Goal: Find specific page/section: Find specific page/section

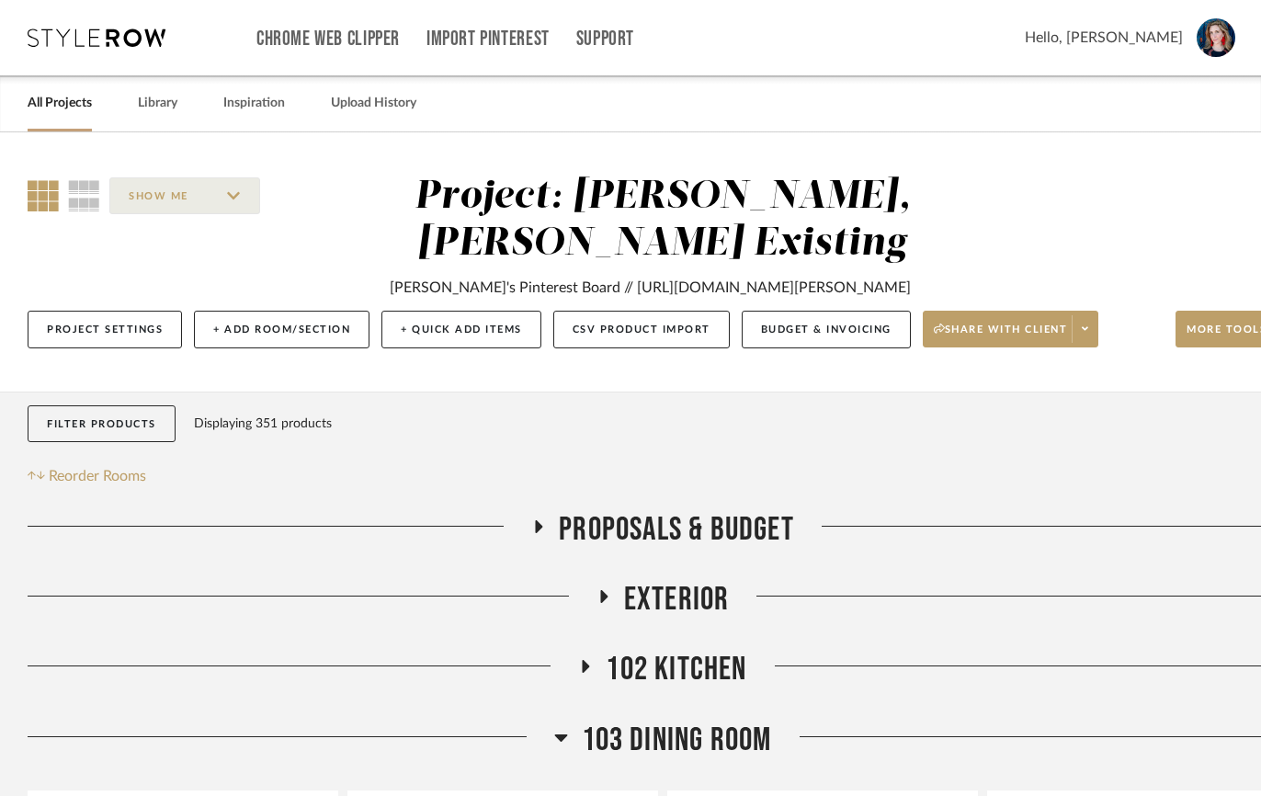
click at [48, 99] on link "All Projects" at bounding box center [60, 103] width 64 height 25
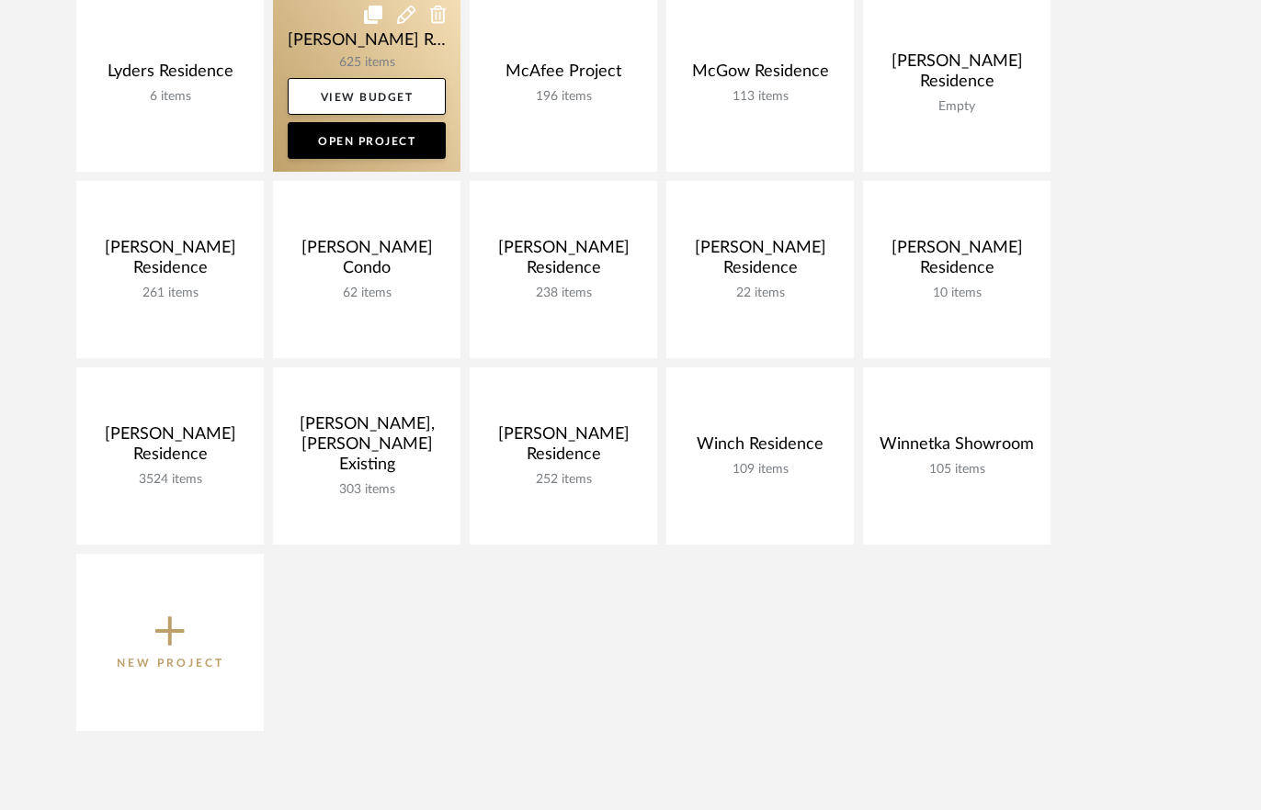
scroll to position [1102, 0]
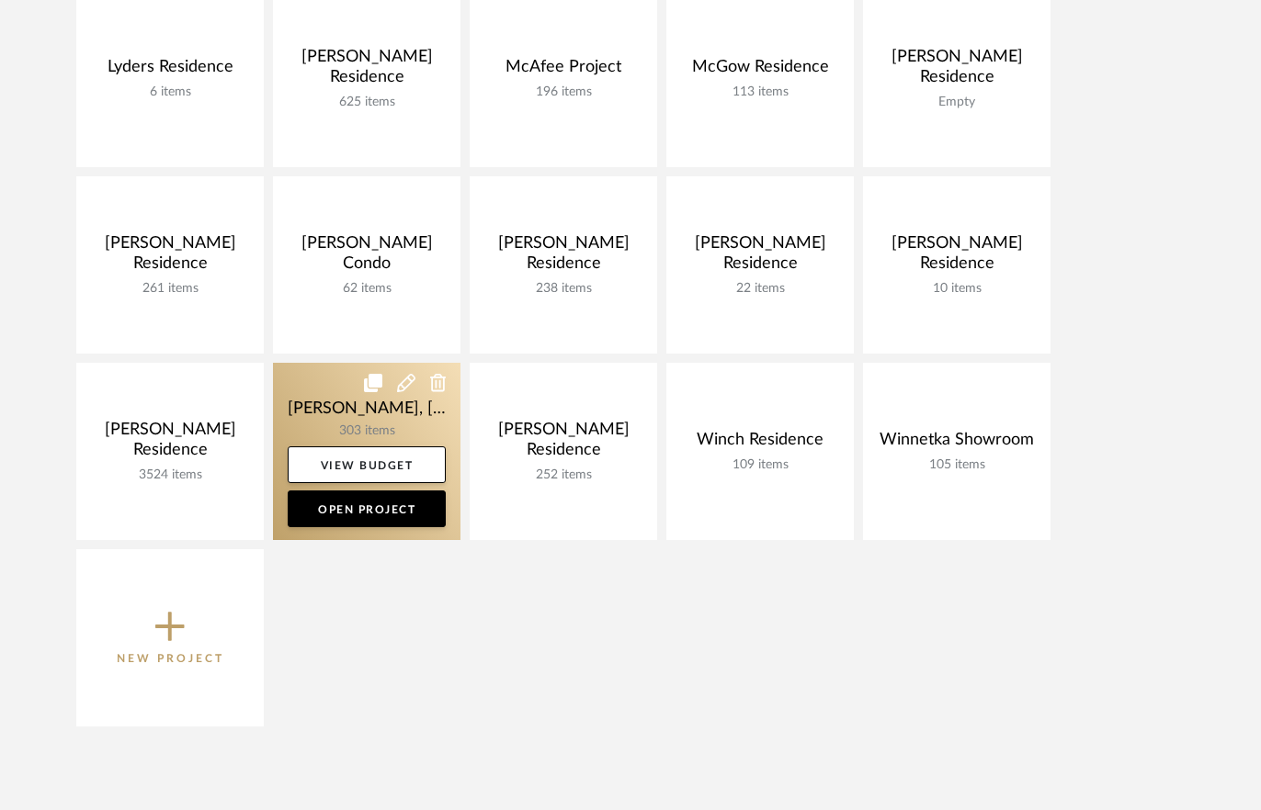
click at [339, 418] on link at bounding box center [366, 451] width 187 height 177
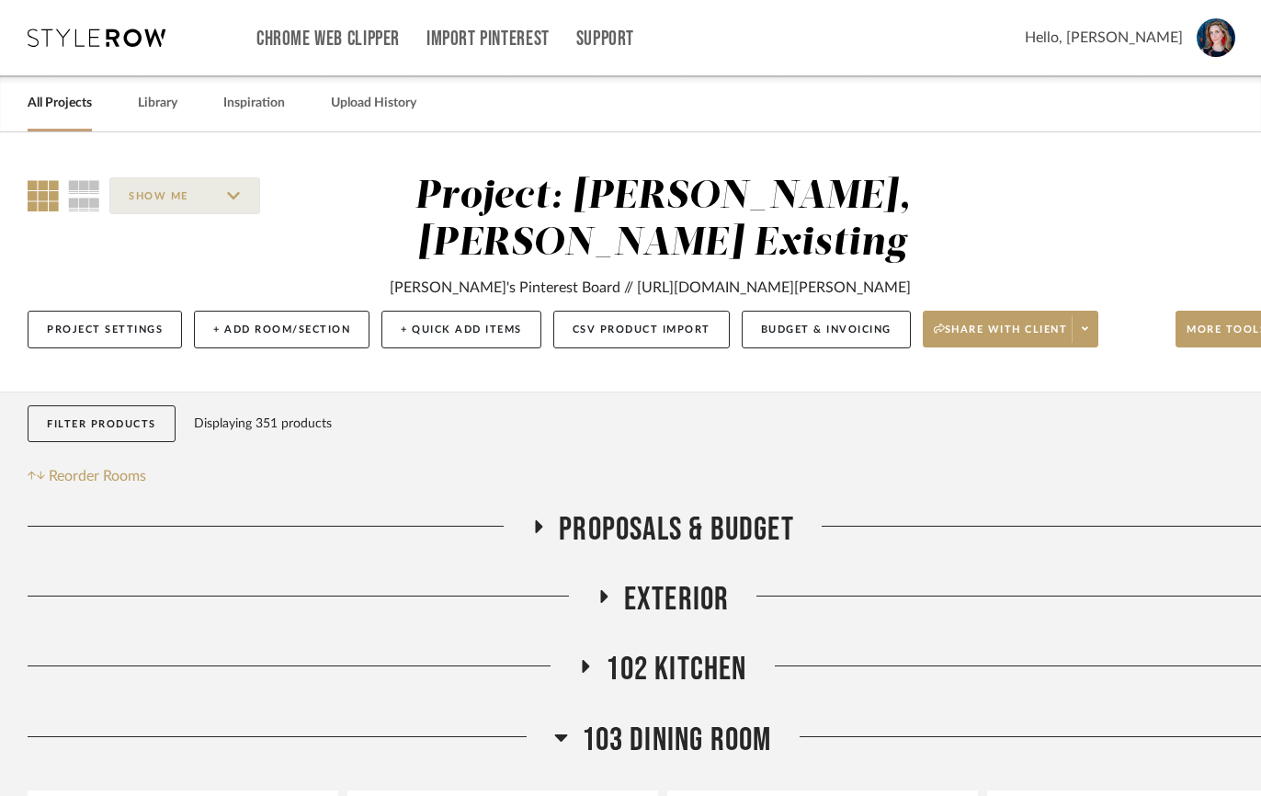
click at [62, 106] on link "All Projects" at bounding box center [60, 103] width 64 height 25
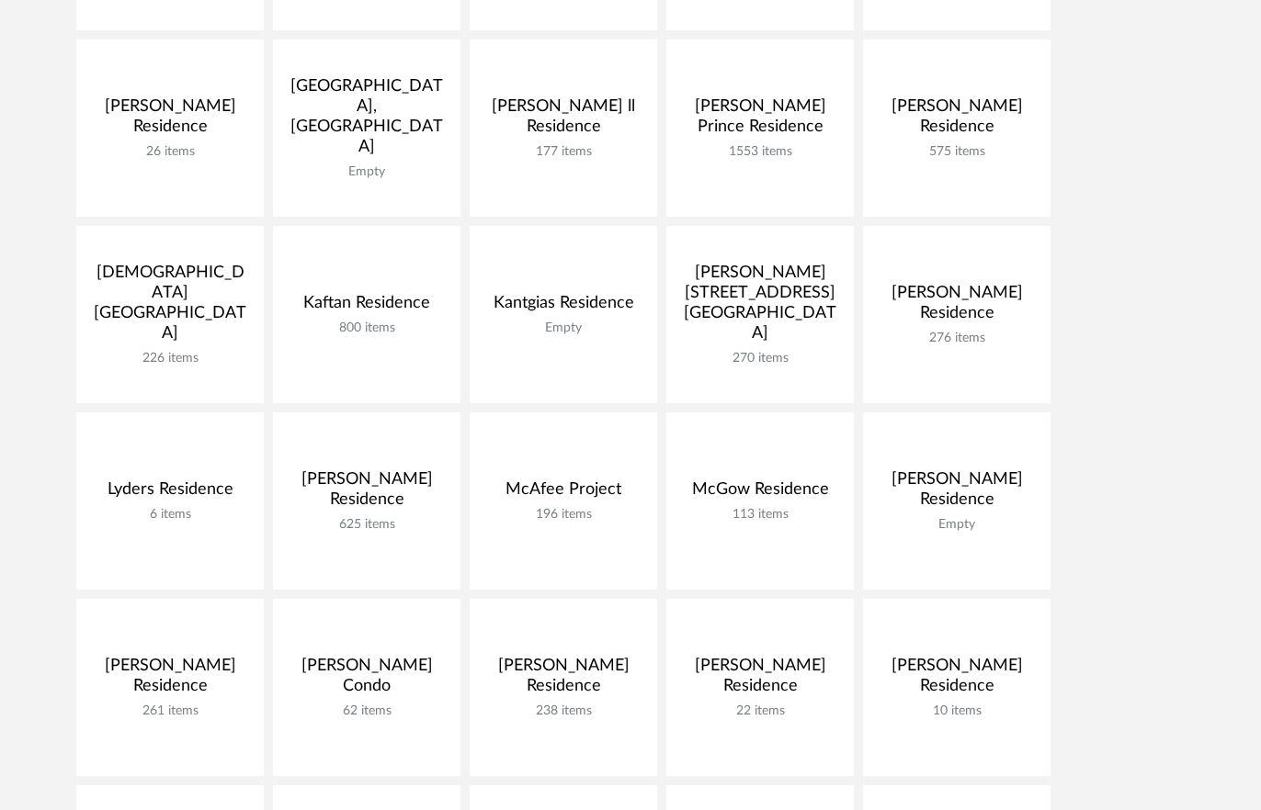
scroll to position [859, 0]
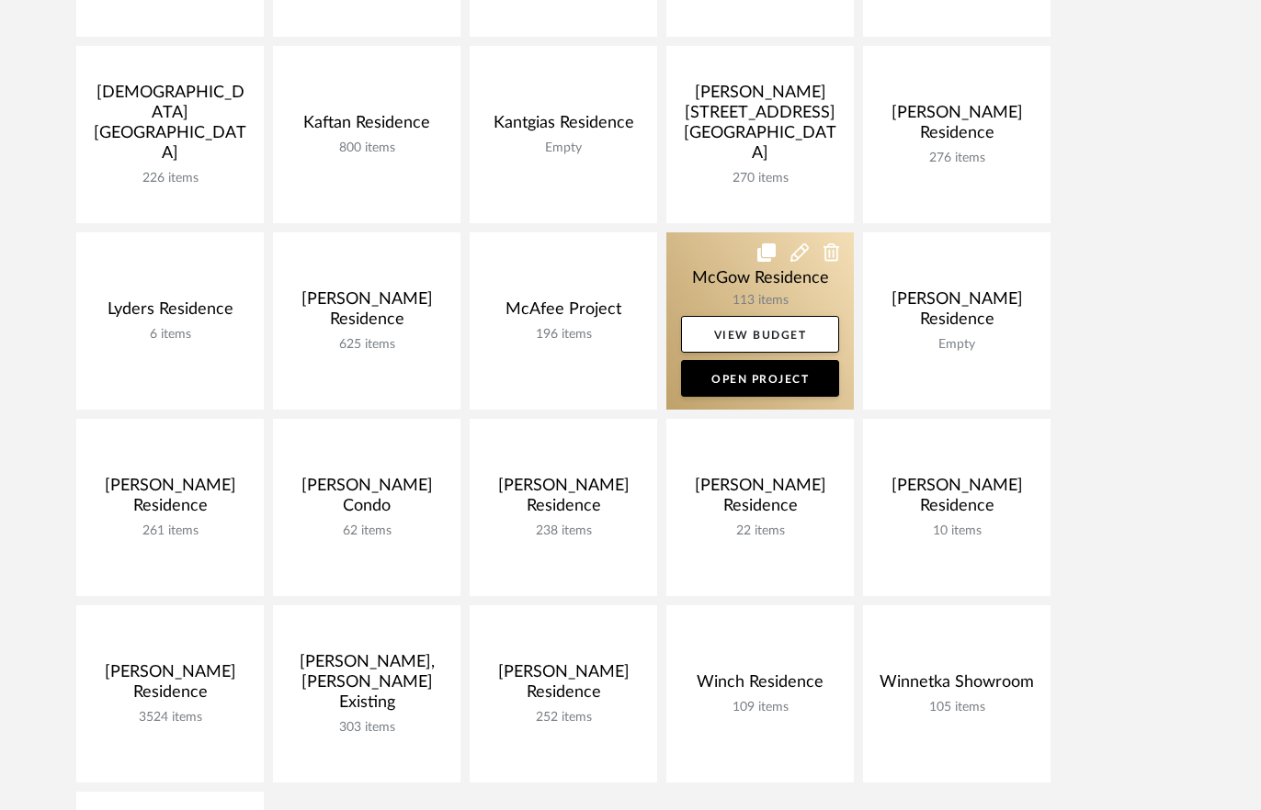
click at [718, 286] on link at bounding box center [759, 320] width 187 height 177
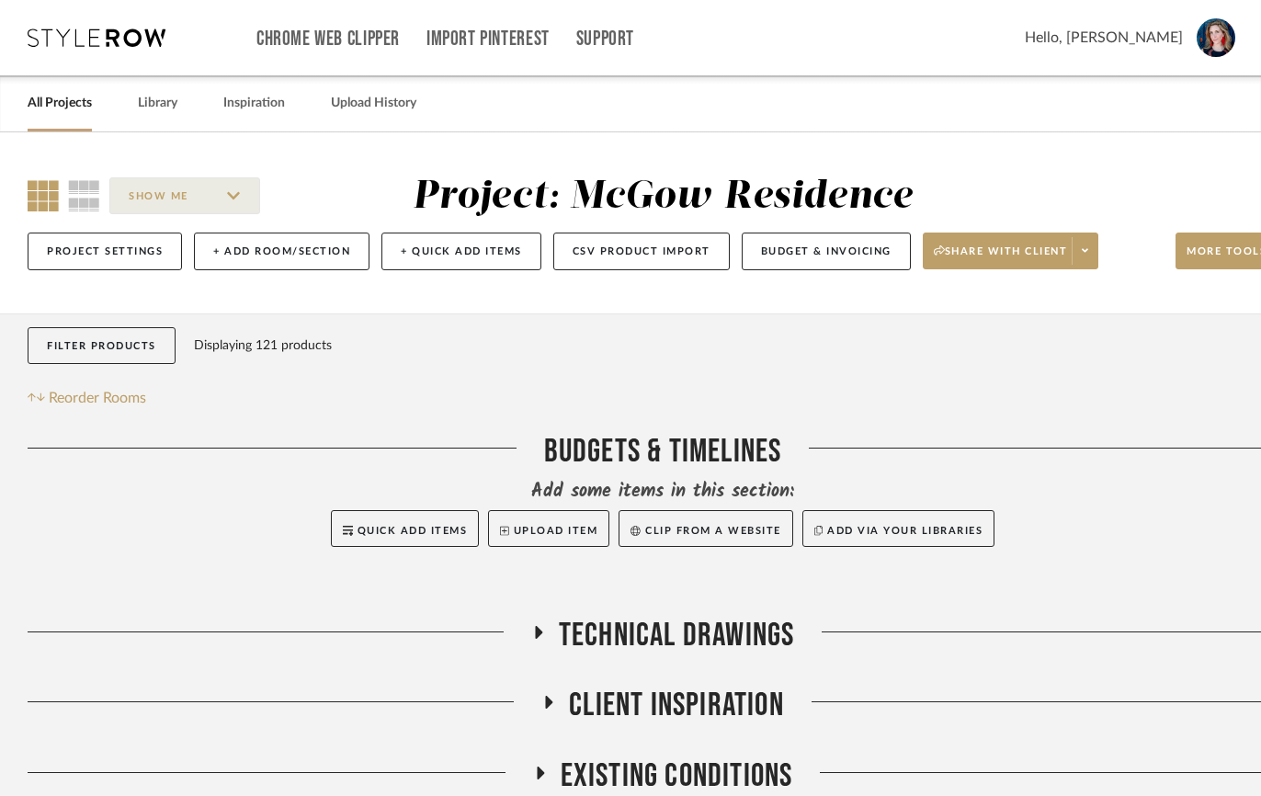
click at [536, 633] on icon at bounding box center [538, 632] width 7 height 13
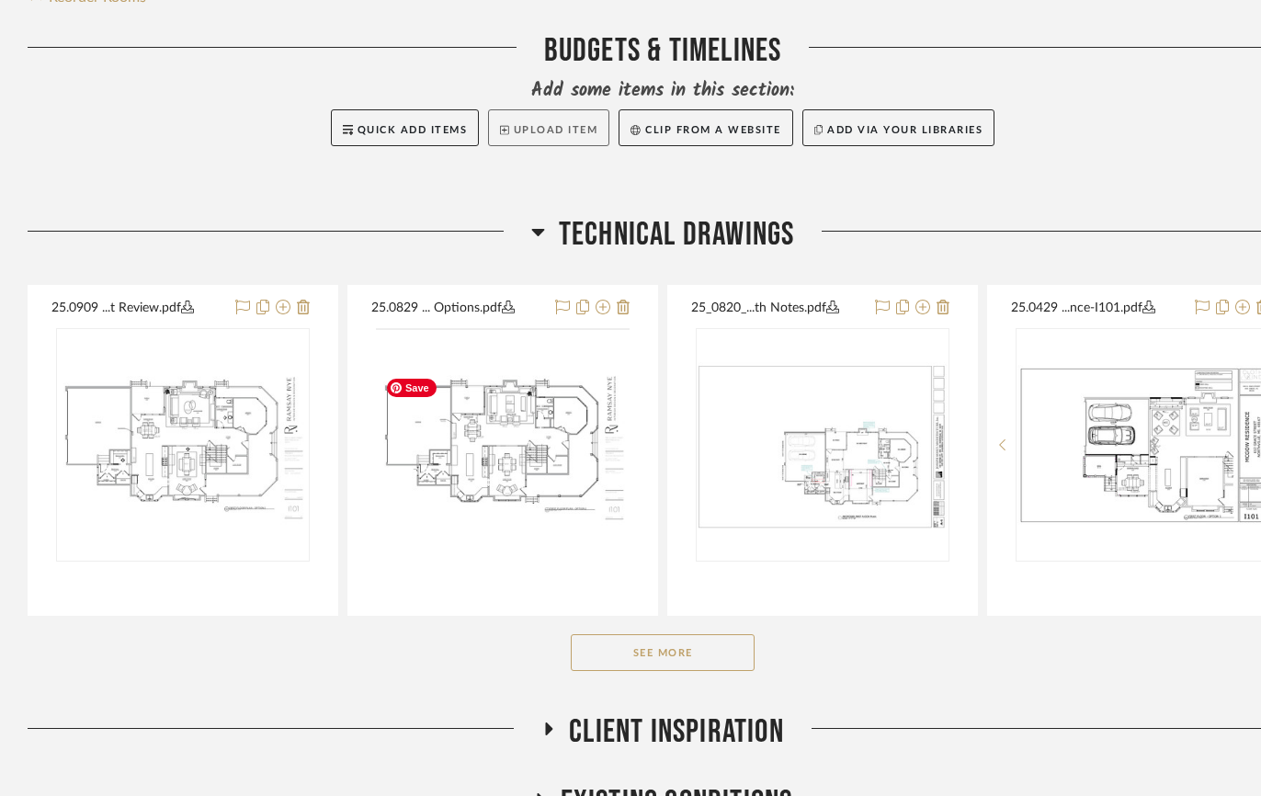
scroll to position [402, 0]
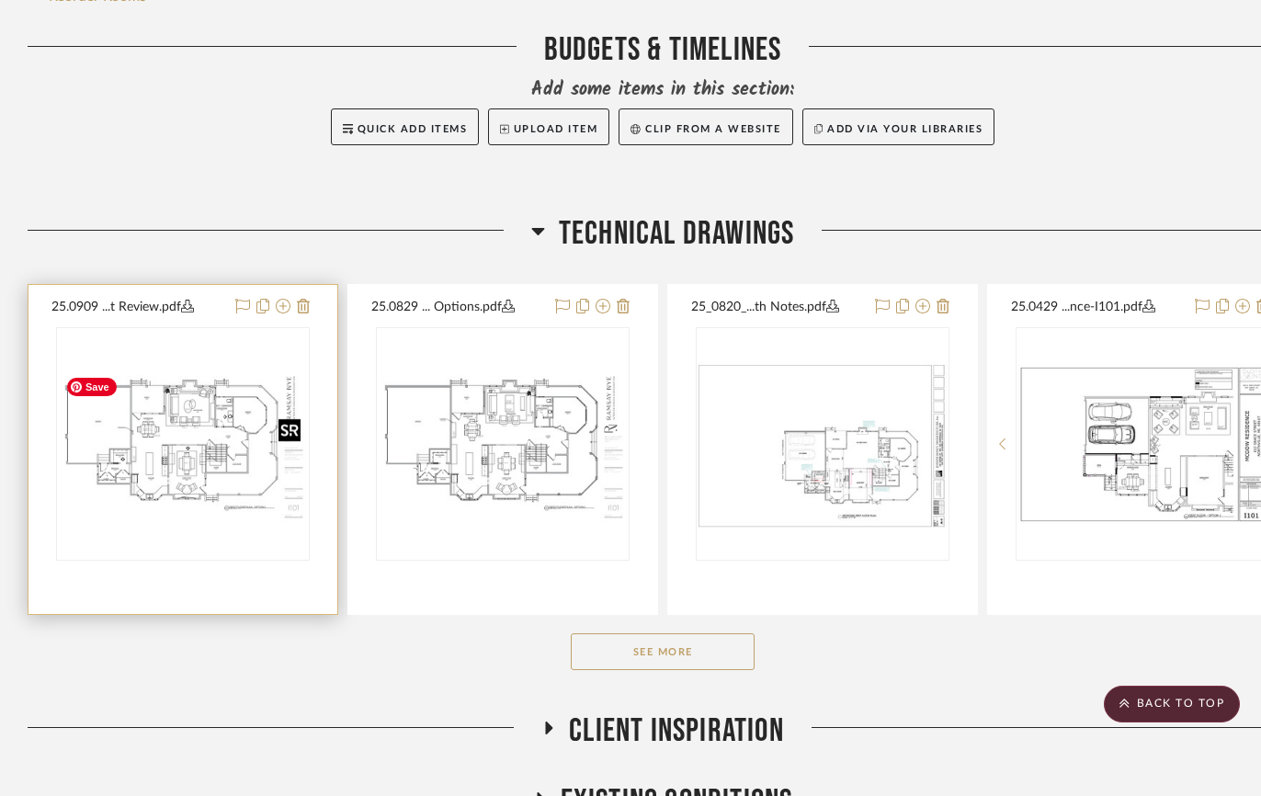
click at [207, 417] on img "0" at bounding box center [183, 445] width 250 height 162
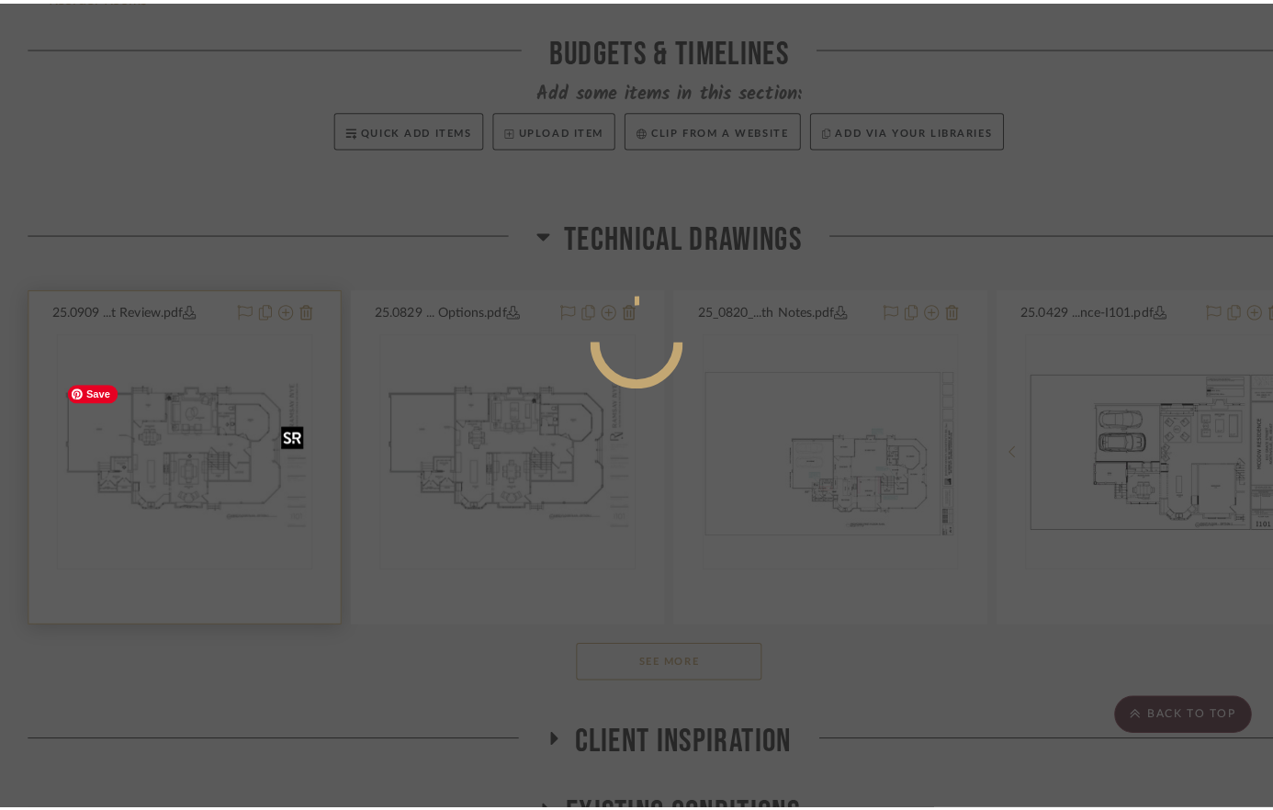
scroll to position [0, 0]
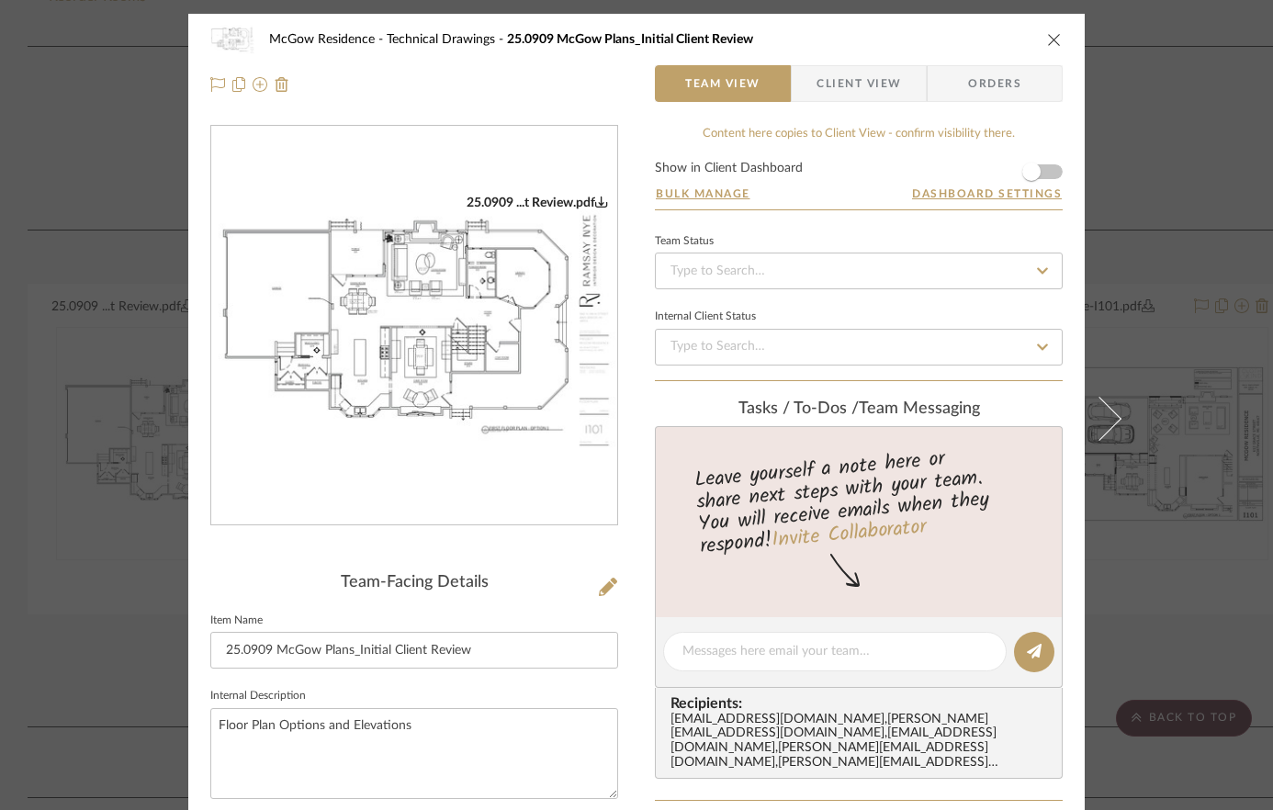
click at [595, 207] on icon "0" at bounding box center [601, 201] width 13 height 13
drag, startPoint x: 1044, startPoint y: 32, endPoint x: 1036, endPoint y: 41, distance: 11.8
click at [1047, 33] on icon "close" at bounding box center [1054, 39] width 15 height 15
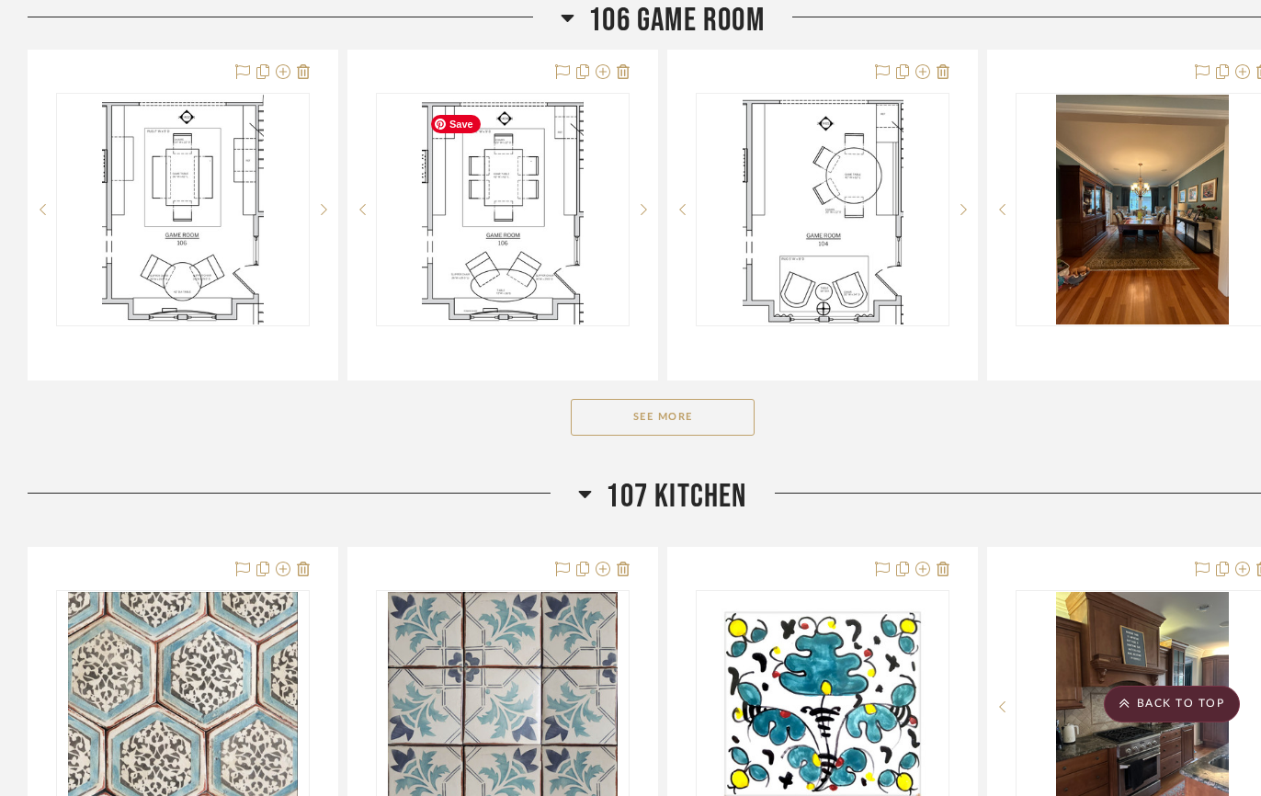
scroll to position [3082, 0]
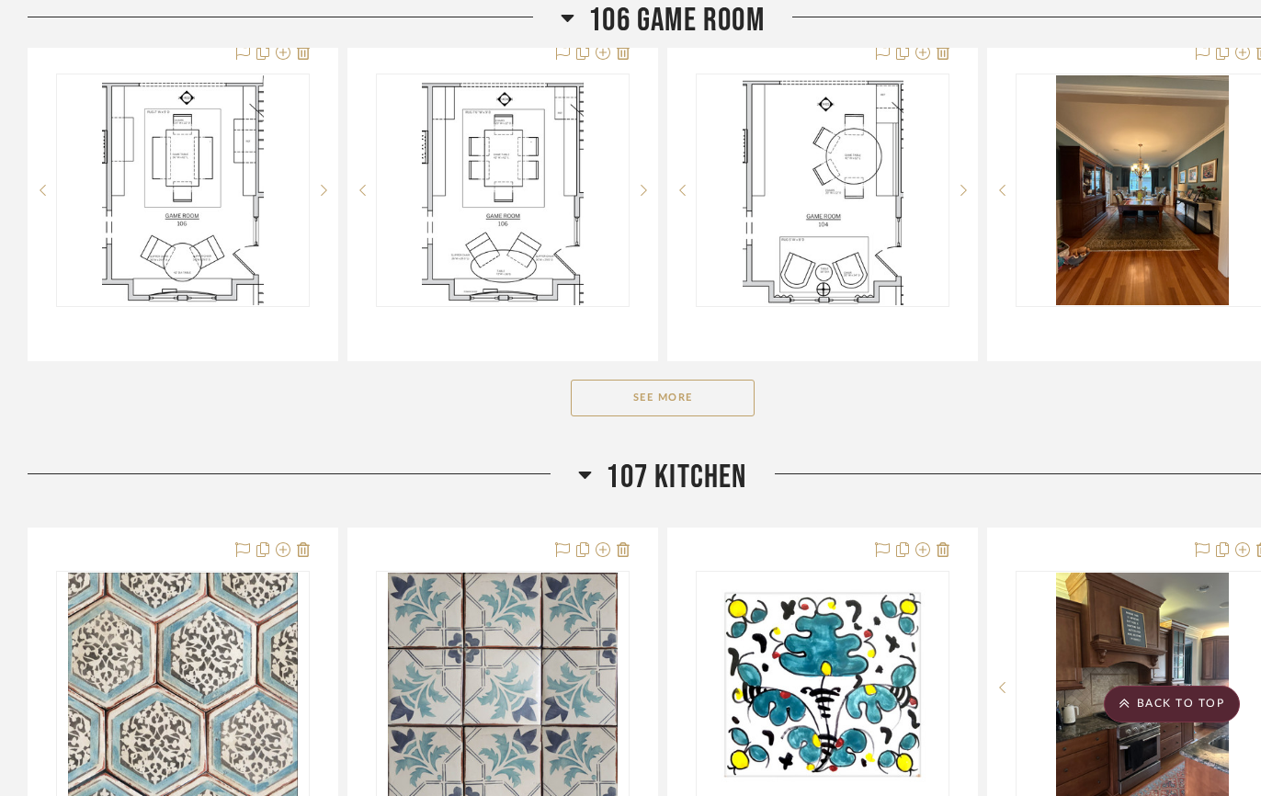
click at [669, 408] on button "See More" at bounding box center [663, 397] width 184 height 37
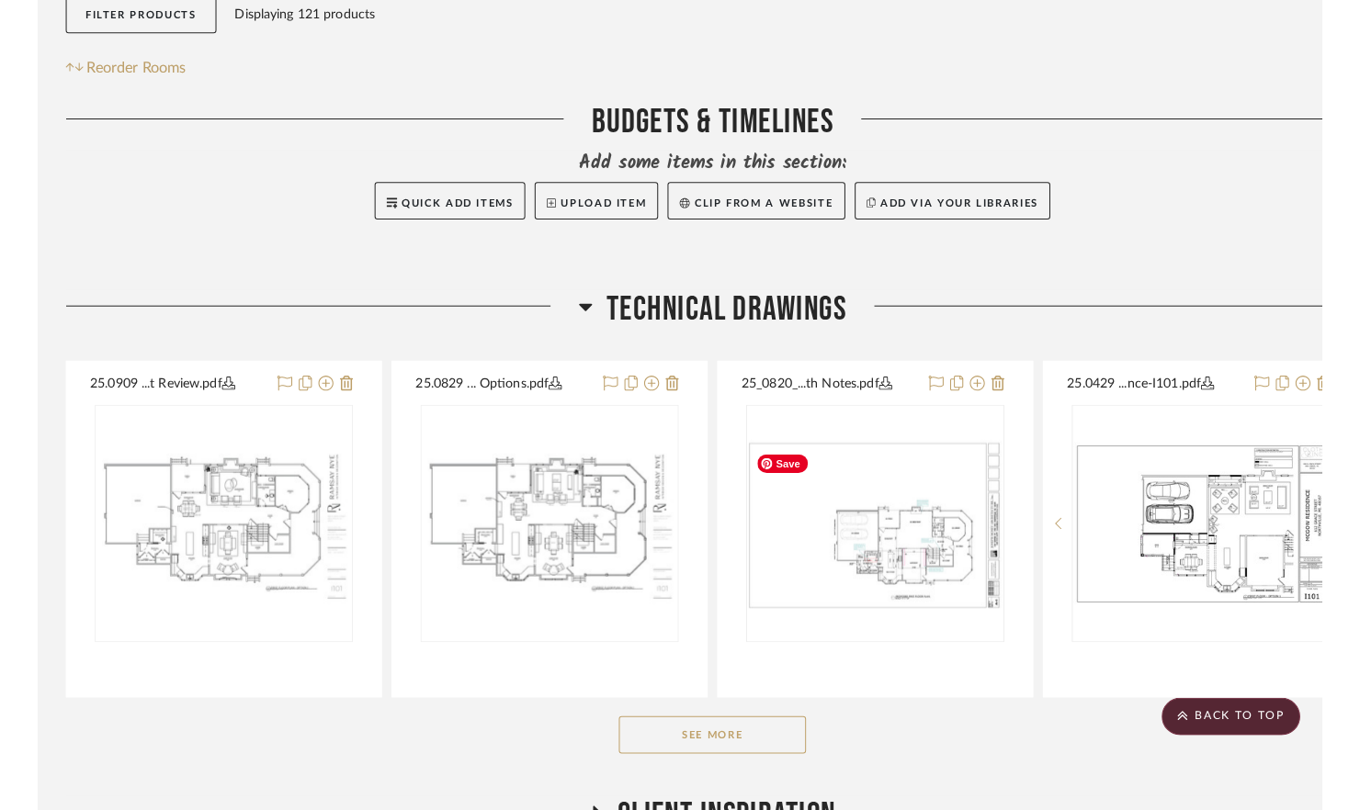
scroll to position [326, 0]
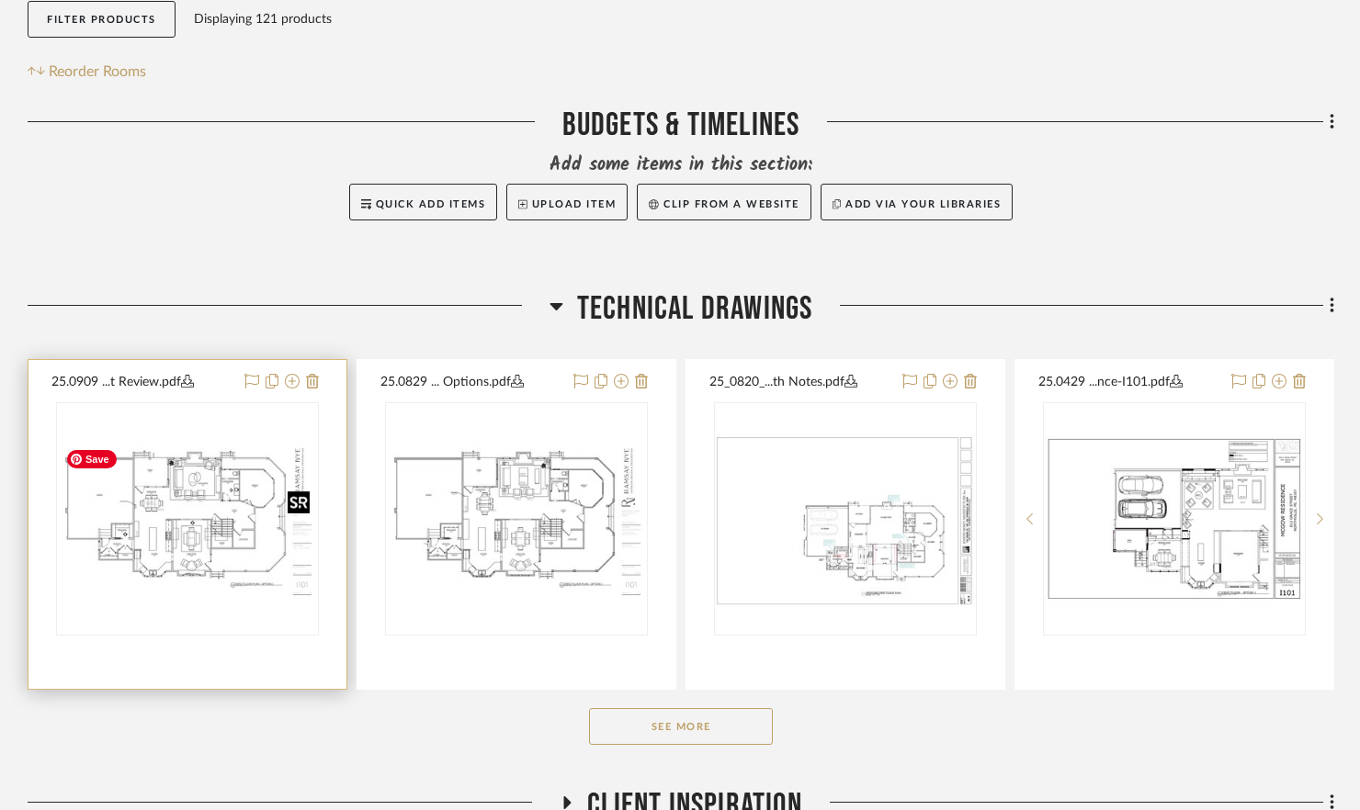
click at [170, 544] on img "0" at bounding box center [187, 518] width 259 height 167
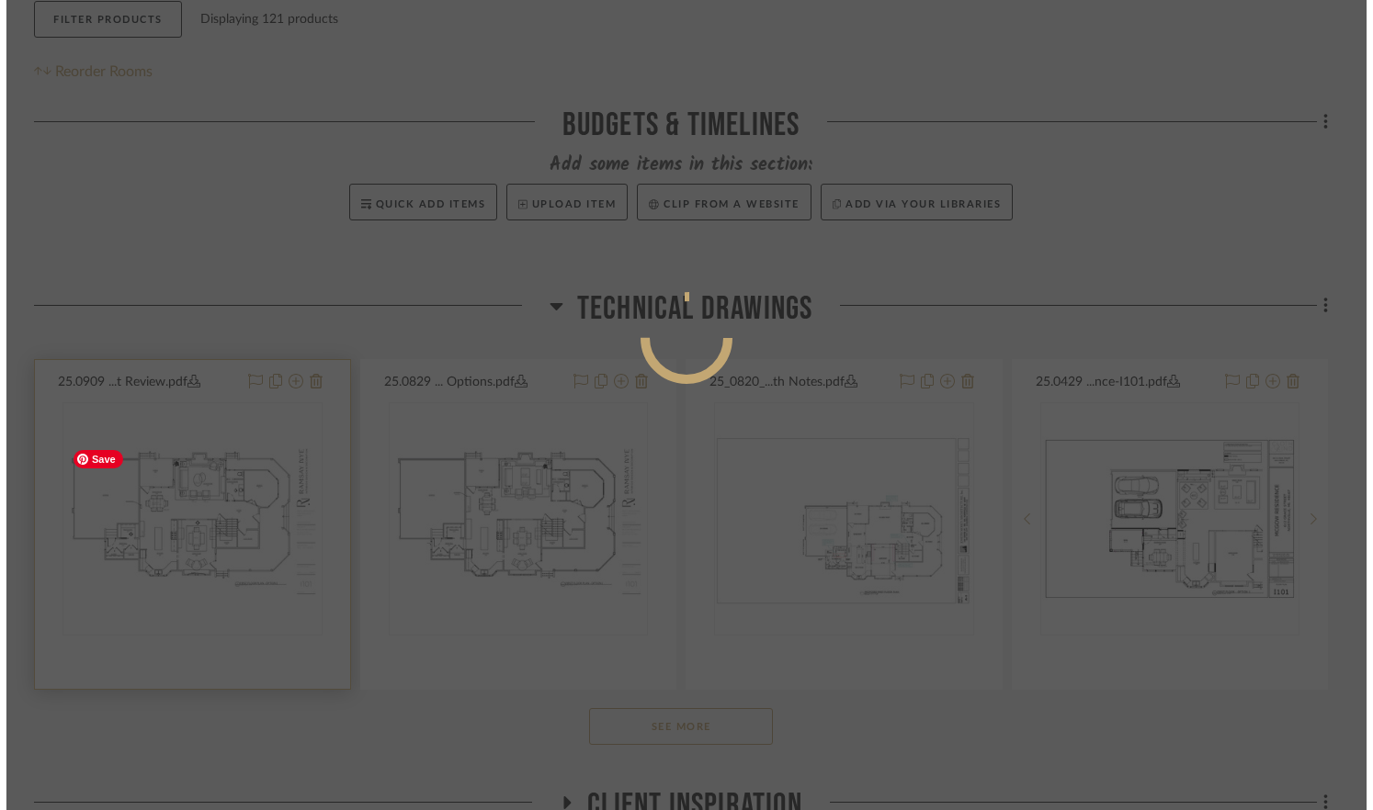
scroll to position [0, 0]
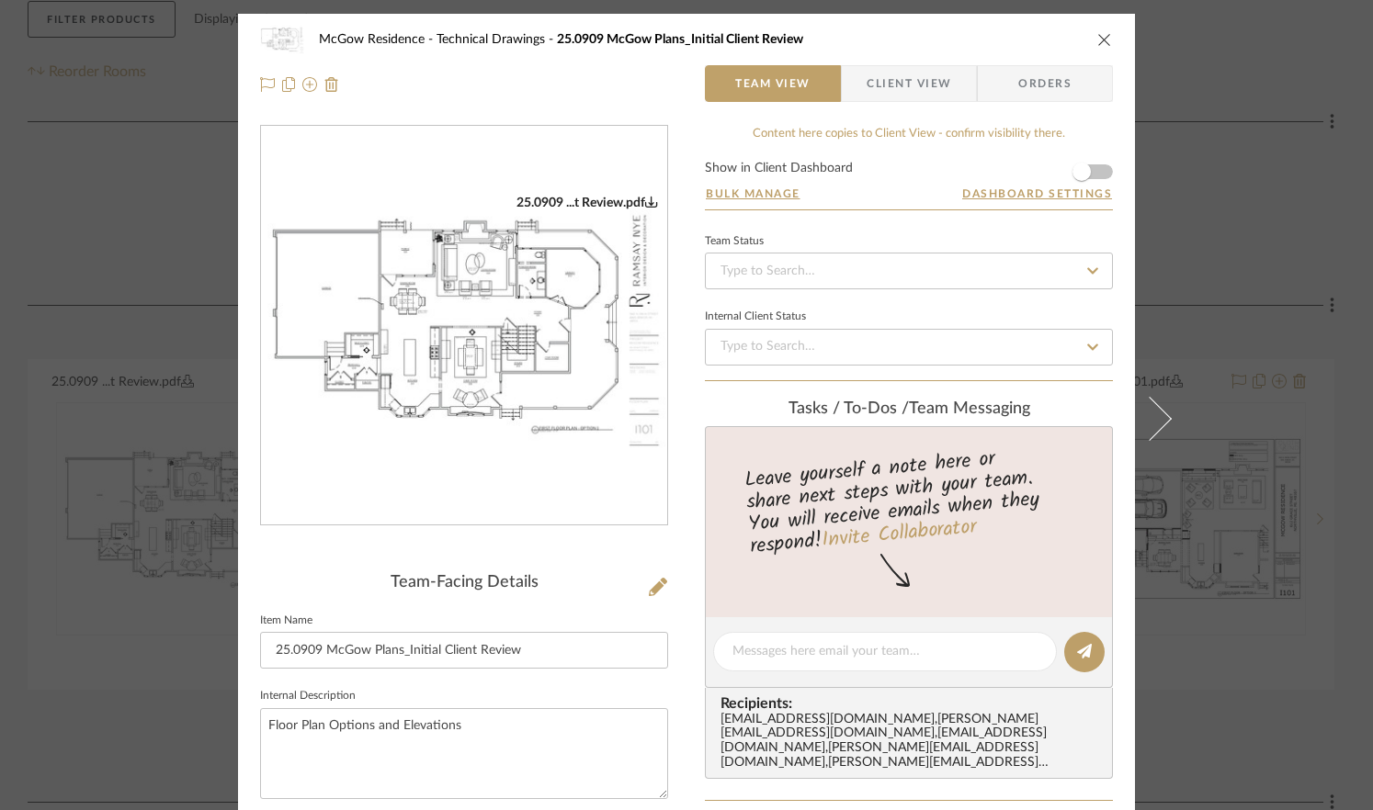
click at [1100, 39] on icon "close" at bounding box center [1104, 39] width 15 height 15
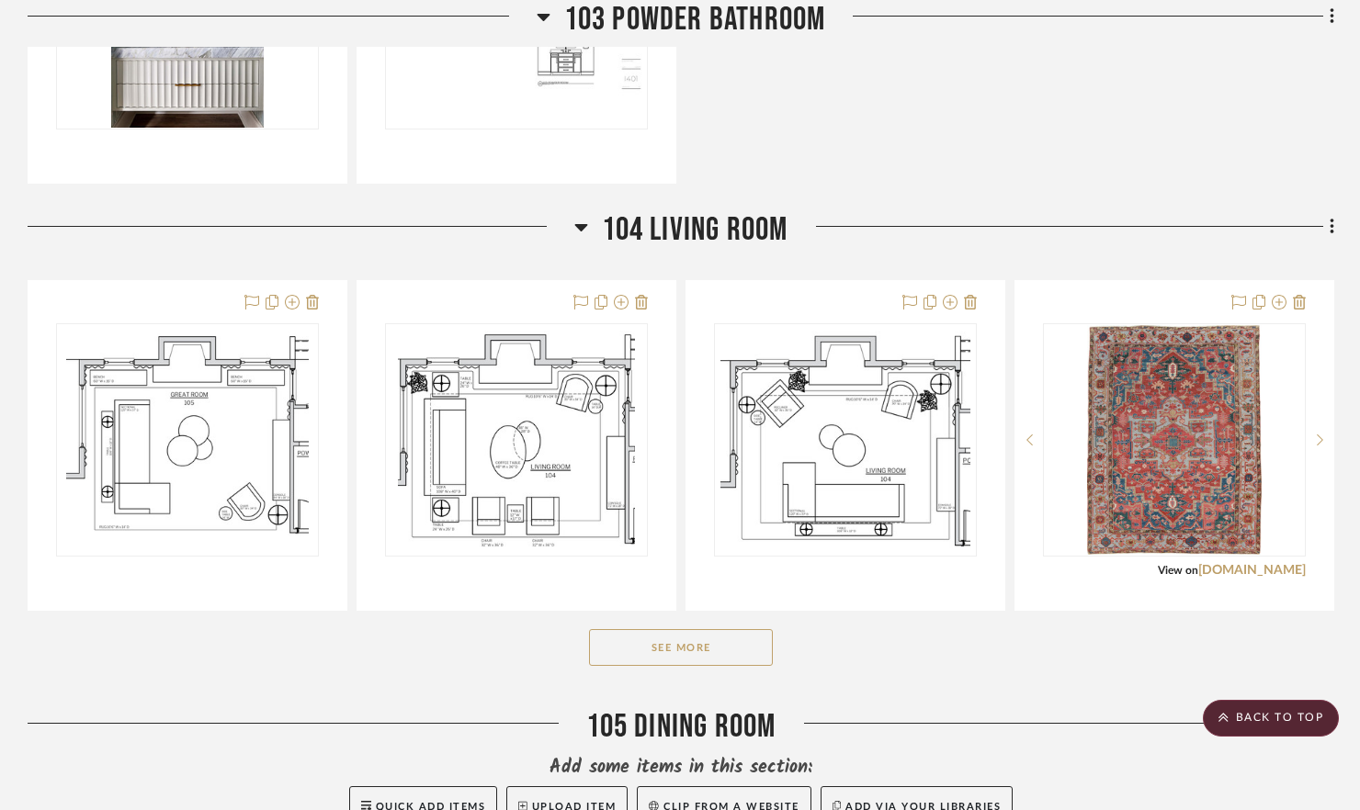
scroll to position [2158, 0]
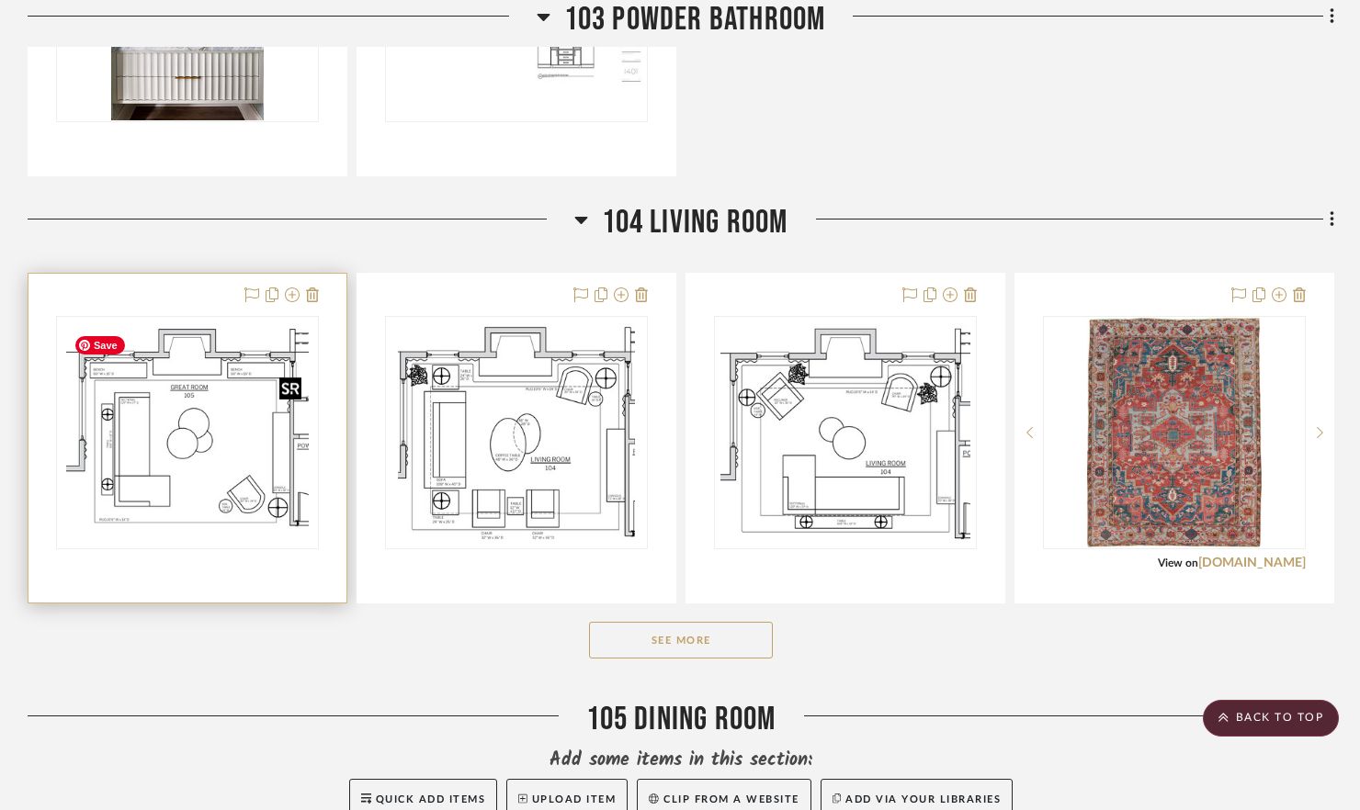
click at [210, 476] on img "0" at bounding box center [187, 433] width 243 height 230
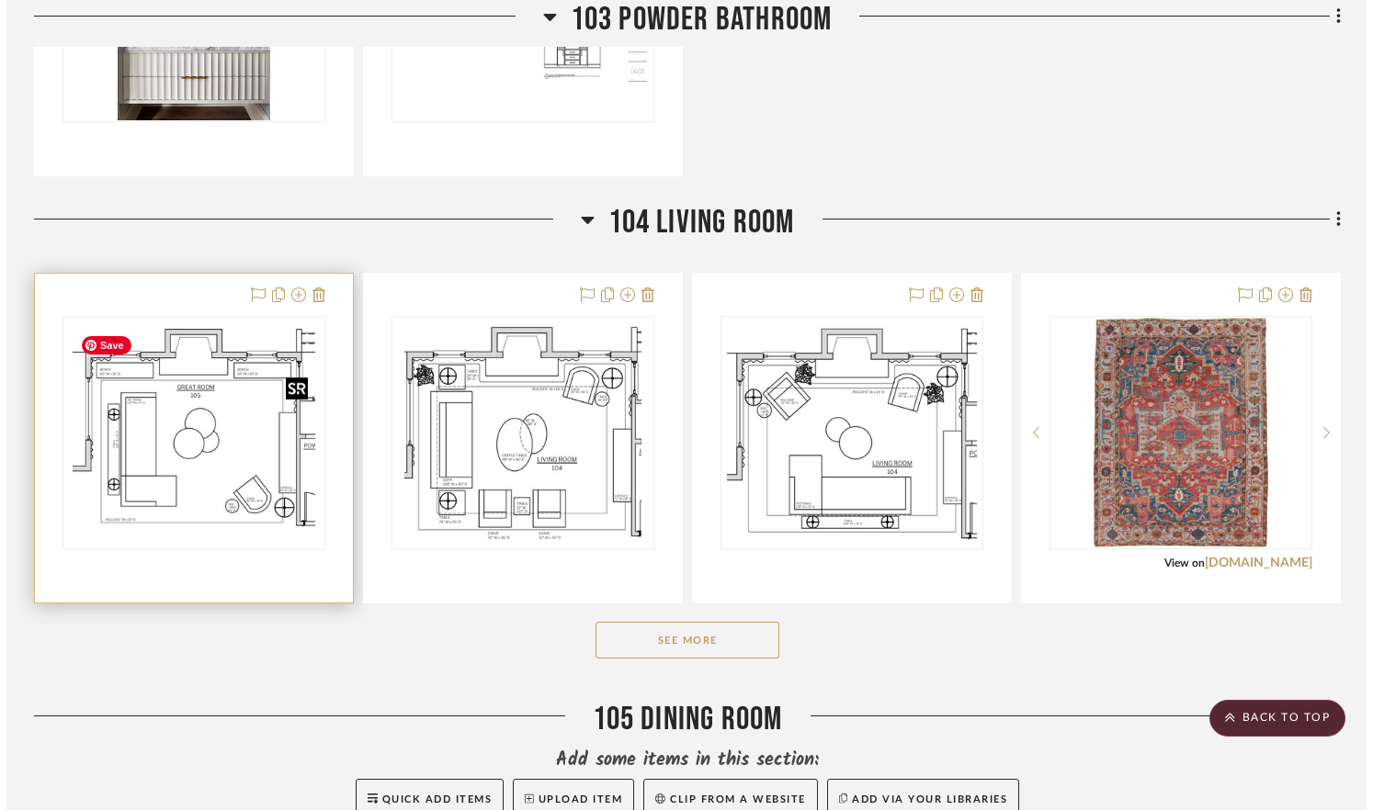
scroll to position [0, 0]
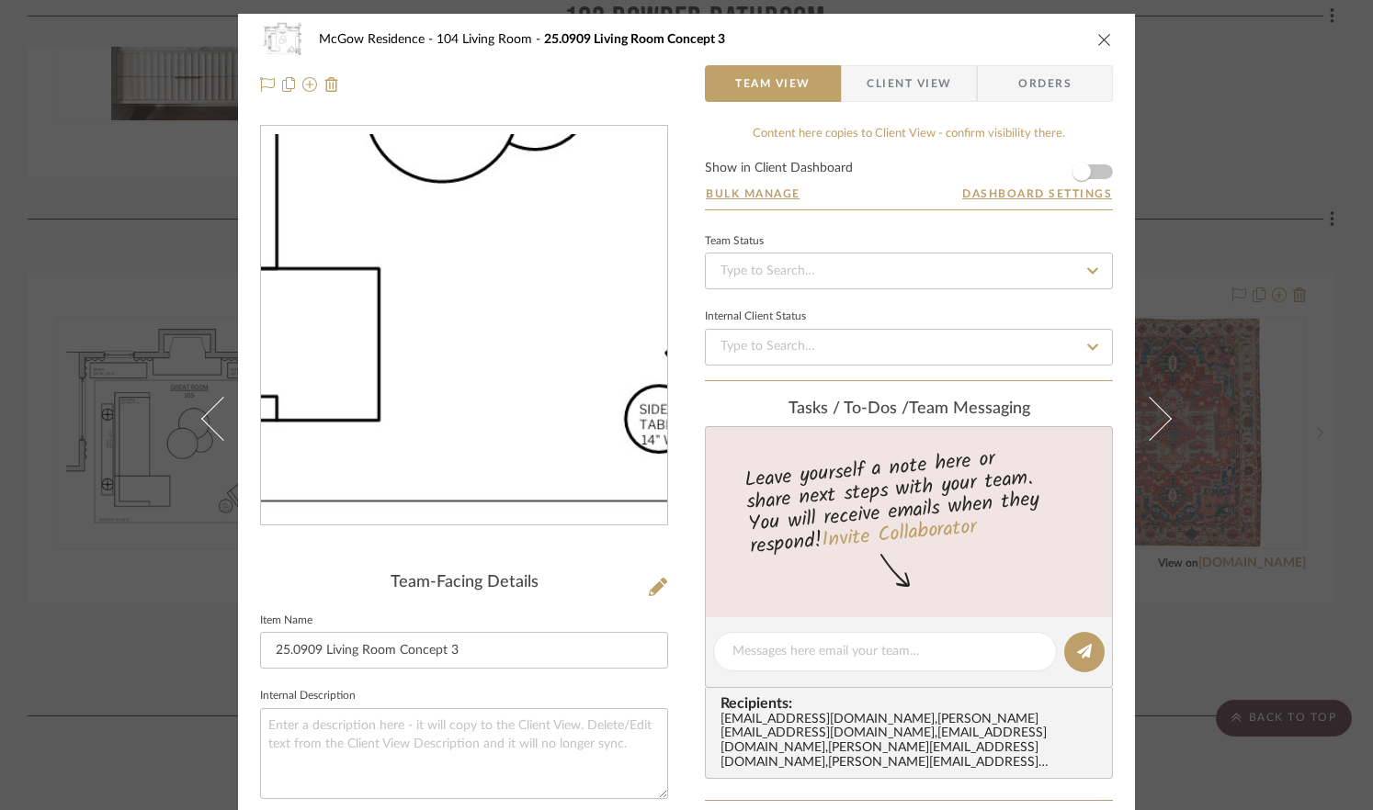
click at [457, 417] on img "0" at bounding box center [464, 325] width 406 height 383
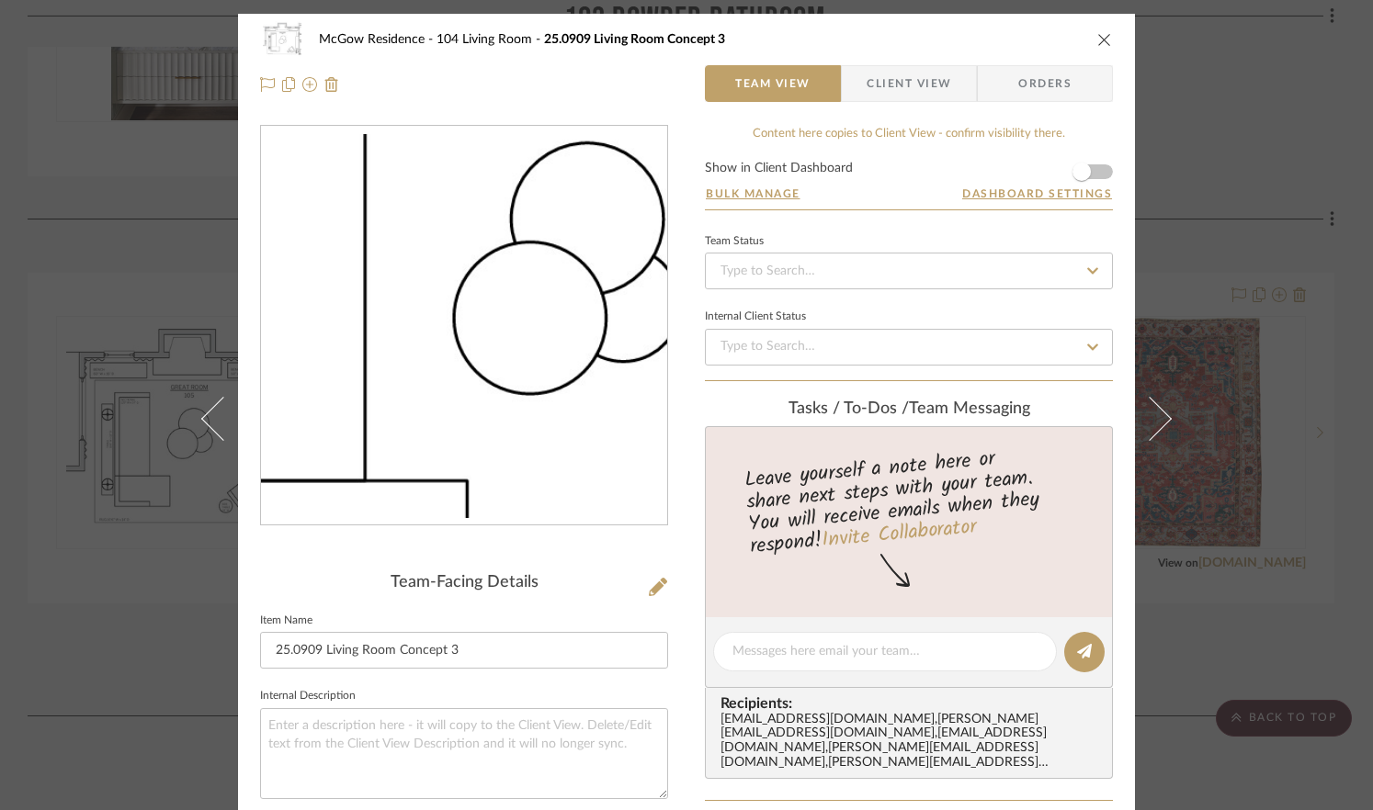
click at [427, 346] on img "0" at bounding box center [464, 325] width 406 height 383
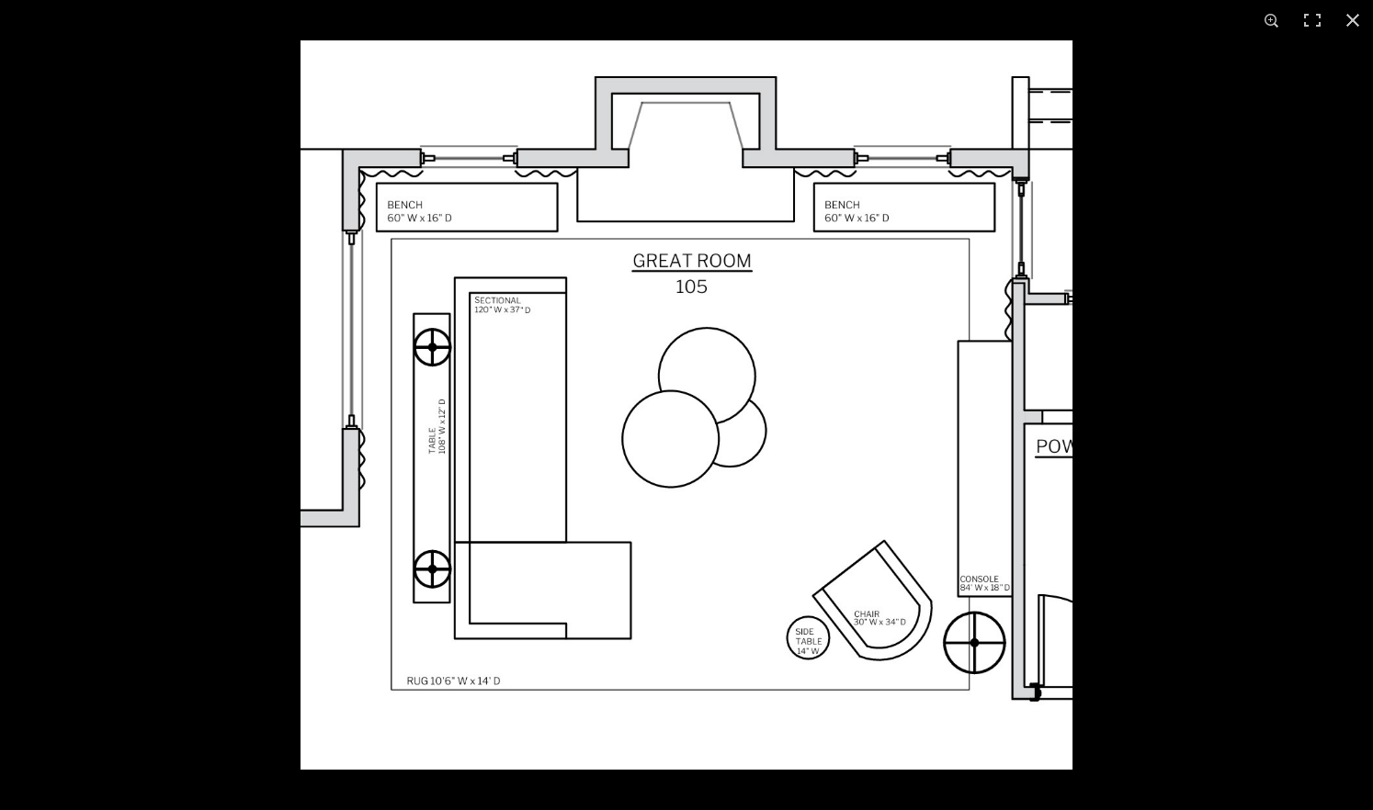
click at [1260, 21] on button at bounding box center [1352, 20] width 40 height 40
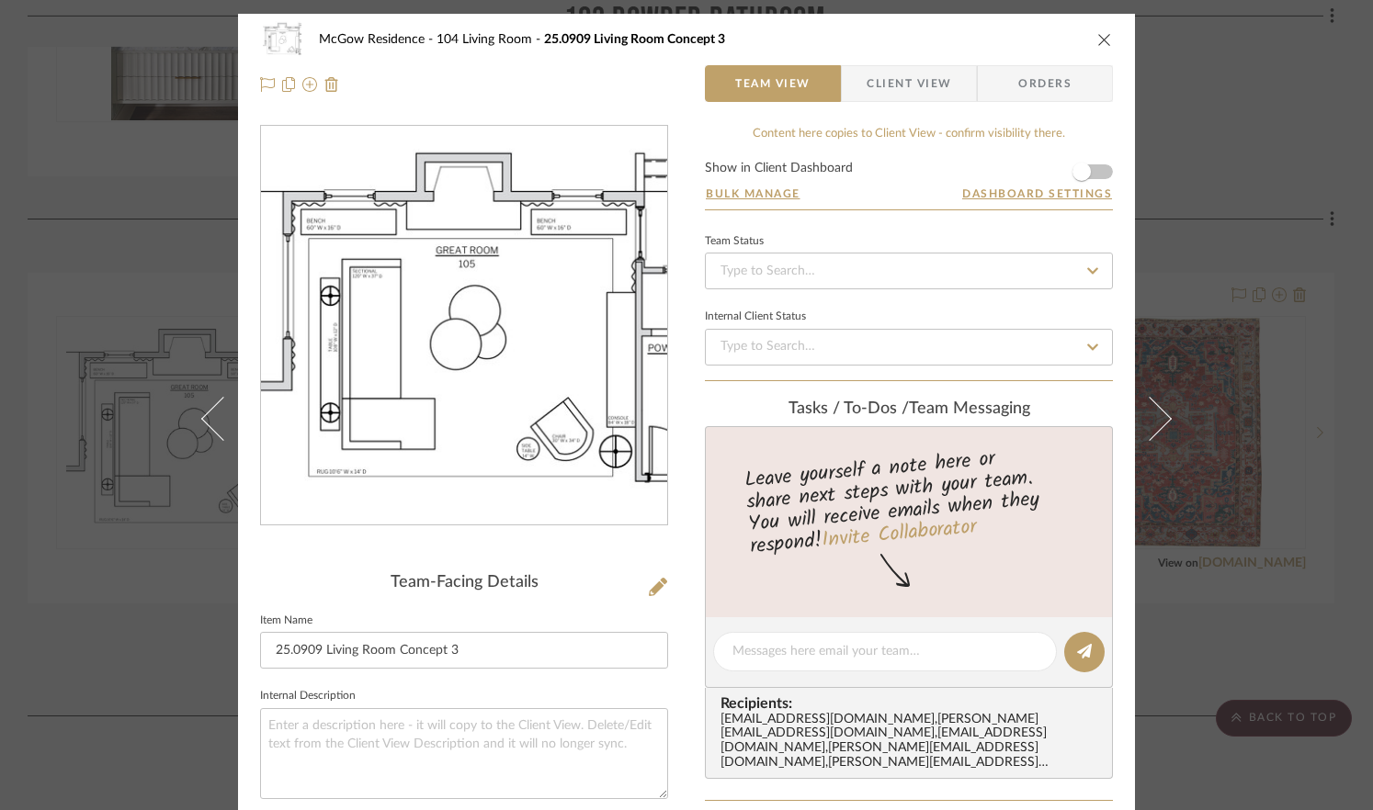
click at [1097, 43] on icon "close" at bounding box center [1104, 39] width 15 height 15
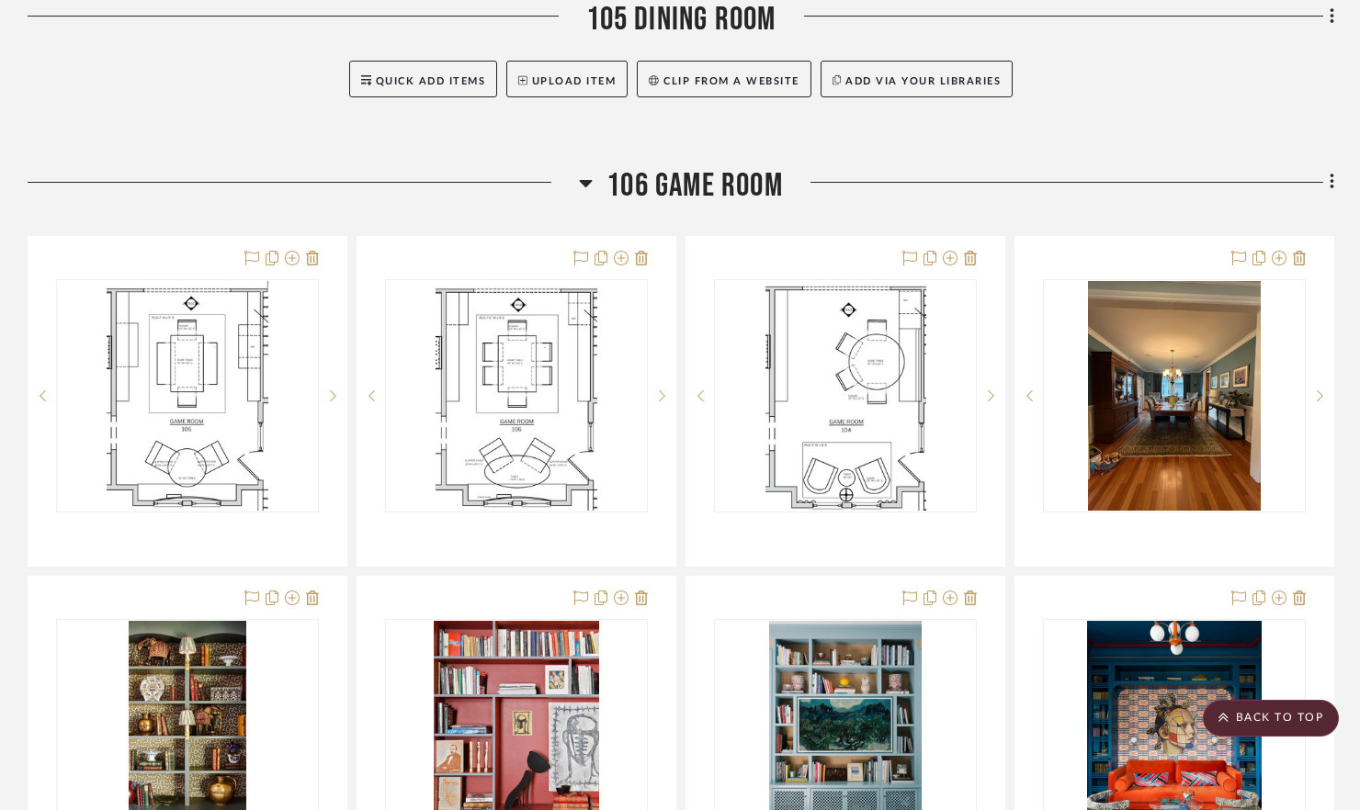
scroll to position [2881, 0]
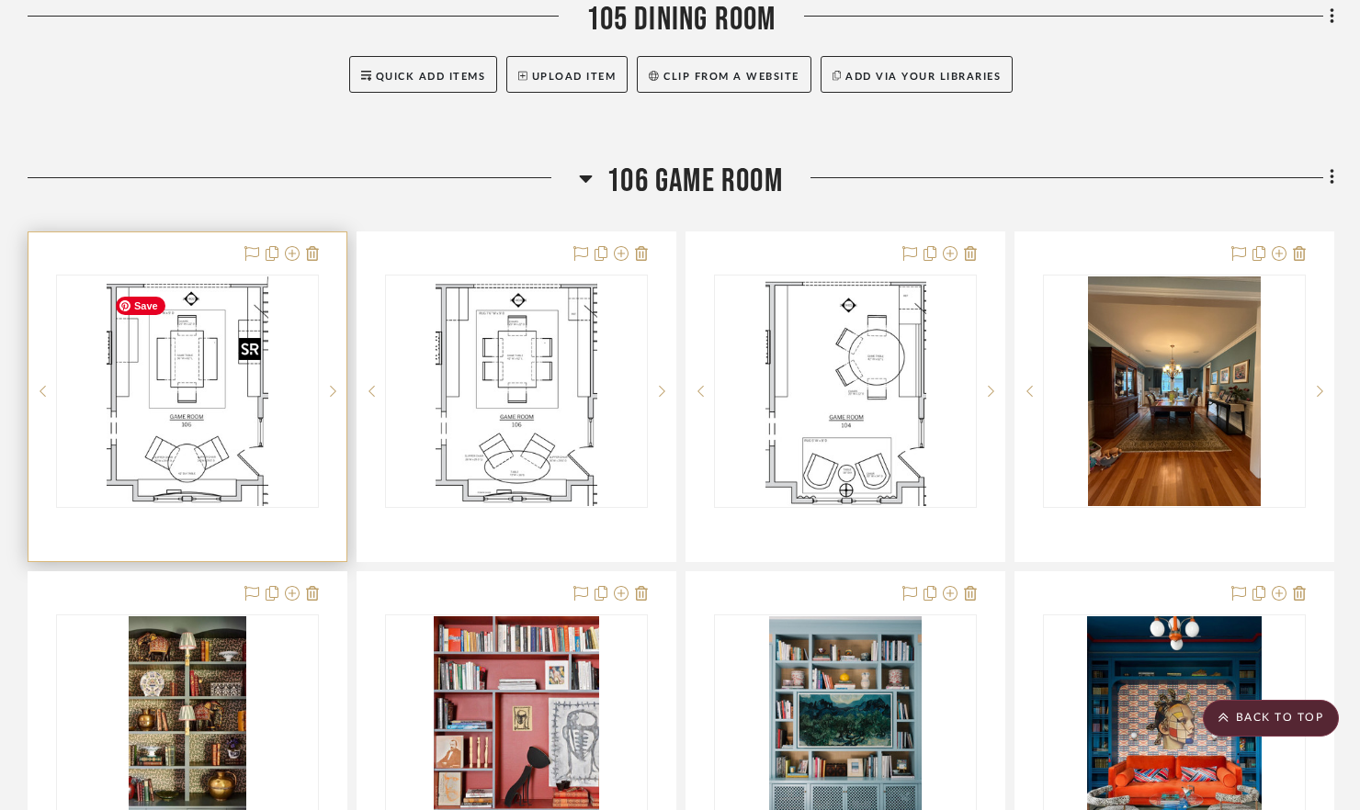
click at [195, 462] on img "0" at bounding box center [188, 392] width 162 height 230
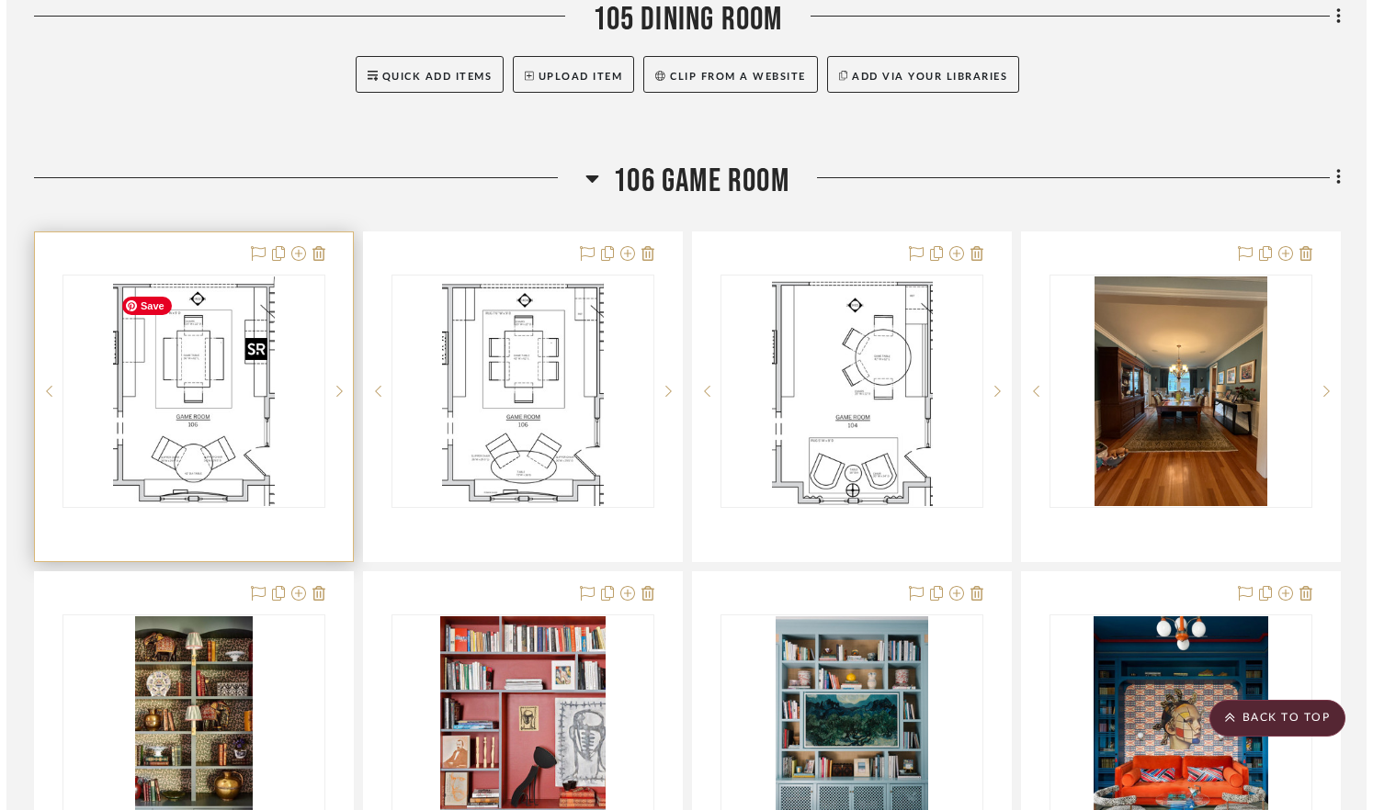
scroll to position [0, 0]
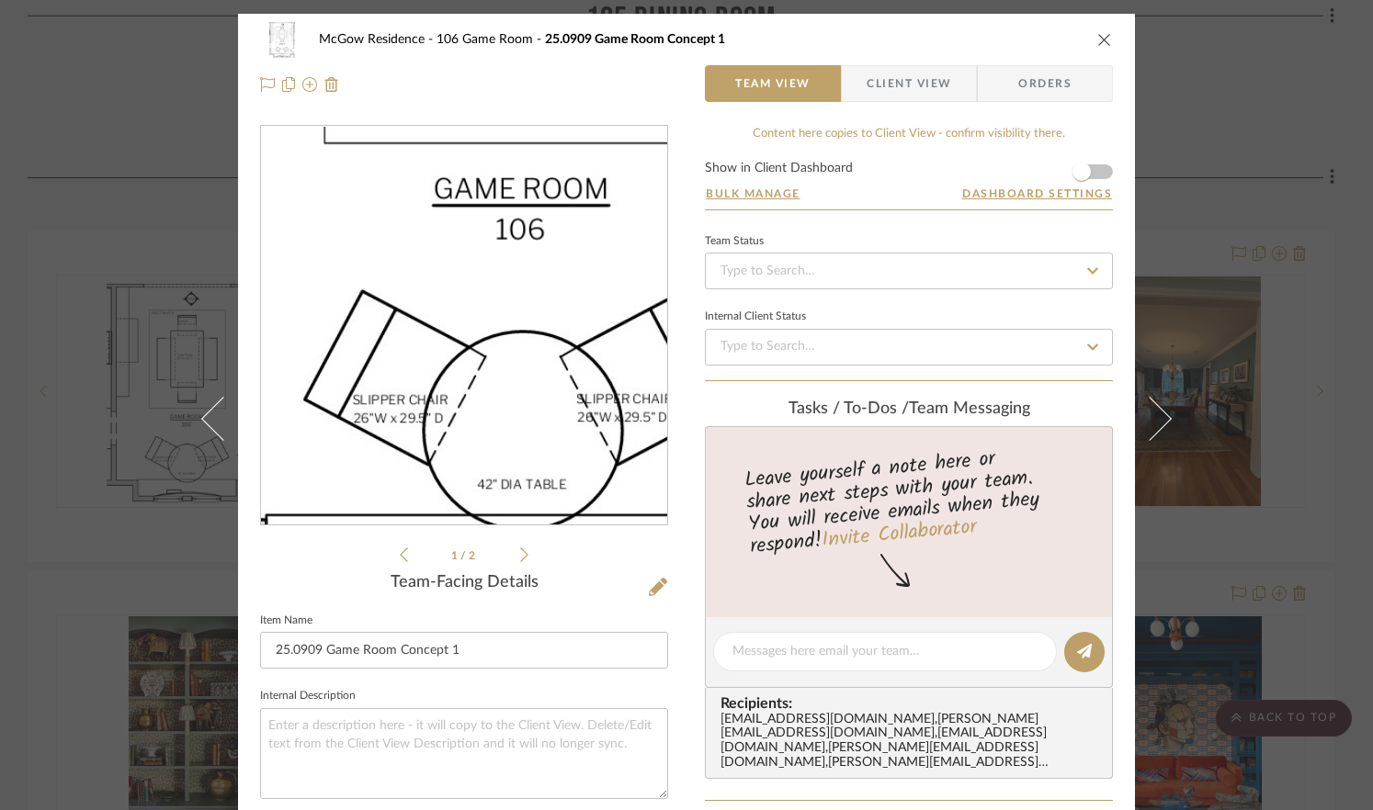
click at [437, 416] on img "0" at bounding box center [463, 326] width 281 height 399
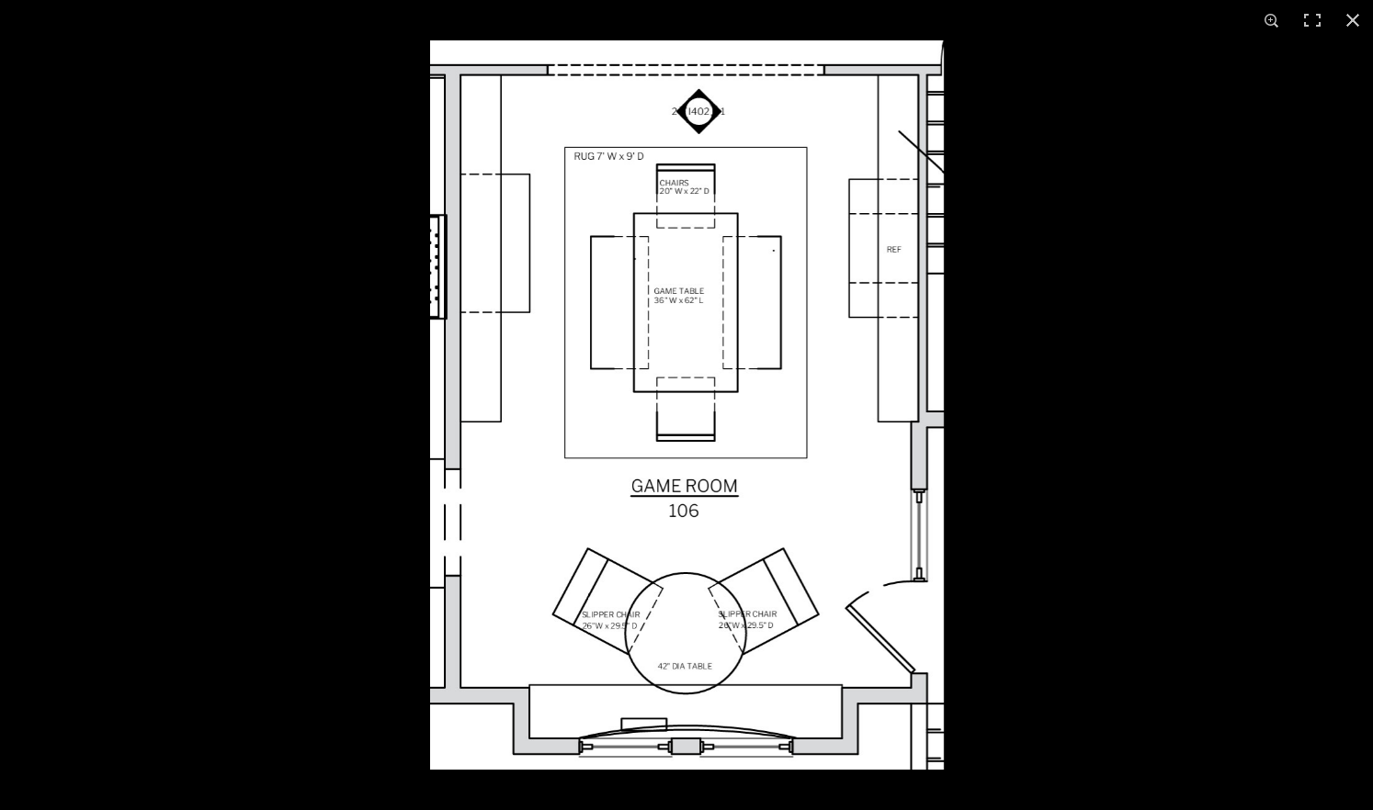
click at [1260, 22] on button at bounding box center [1352, 20] width 40 height 40
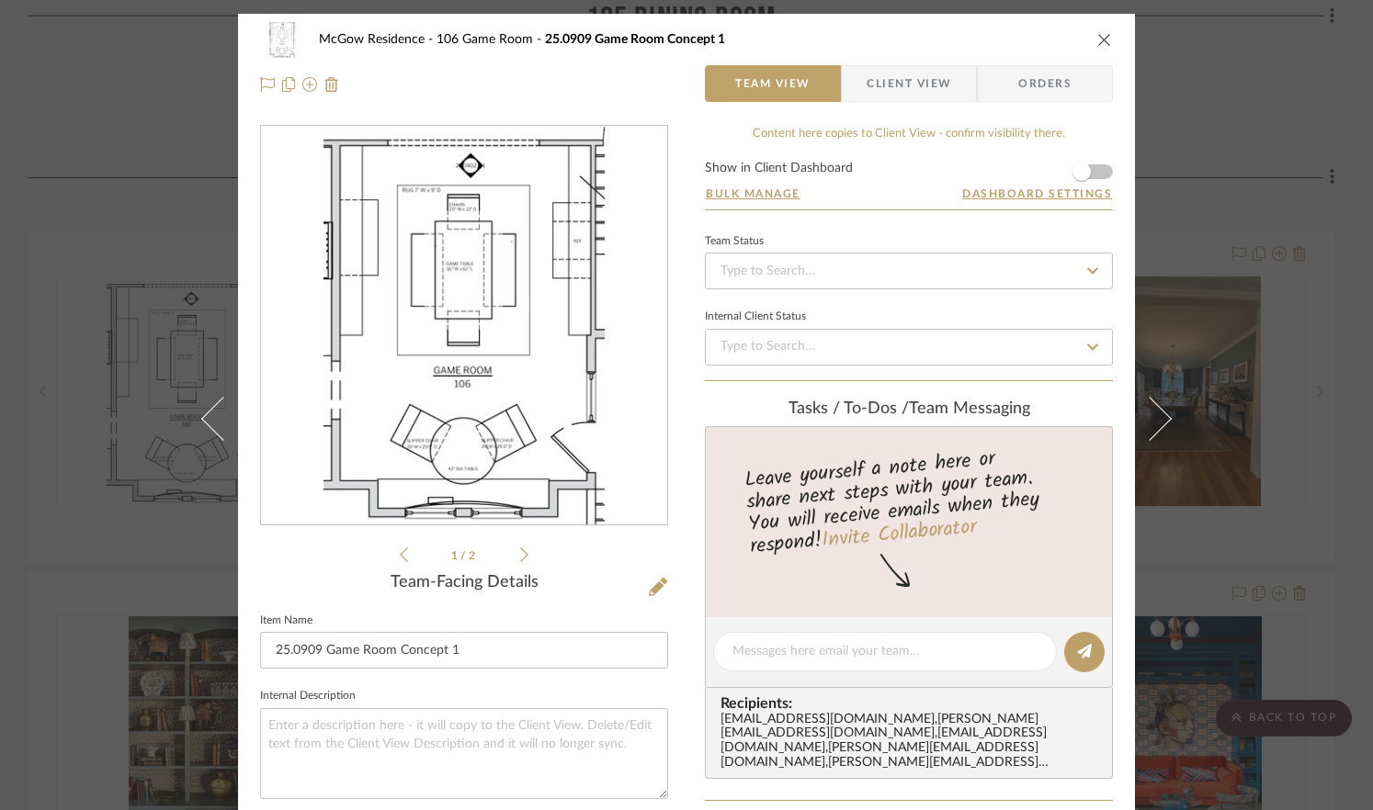
click at [520, 558] on icon at bounding box center [524, 555] width 8 height 17
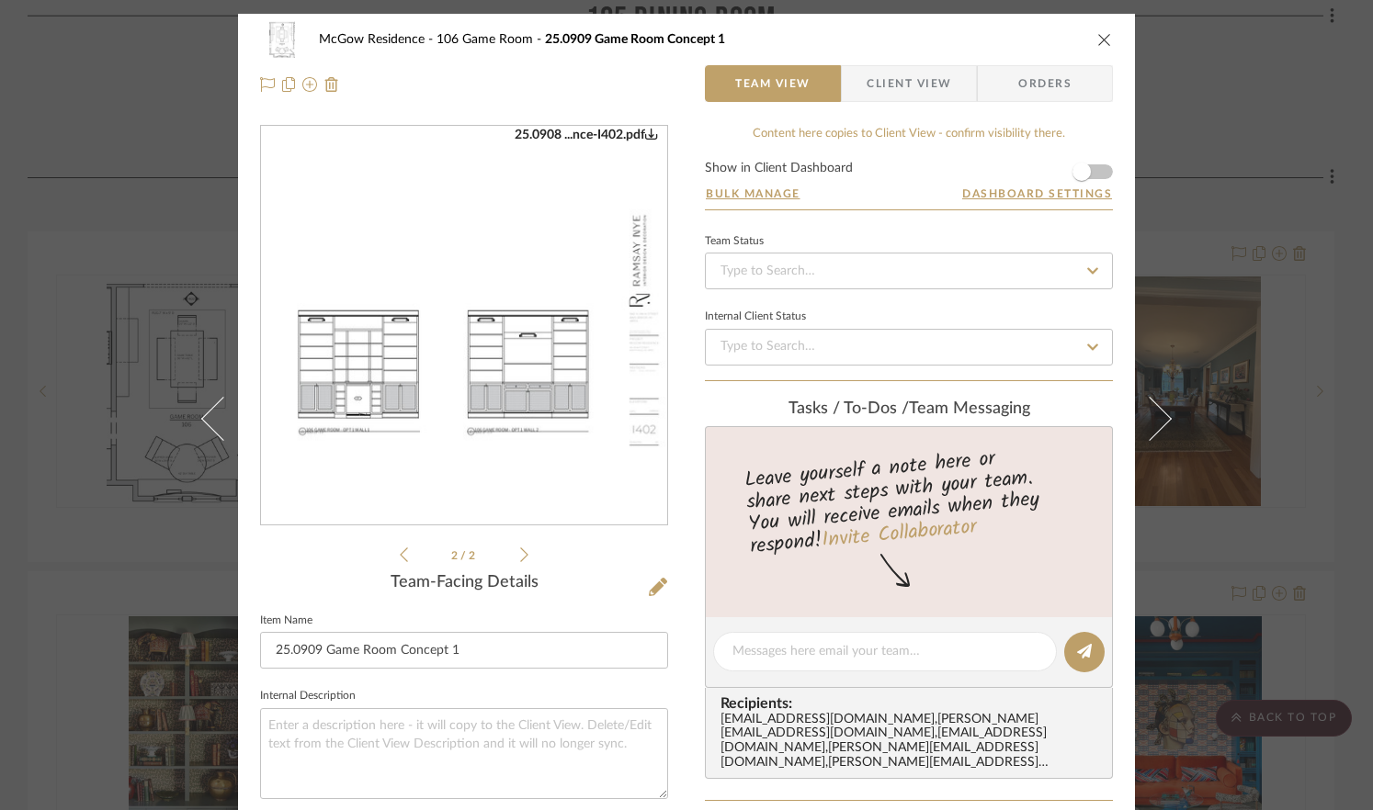
click at [400, 558] on icon at bounding box center [404, 555] width 8 height 15
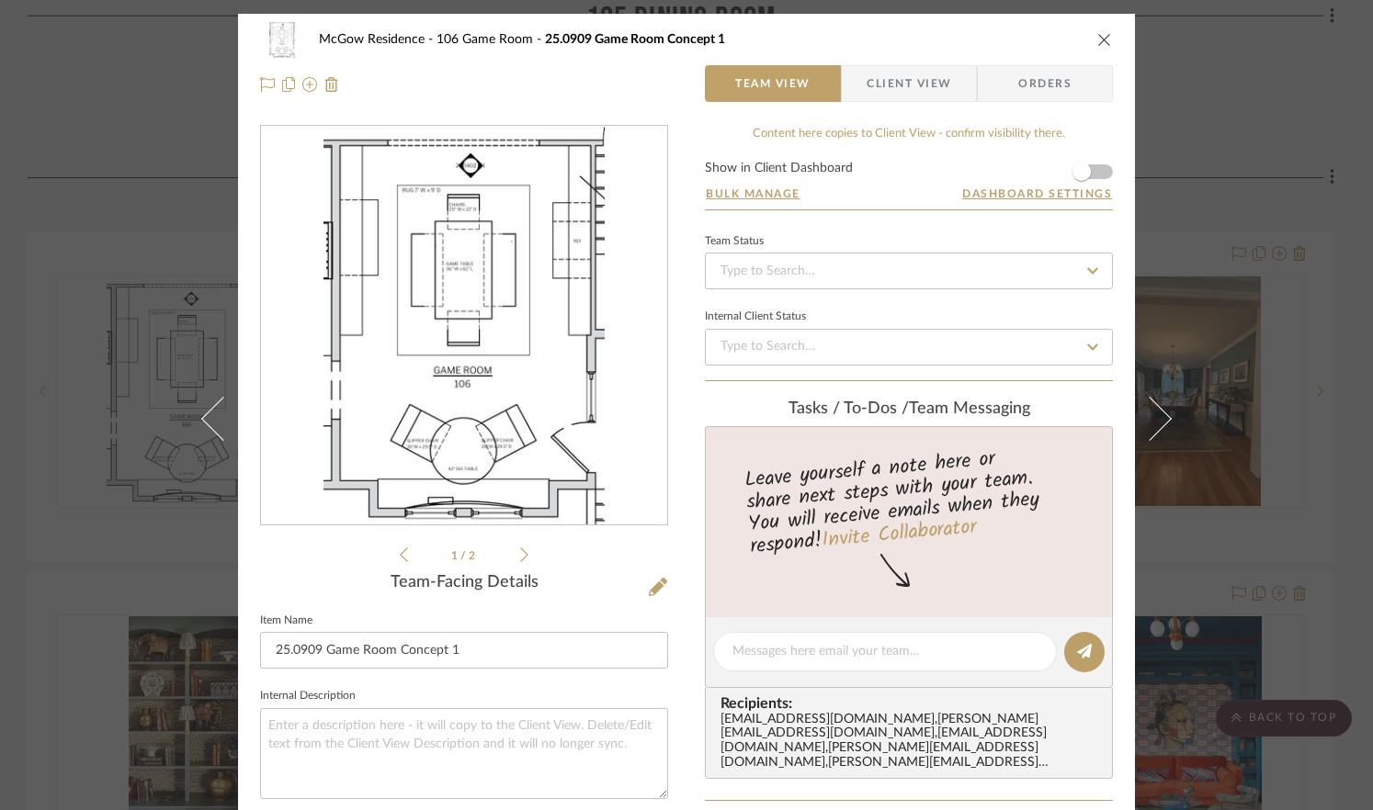
click at [400, 558] on icon at bounding box center [404, 555] width 8 height 15
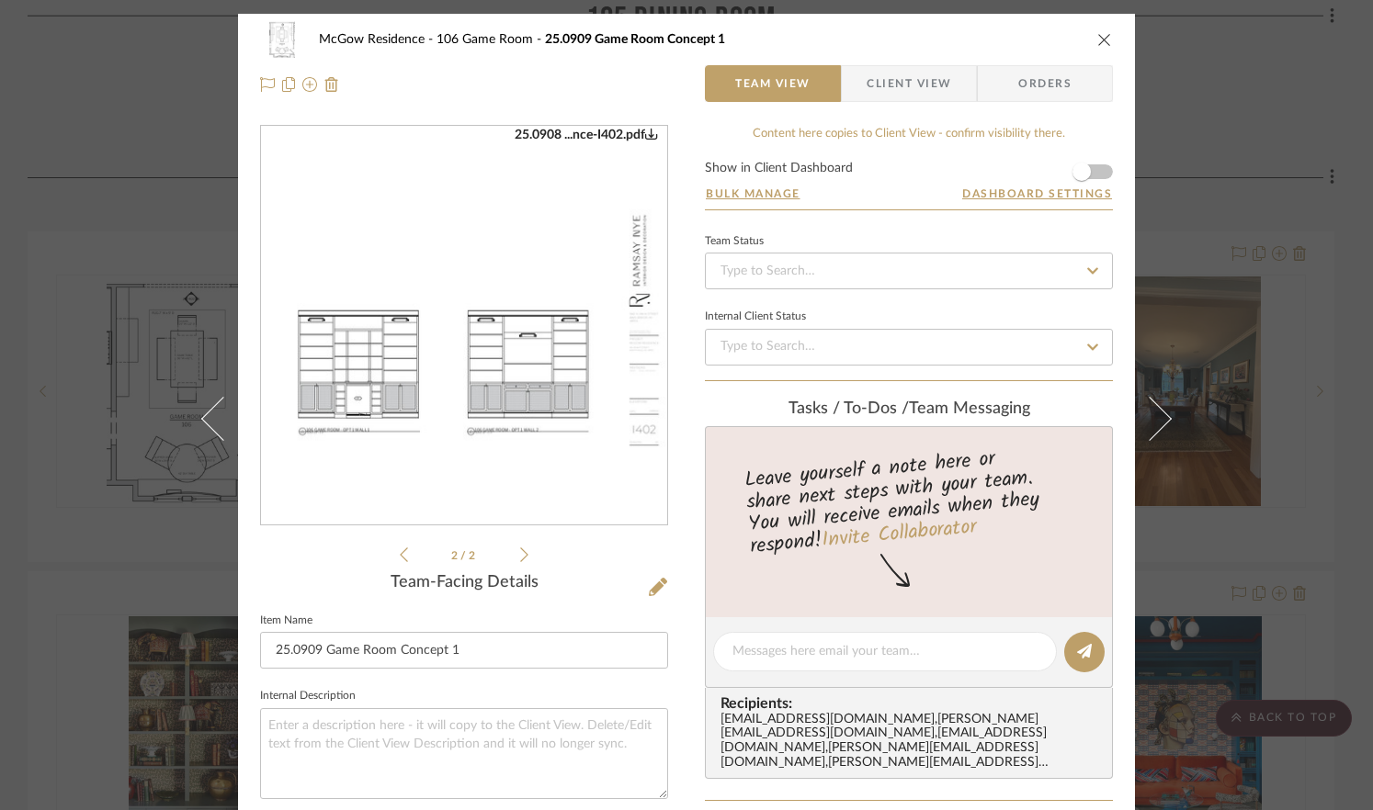
click at [559, 324] on img "1" at bounding box center [464, 326] width 406 height 263
click at [1097, 39] on icon "close" at bounding box center [1104, 39] width 15 height 15
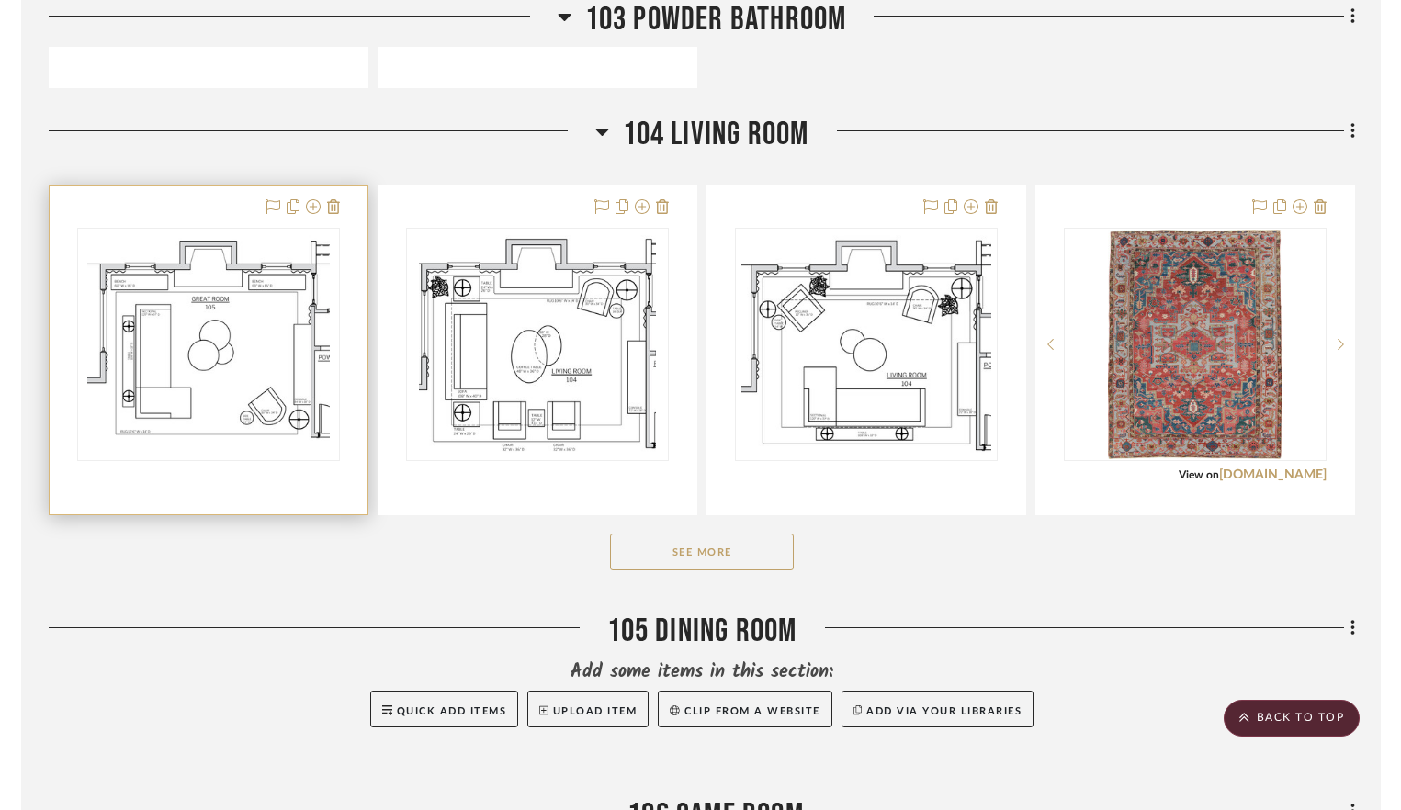
scroll to position [2134, 0]
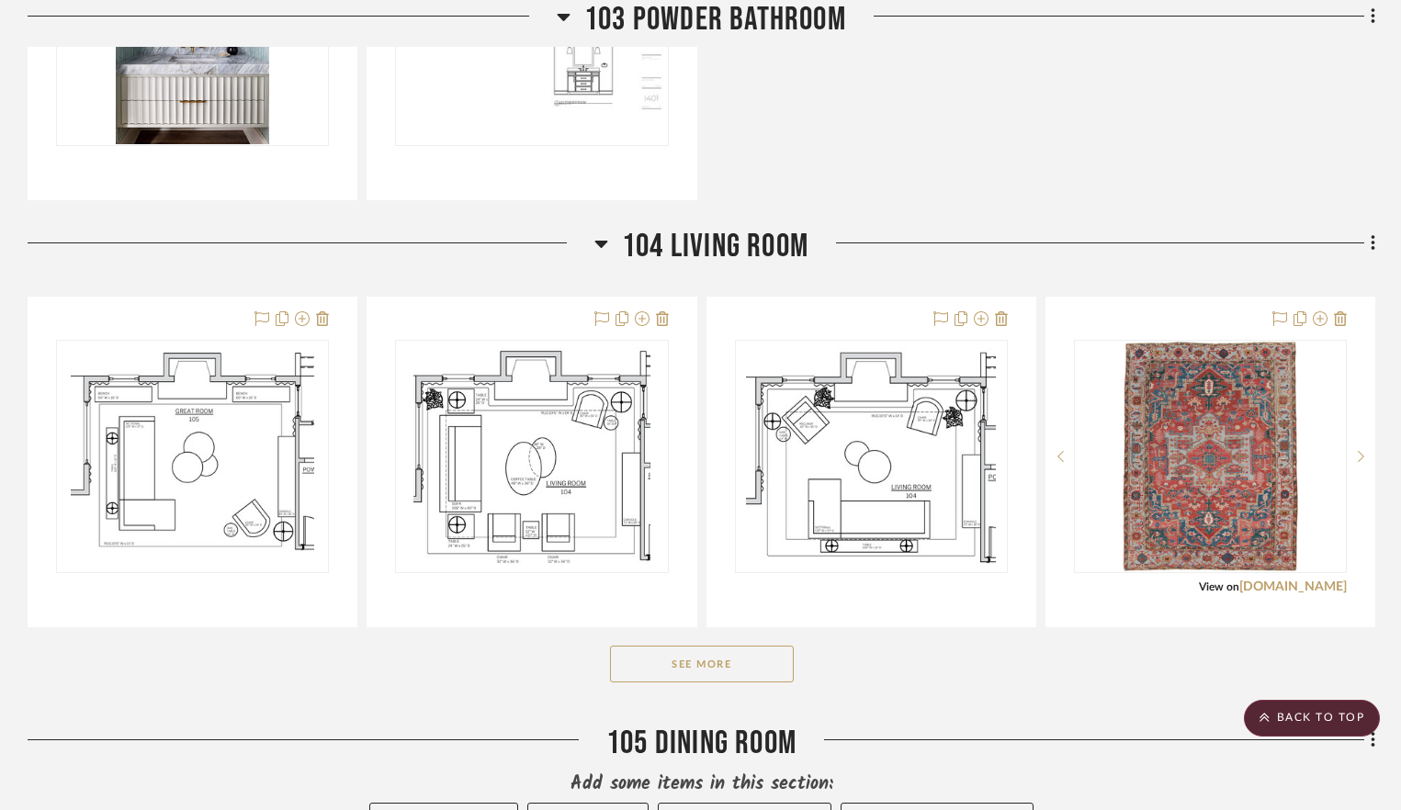
click at [968, 196] on div "Powder Room Inspiration Team Status Internal Client Status client Comments: Sub…" at bounding box center [702, 35] width 1348 height 331
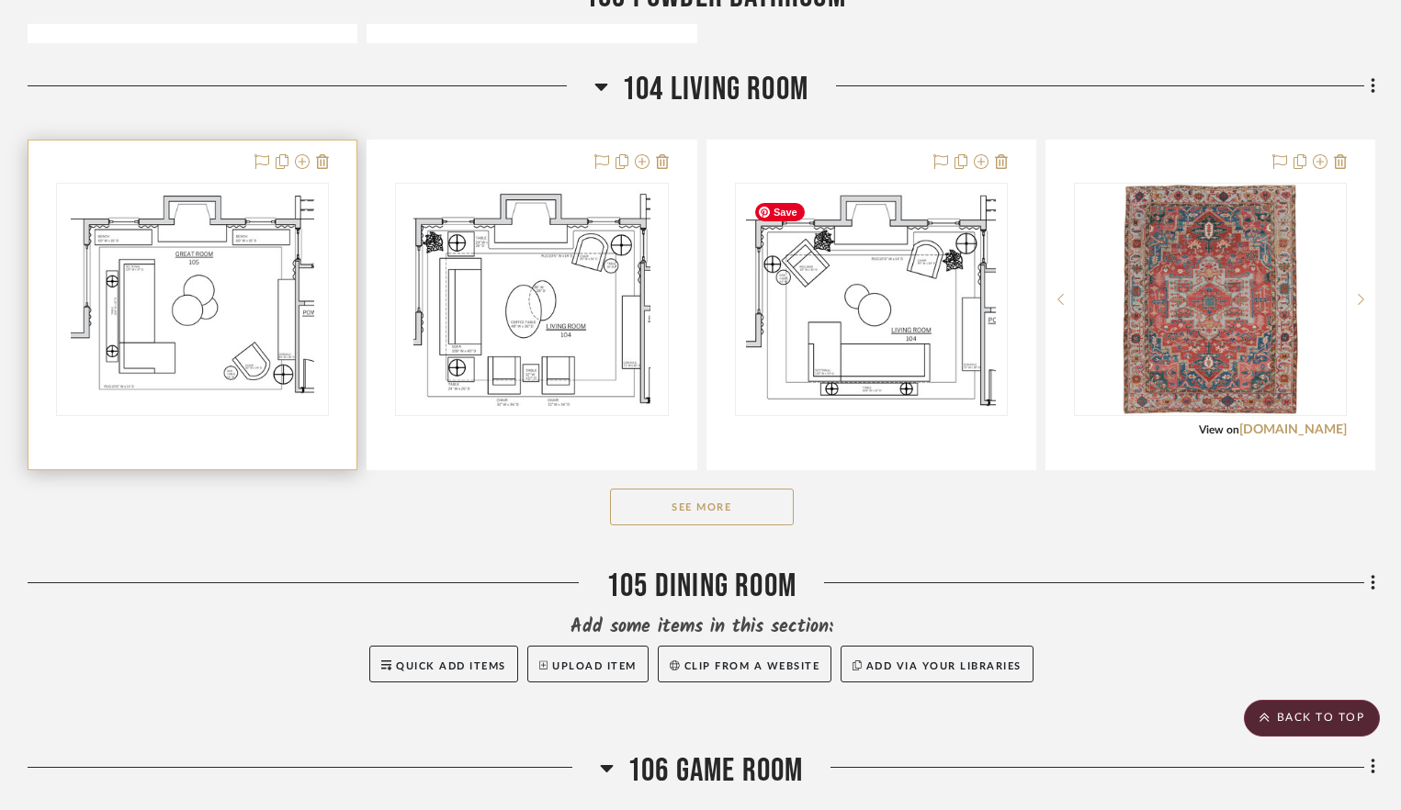
scroll to position [2273, 0]
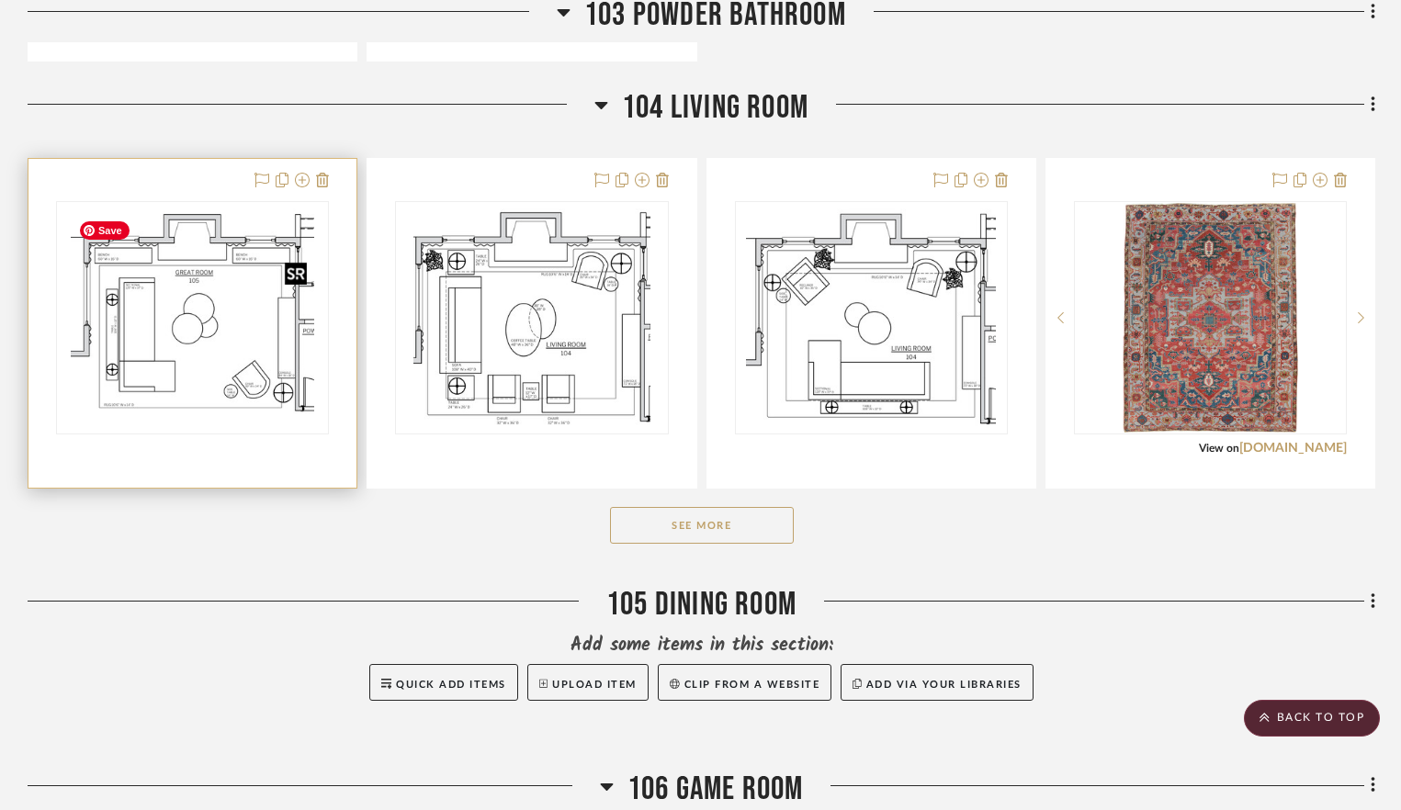
click at [207, 412] on img "0" at bounding box center [192, 318] width 243 height 230
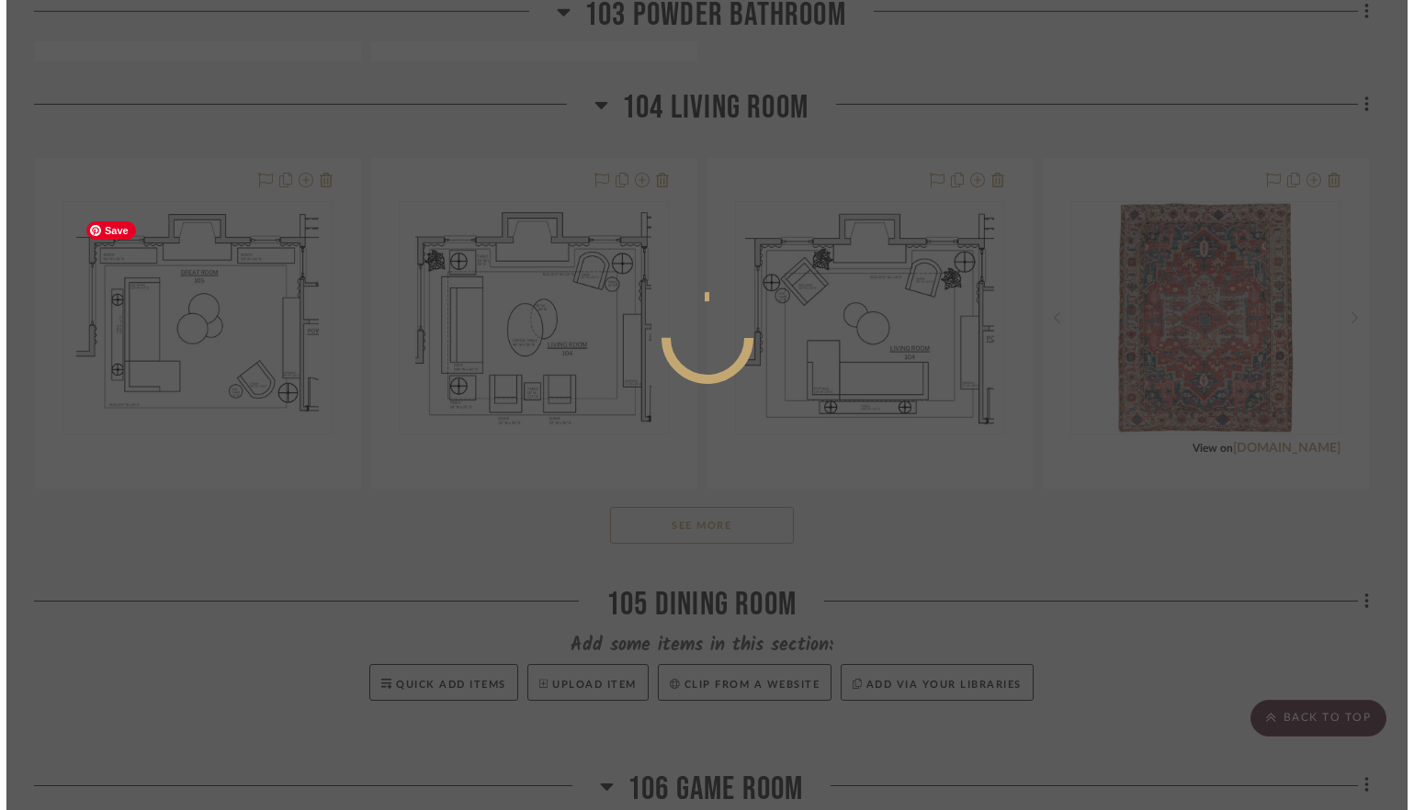
scroll to position [0, 0]
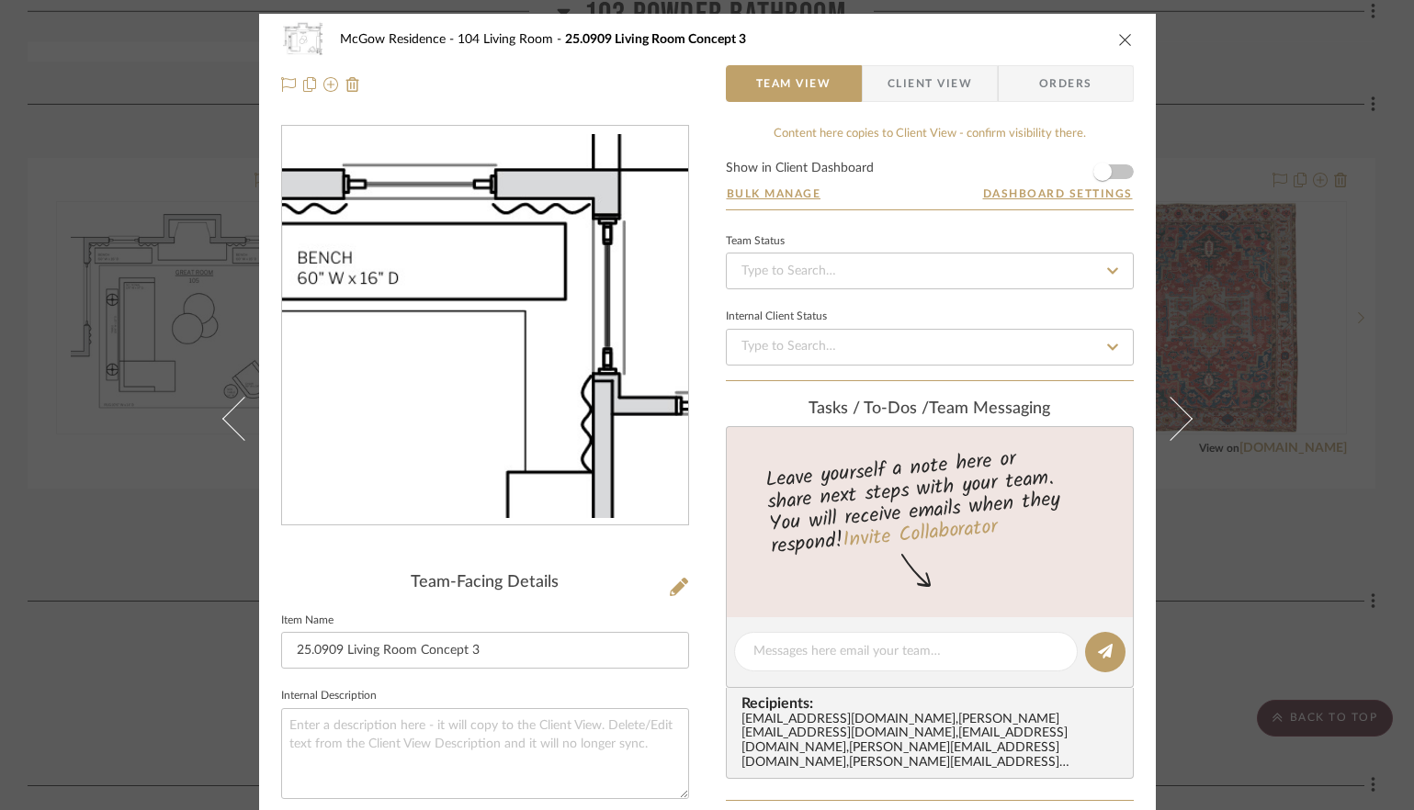
click at [634, 243] on img "0" at bounding box center [485, 325] width 406 height 383
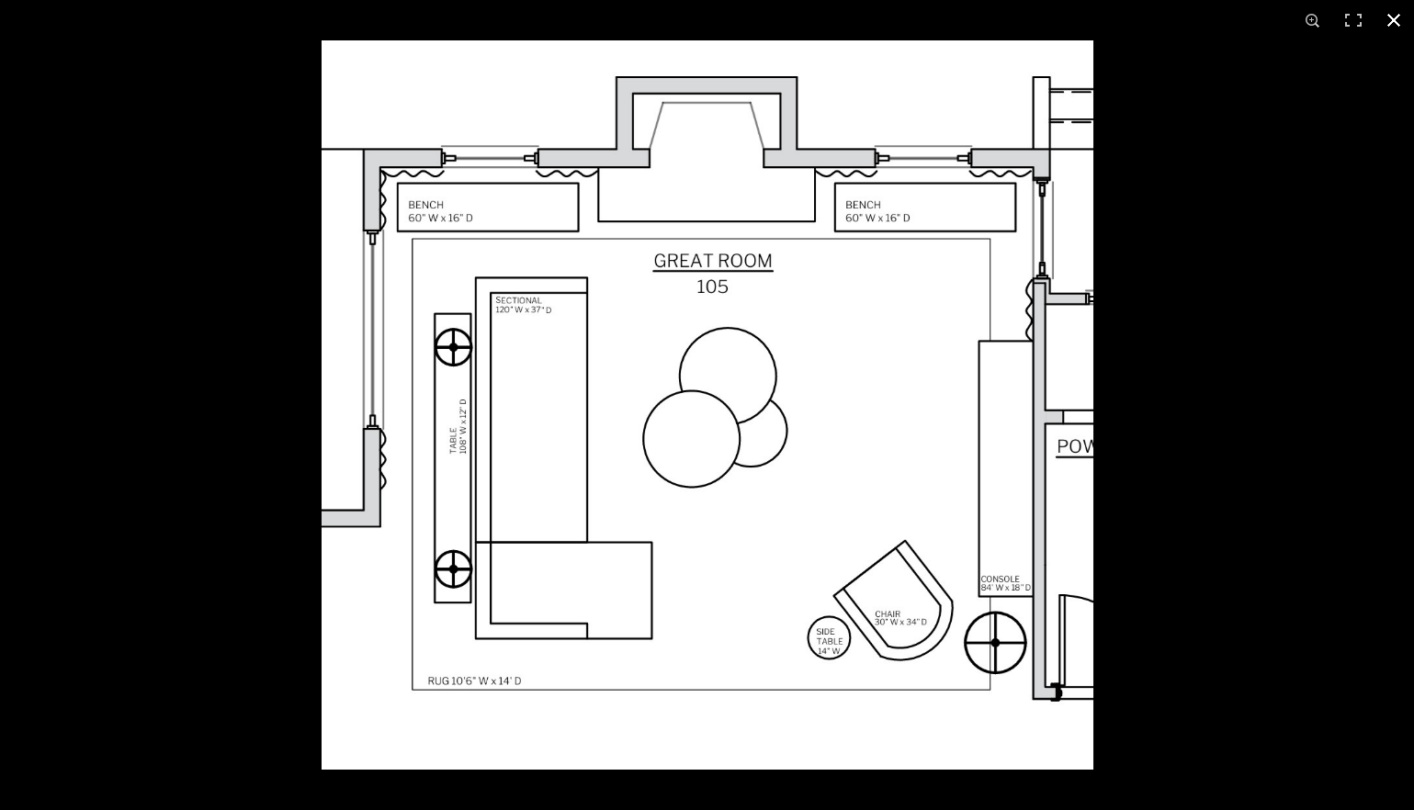
click at [1260, 433] on div at bounding box center [1029, 445] width 1414 height 810
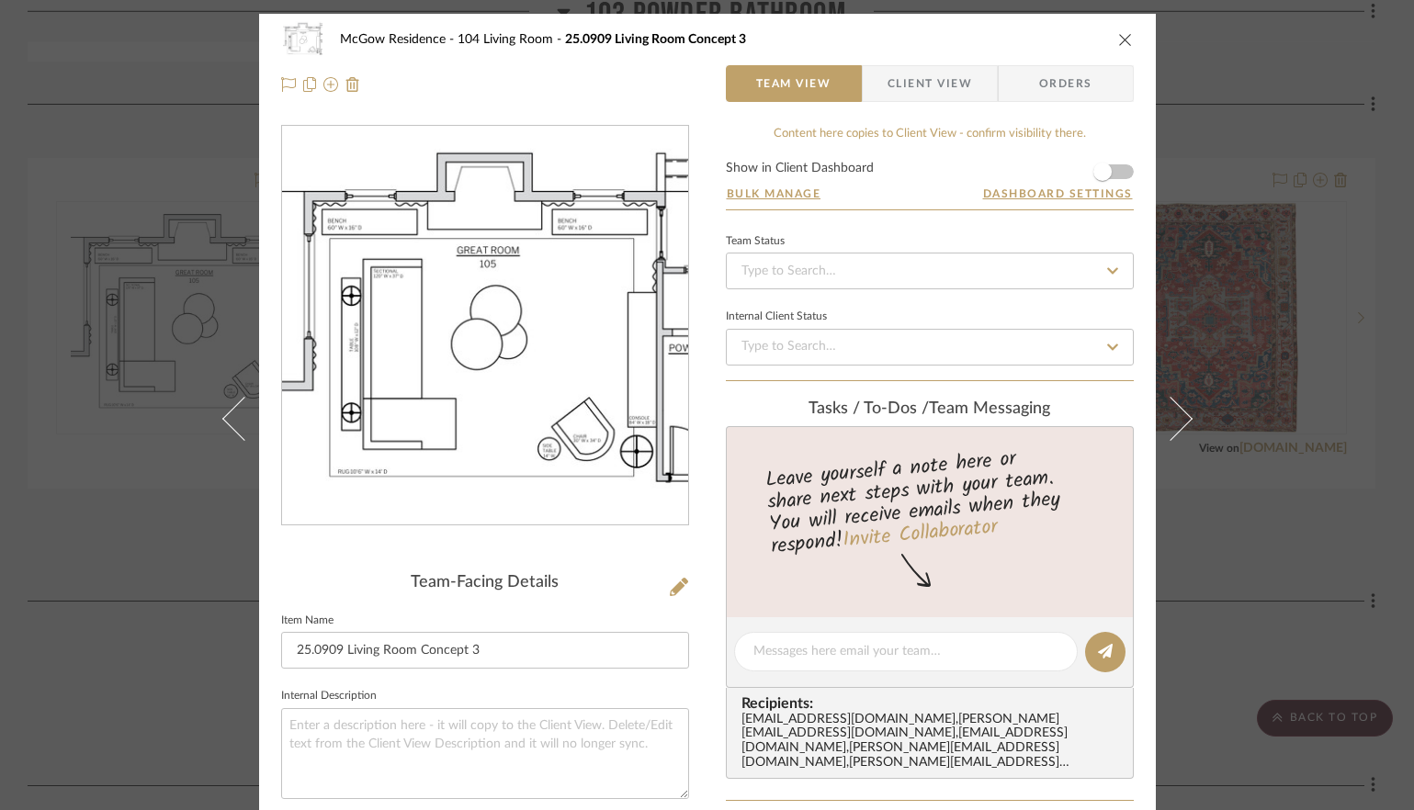
click at [1118, 39] on icon "close" at bounding box center [1125, 39] width 15 height 15
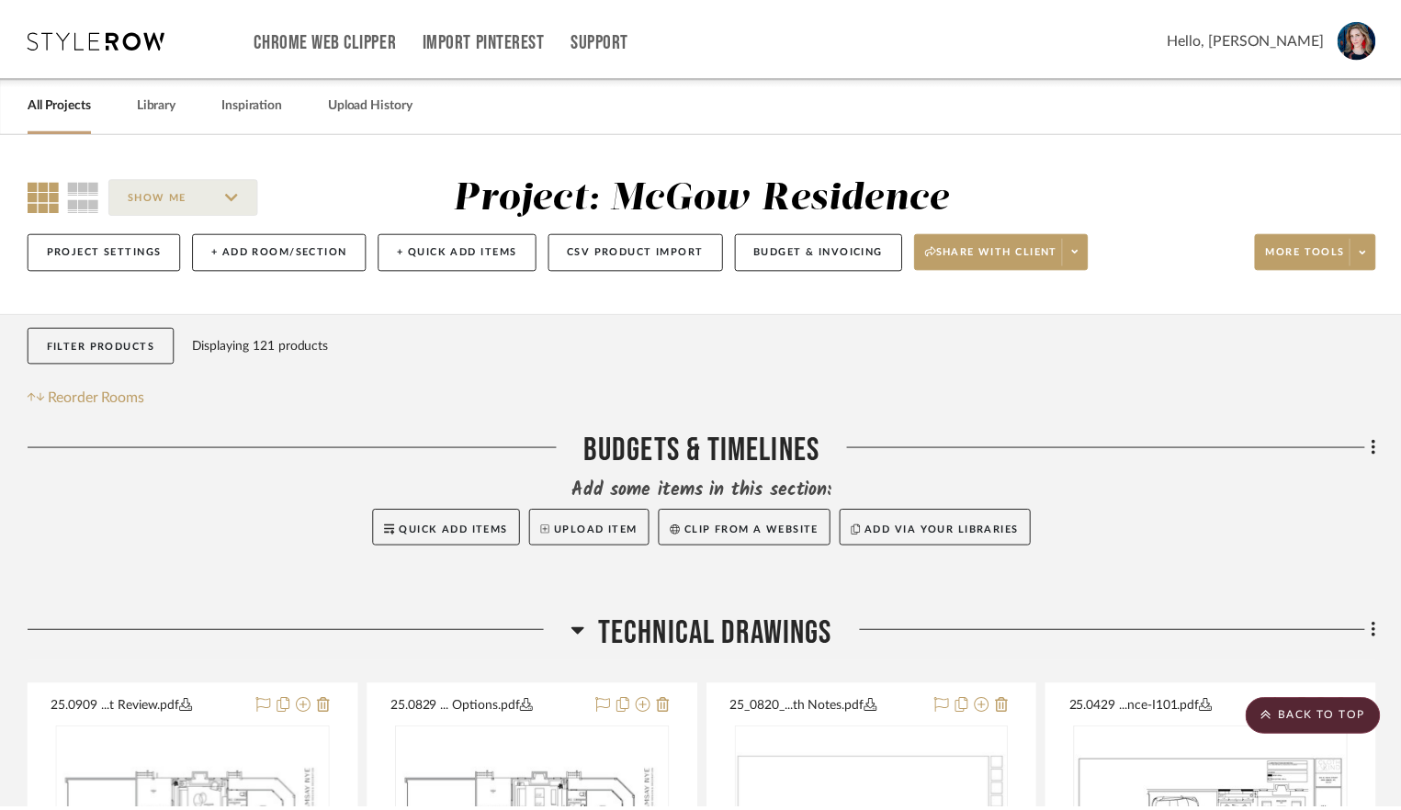
scroll to position [2273, 0]
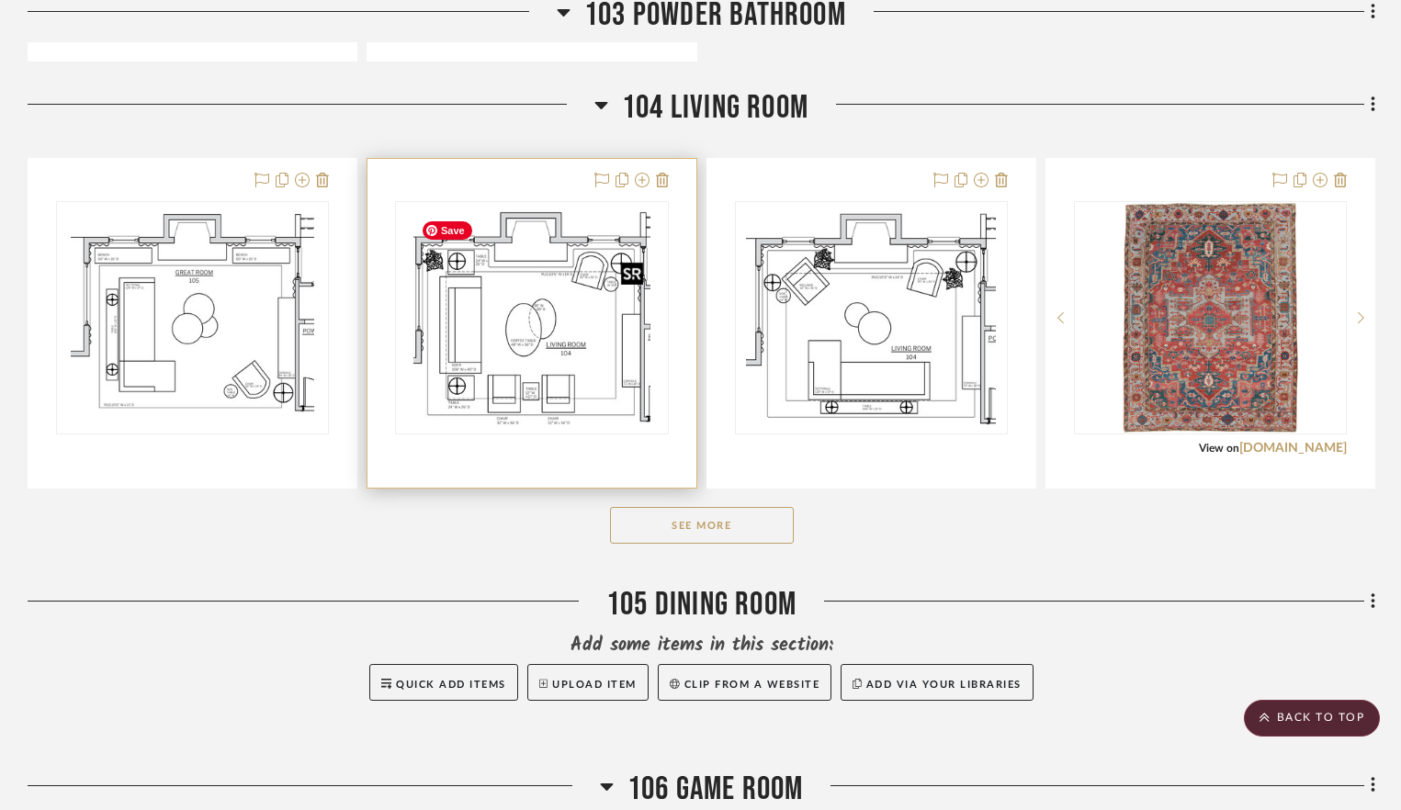
click at [566, 352] on img "0" at bounding box center [531, 318] width 236 height 230
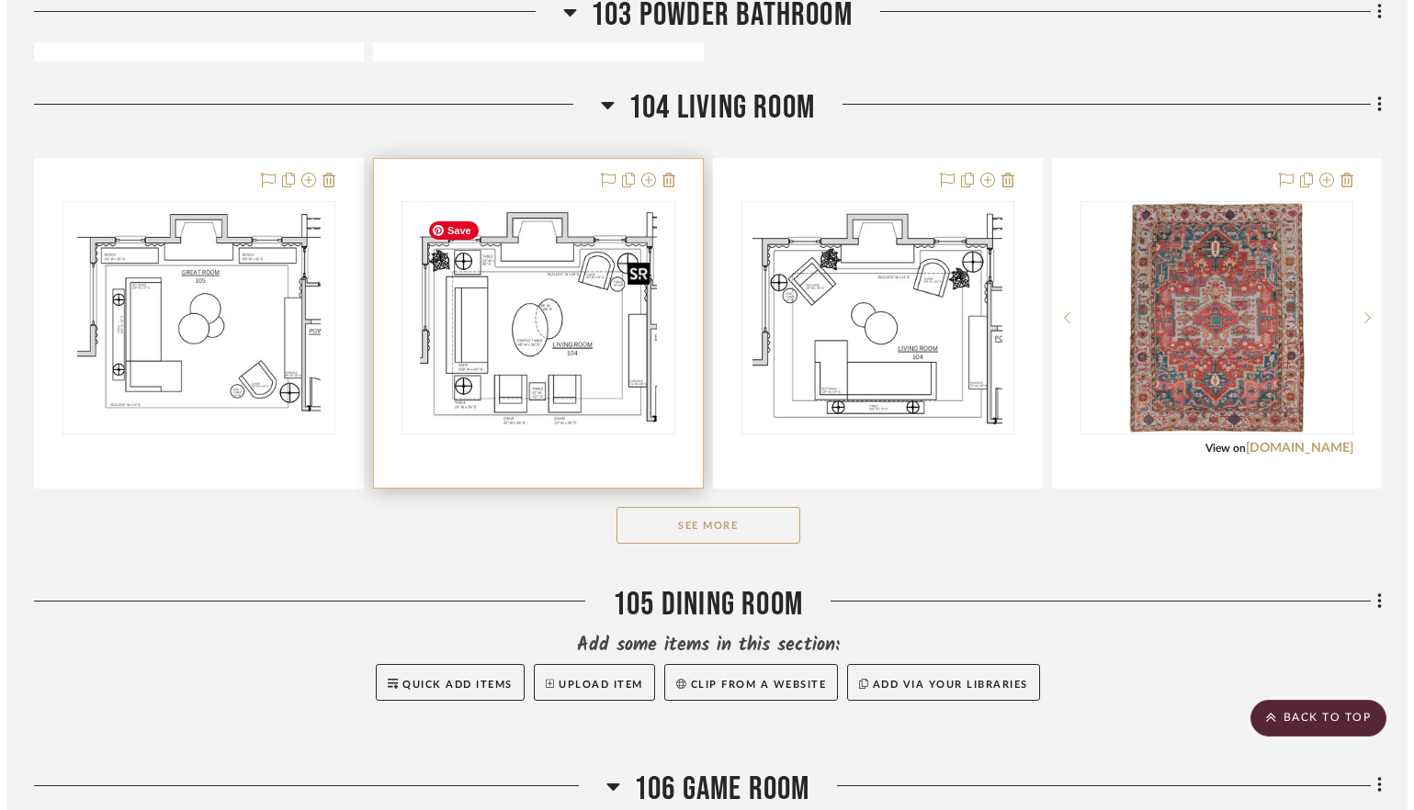
scroll to position [0, 0]
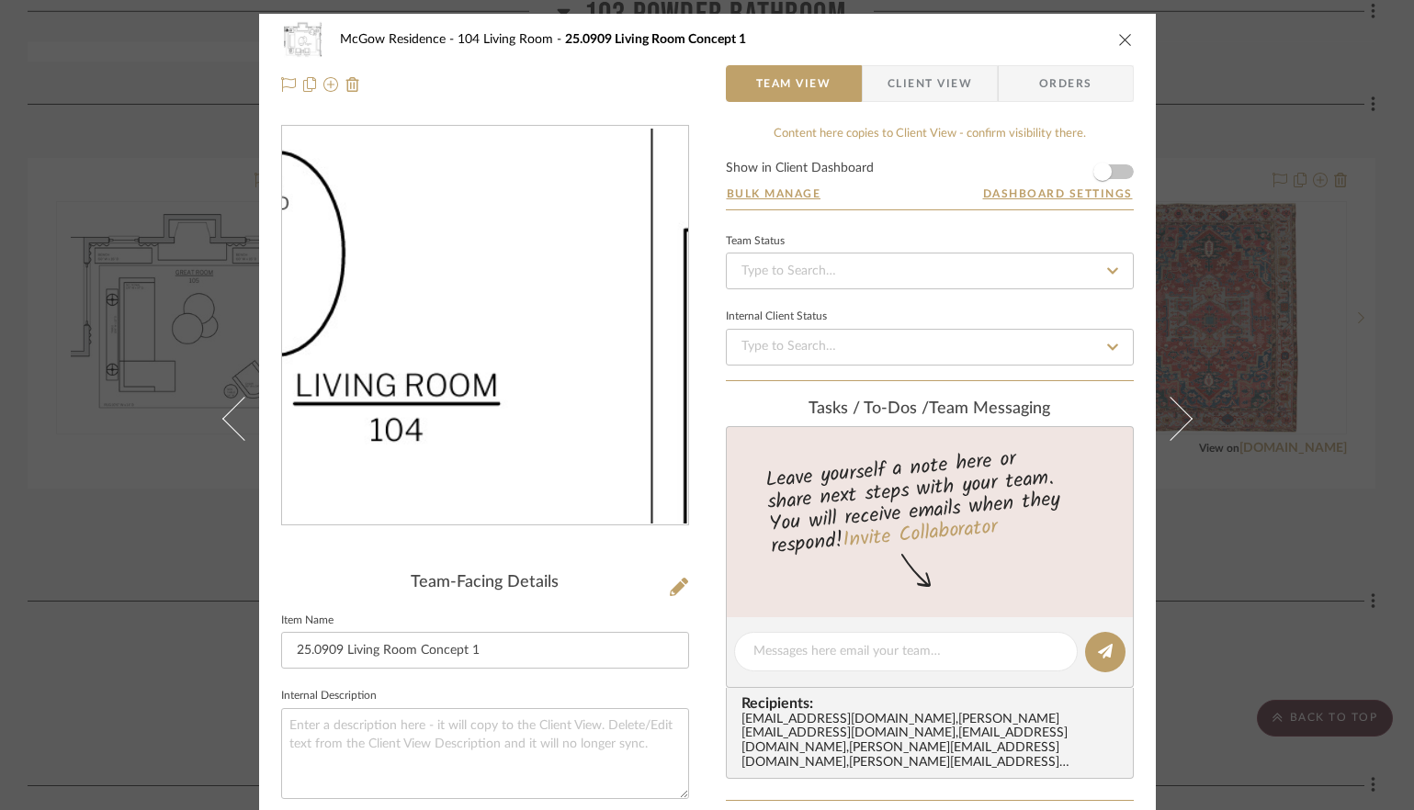
click at [590, 355] on img "0" at bounding box center [485, 326] width 406 height 394
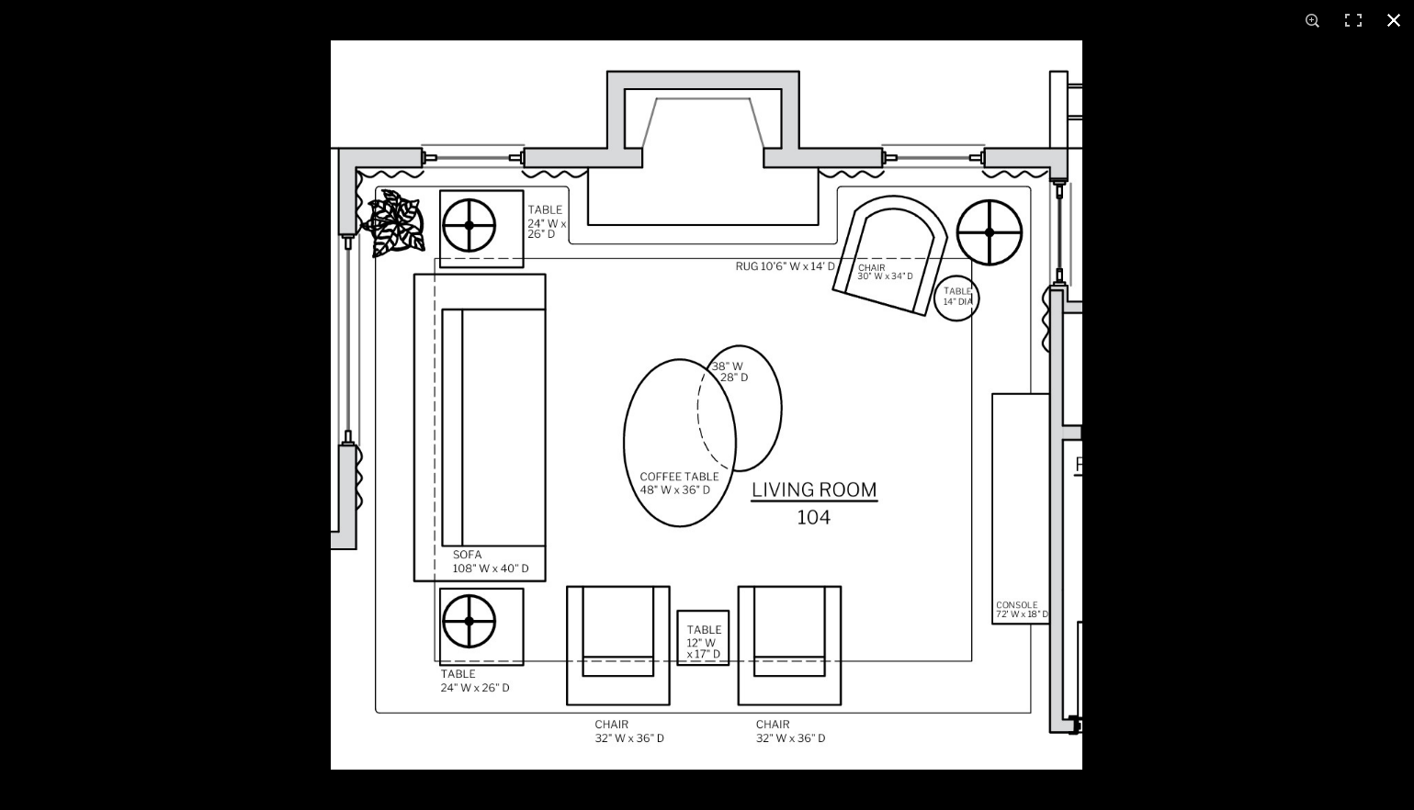
click at [1260, 19] on button at bounding box center [1394, 20] width 40 height 40
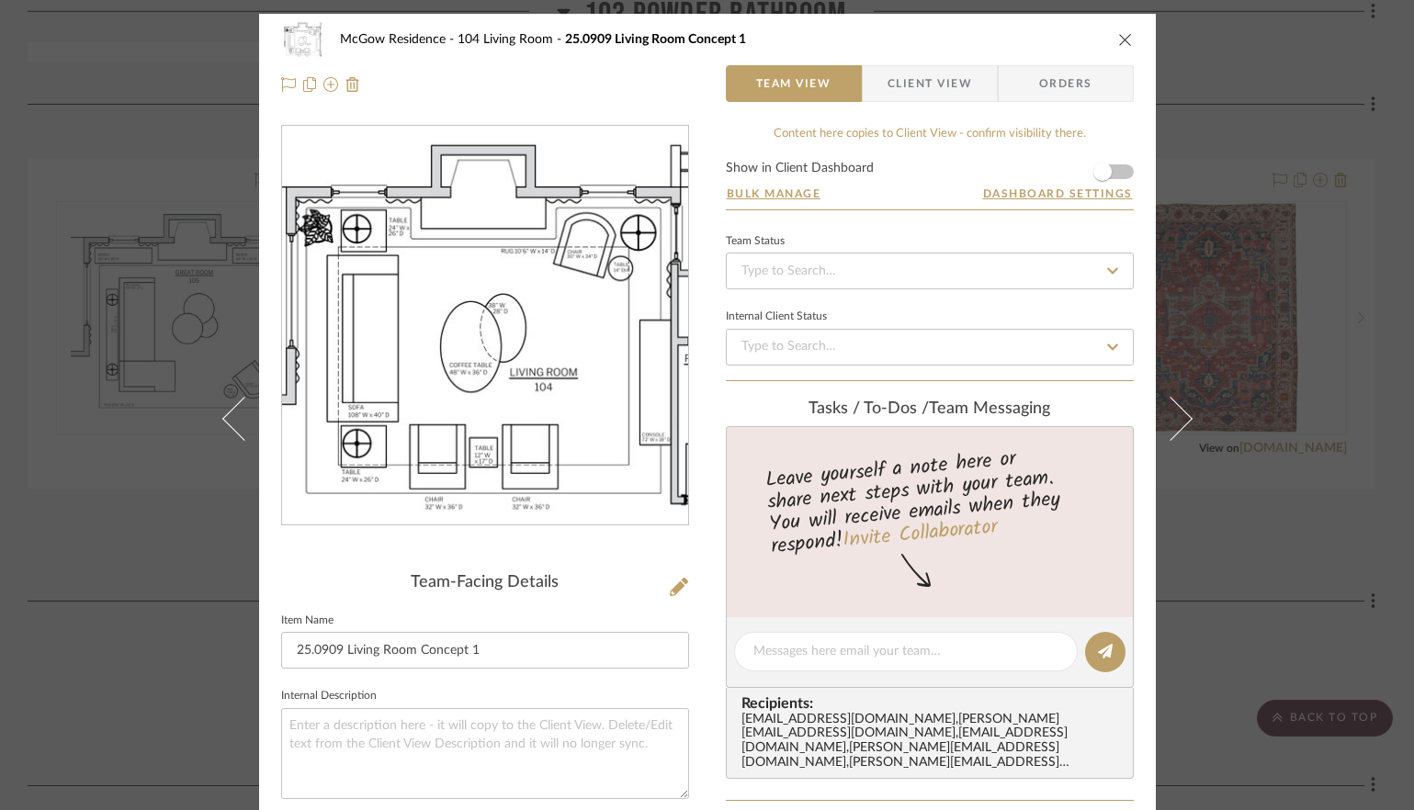
click at [1119, 38] on icon "close" at bounding box center [1125, 39] width 15 height 15
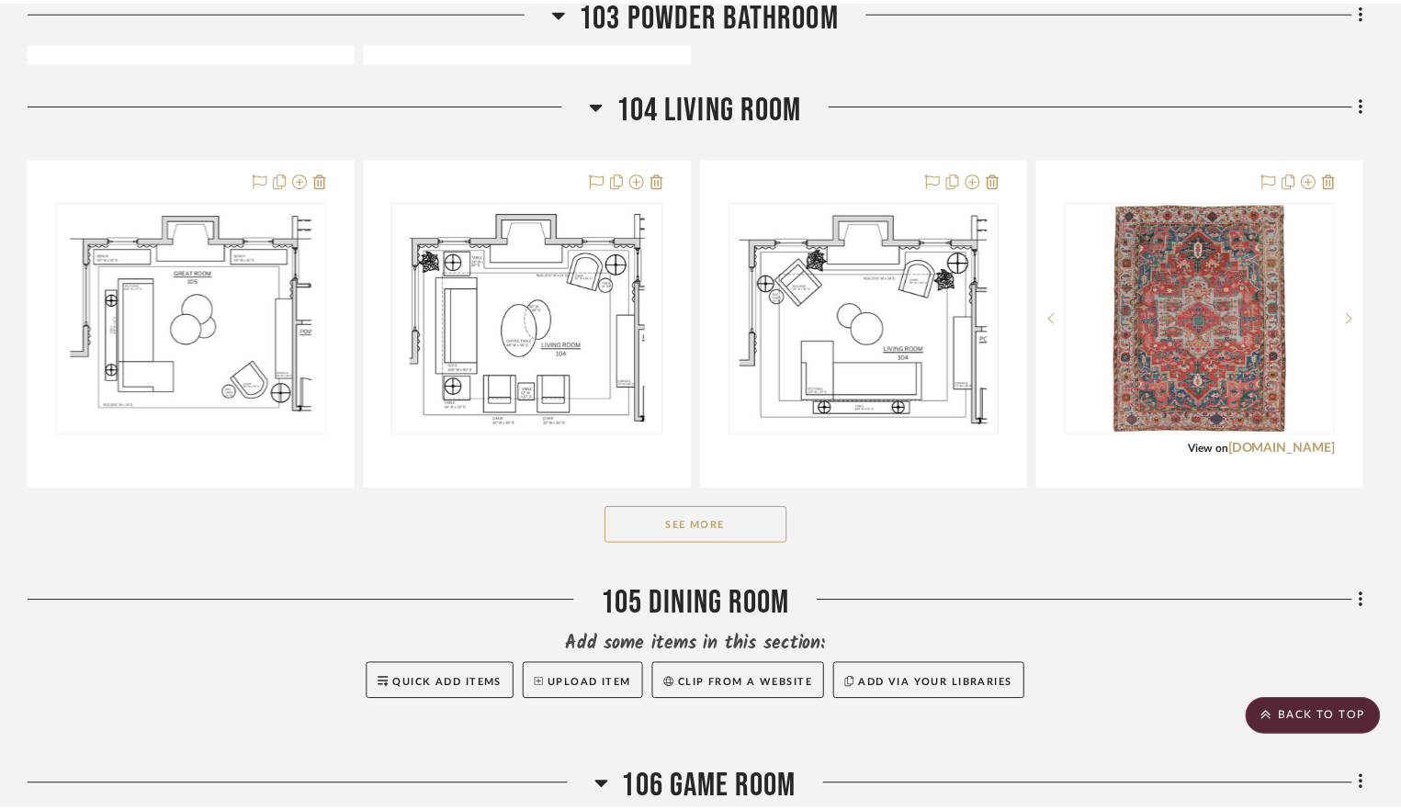
scroll to position [2273, 0]
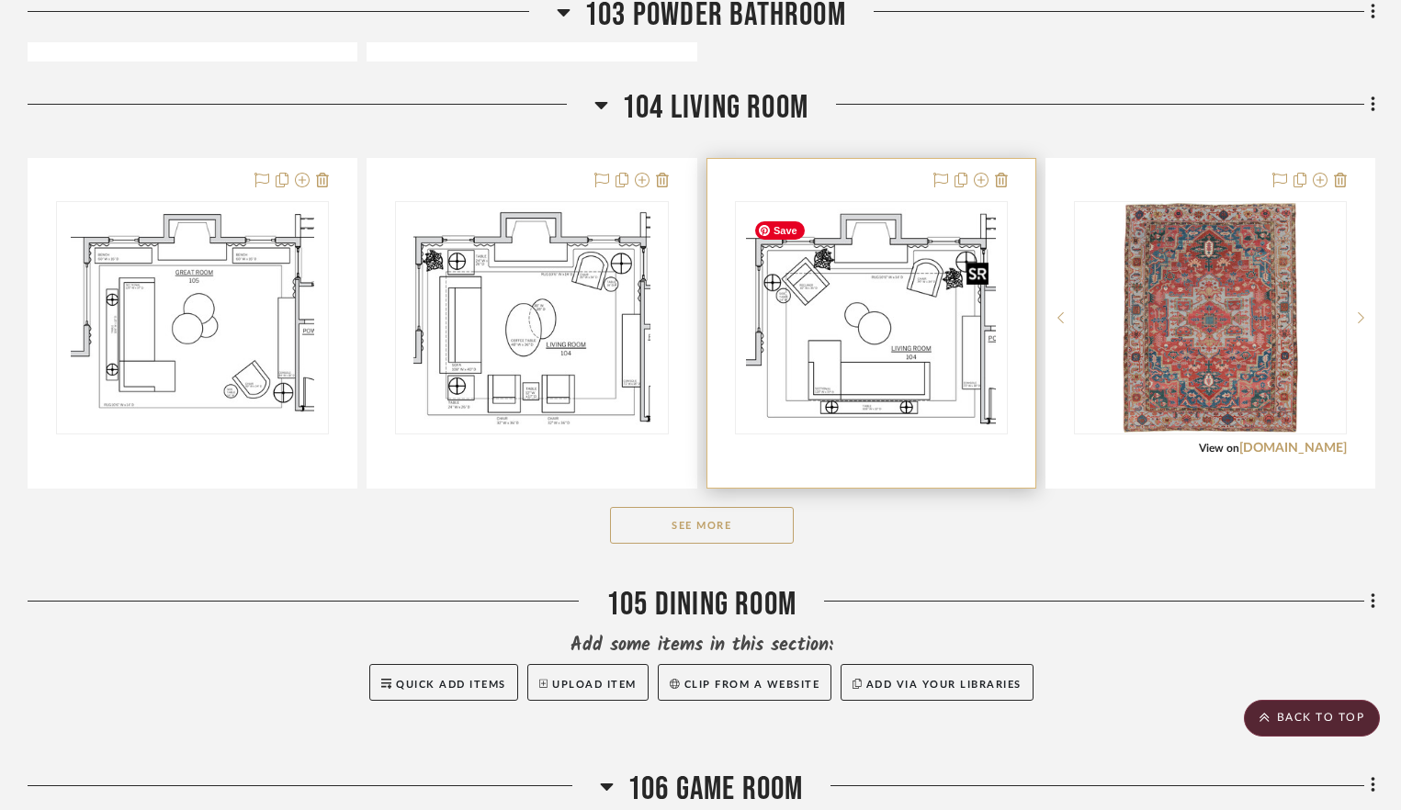
click at [937, 350] on img "0" at bounding box center [871, 318] width 250 height 230
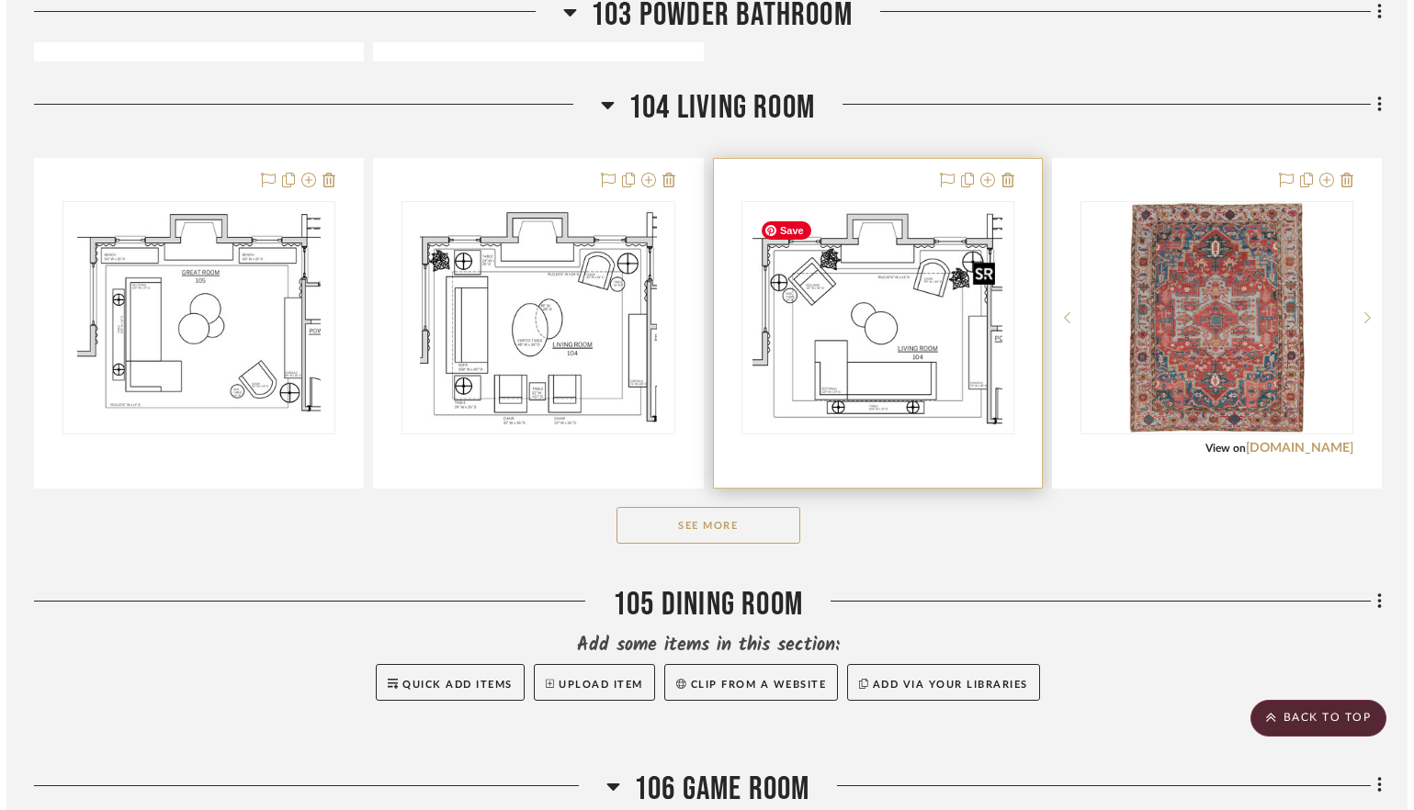
scroll to position [0, 0]
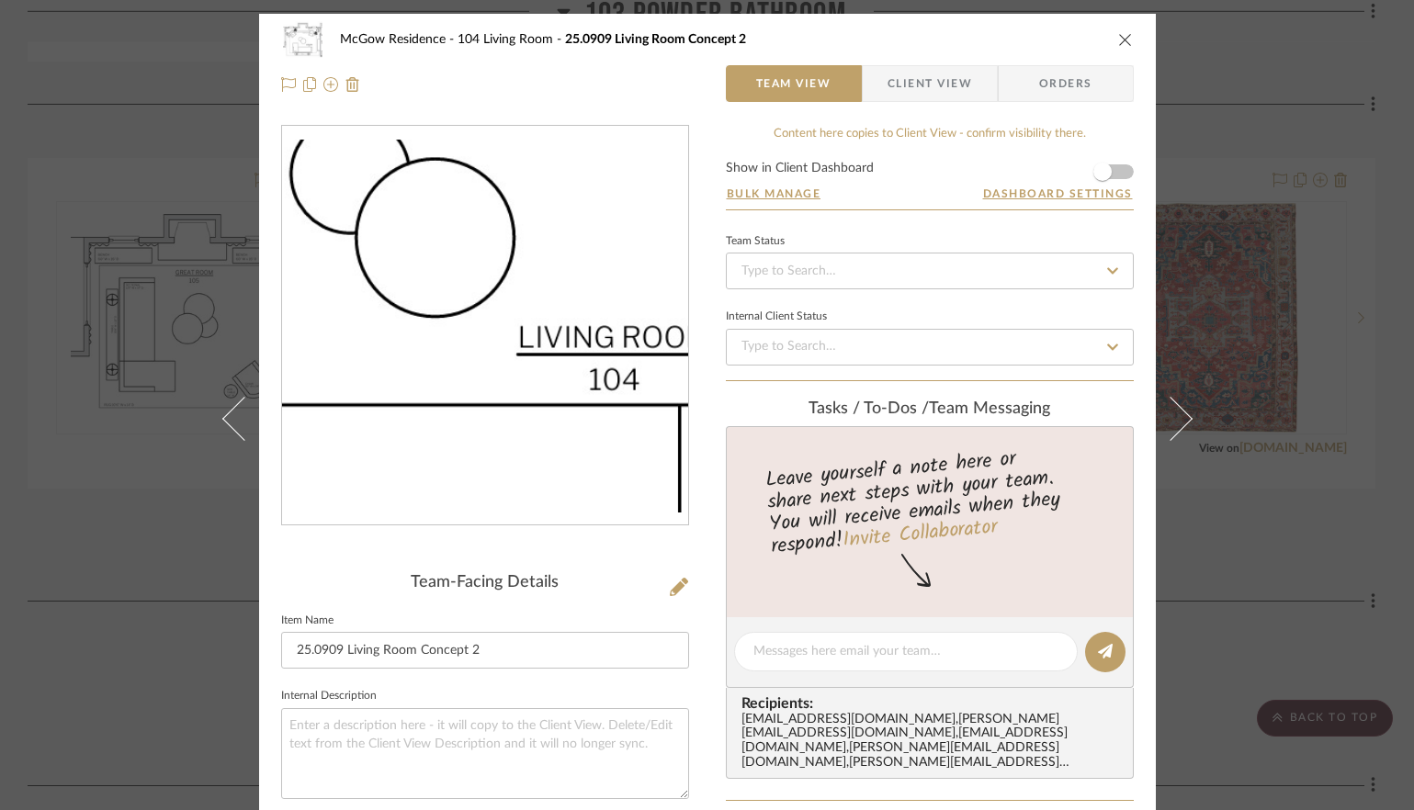
click at [501, 372] on img "0" at bounding box center [485, 326] width 406 height 373
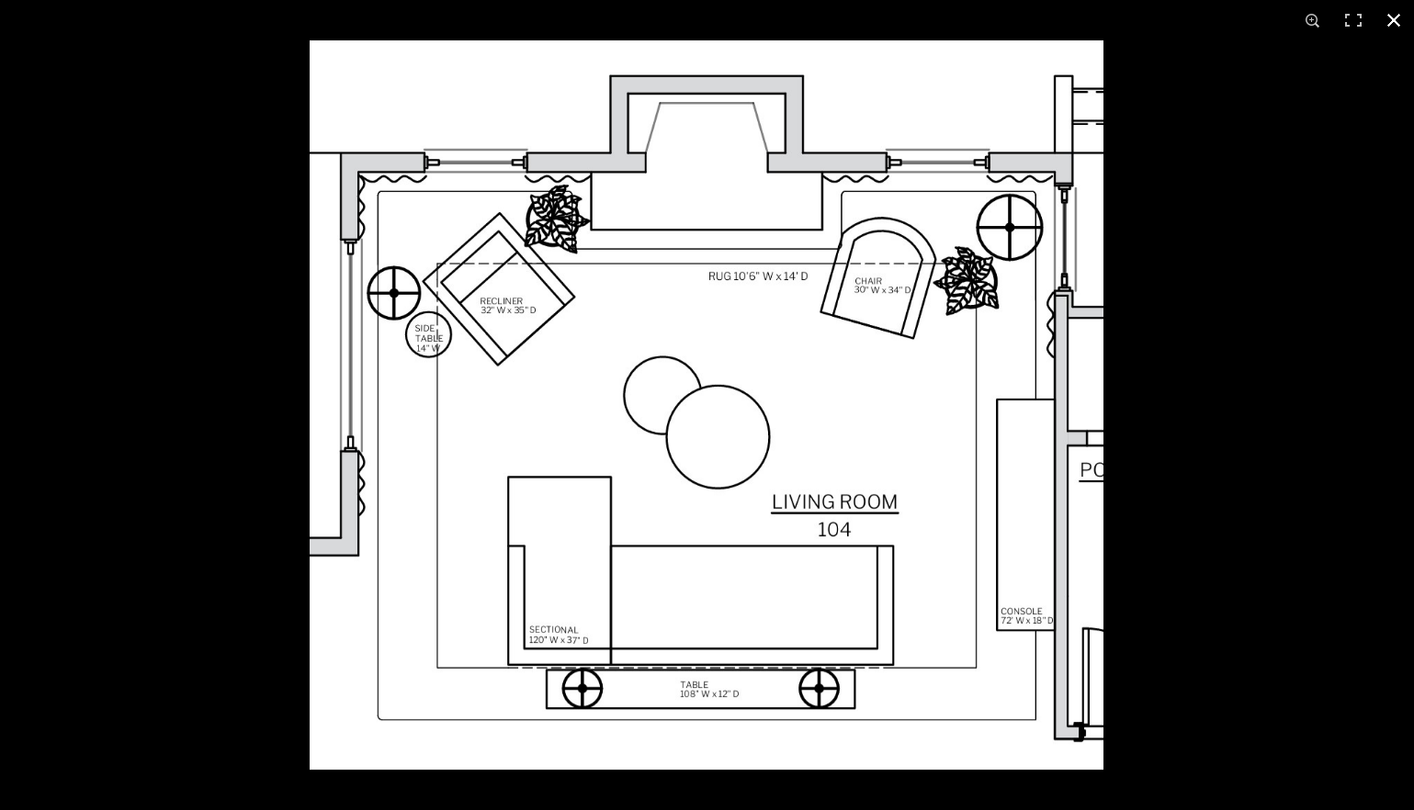
click at [1260, 26] on button at bounding box center [1394, 20] width 40 height 40
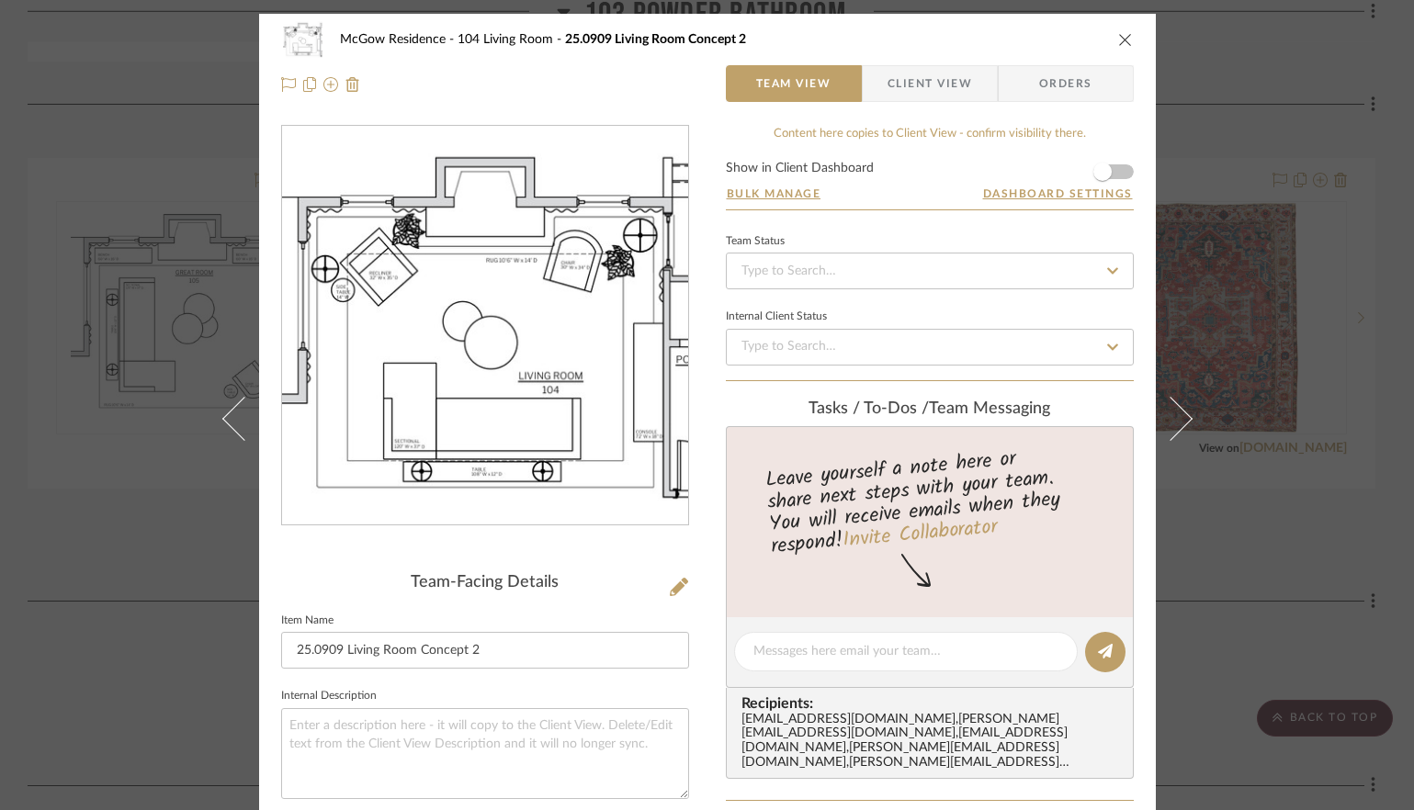
click at [1118, 36] on icon "close" at bounding box center [1125, 39] width 15 height 15
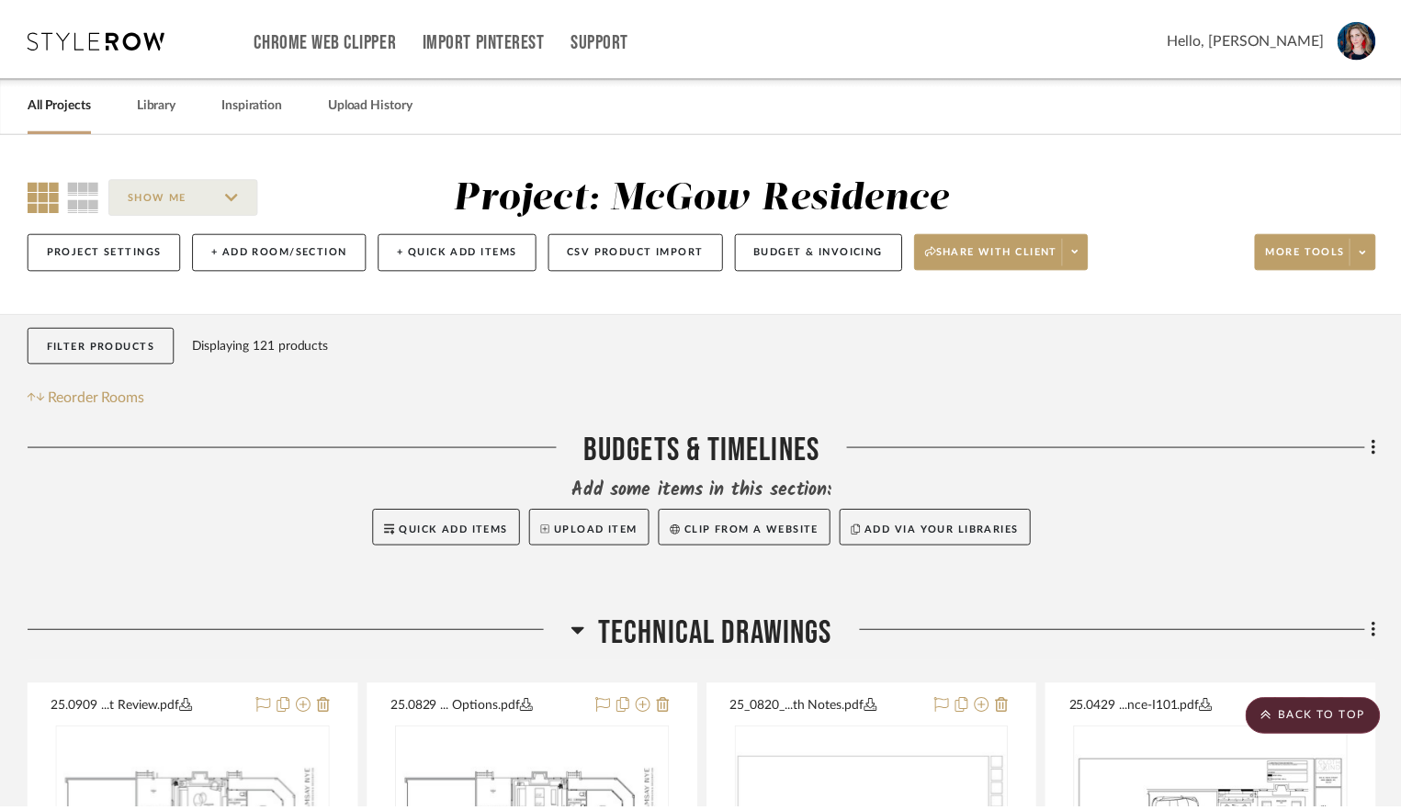
scroll to position [2273, 0]
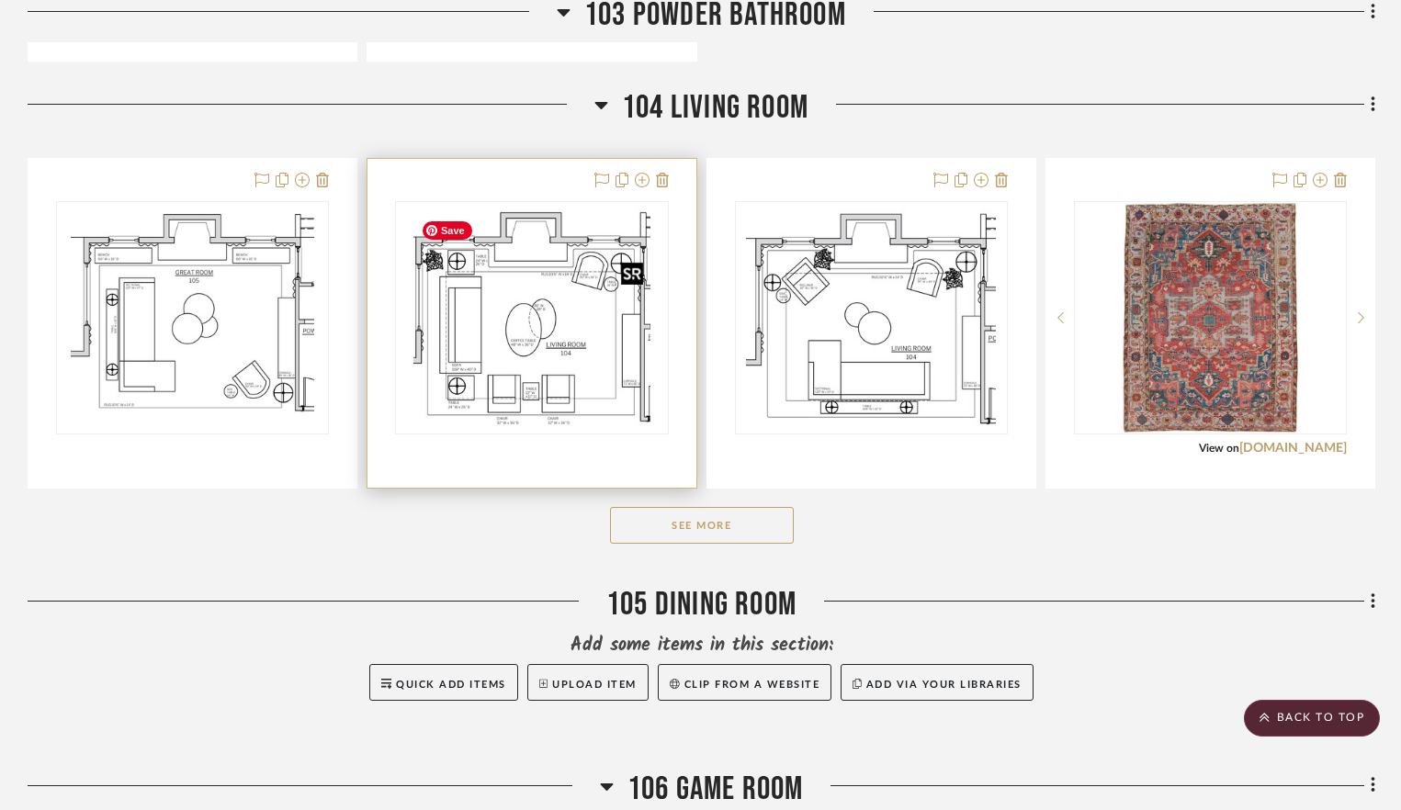
click at [605, 355] on img "0" at bounding box center [531, 318] width 236 height 230
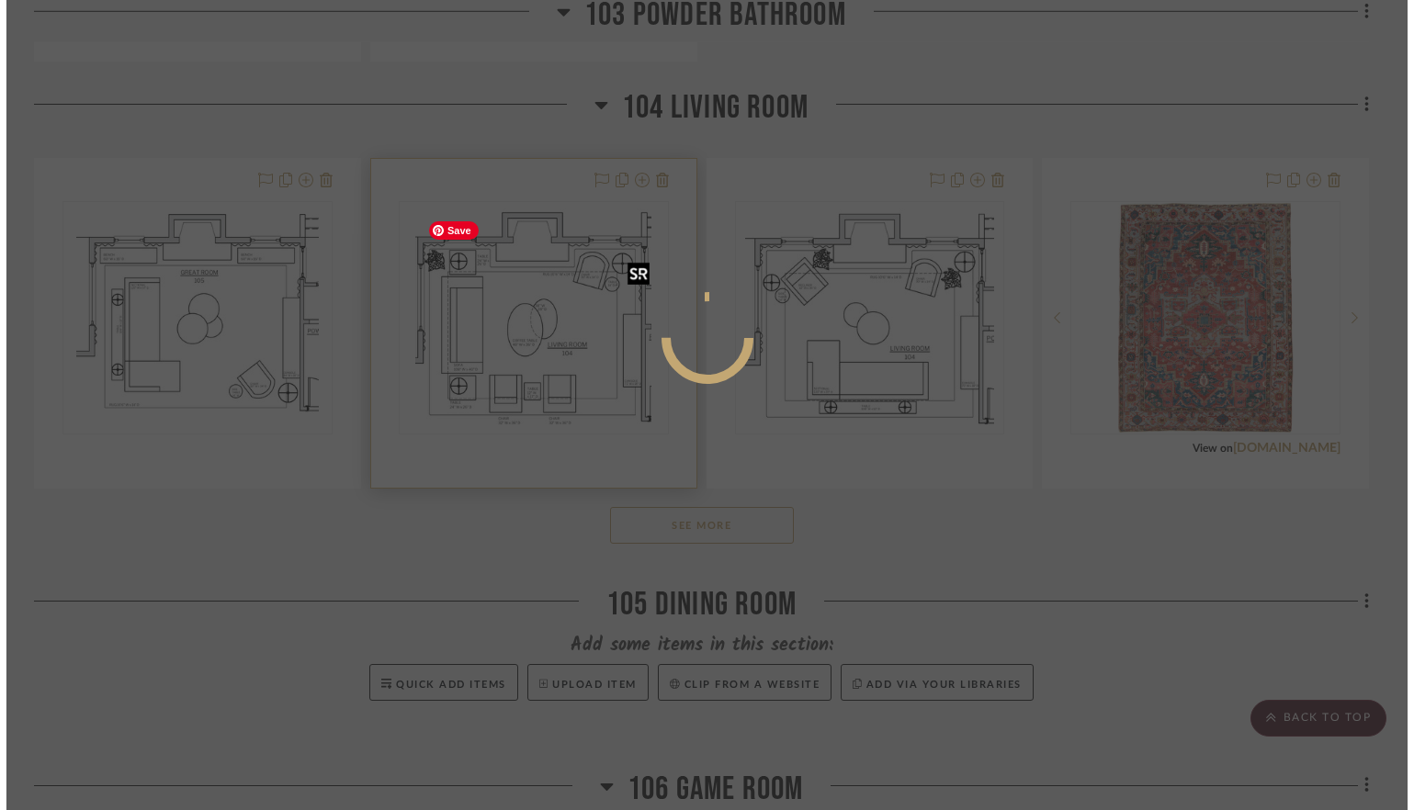
scroll to position [0, 0]
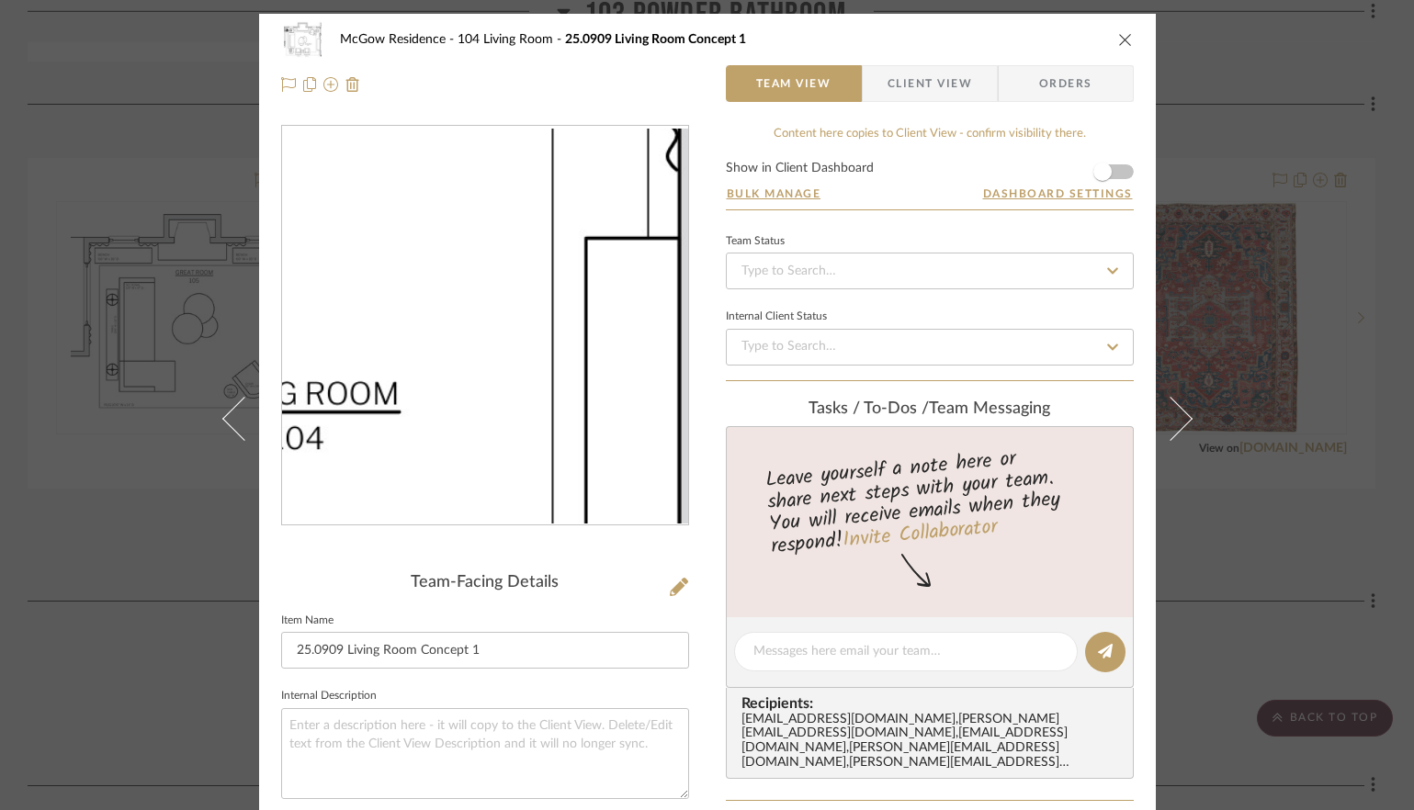
click at [600, 349] on img "0" at bounding box center [485, 326] width 406 height 394
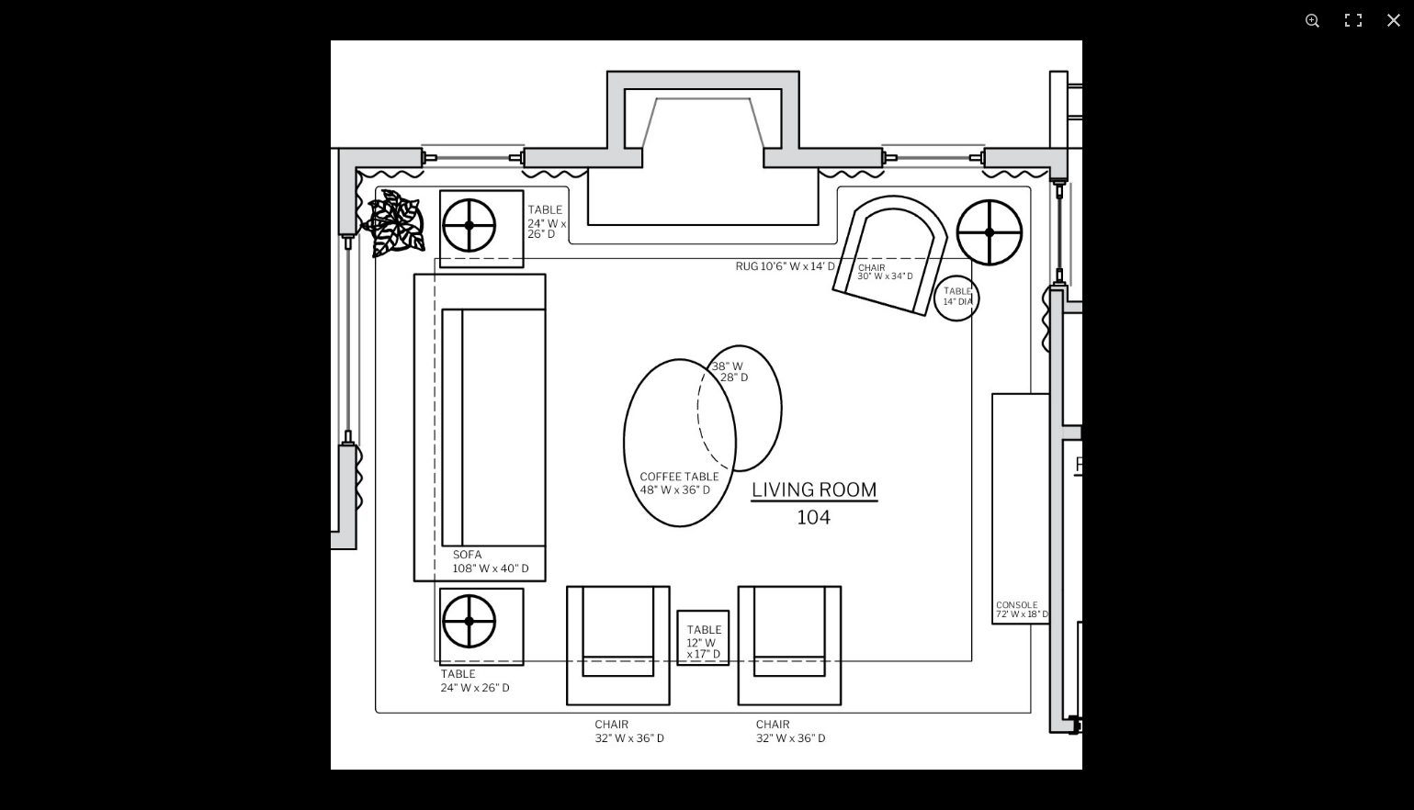
click at [1260, 19] on button at bounding box center [1394, 20] width 40 height 40
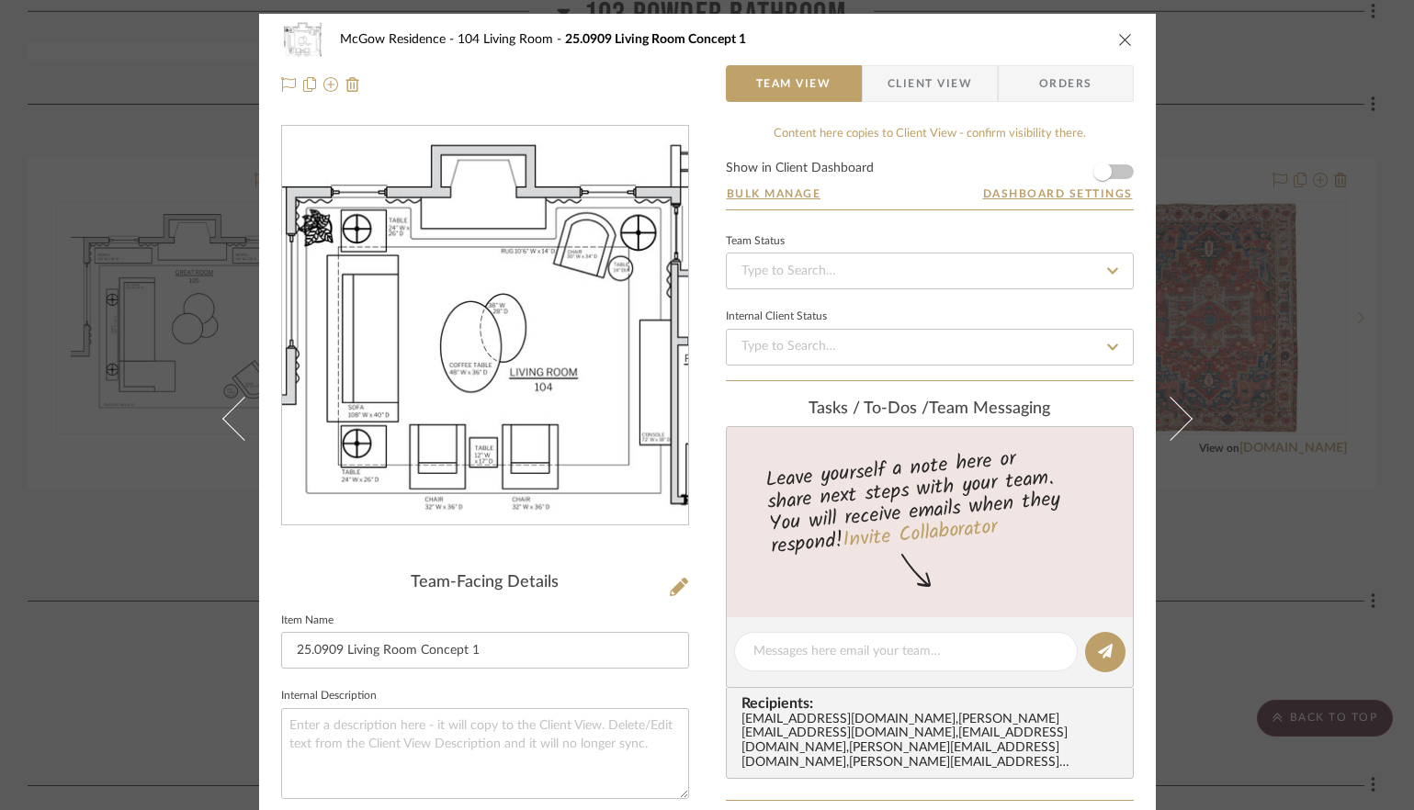
click at [1119, 44] on icon "close" at bounding box center [1125, 39] width 15 height 15
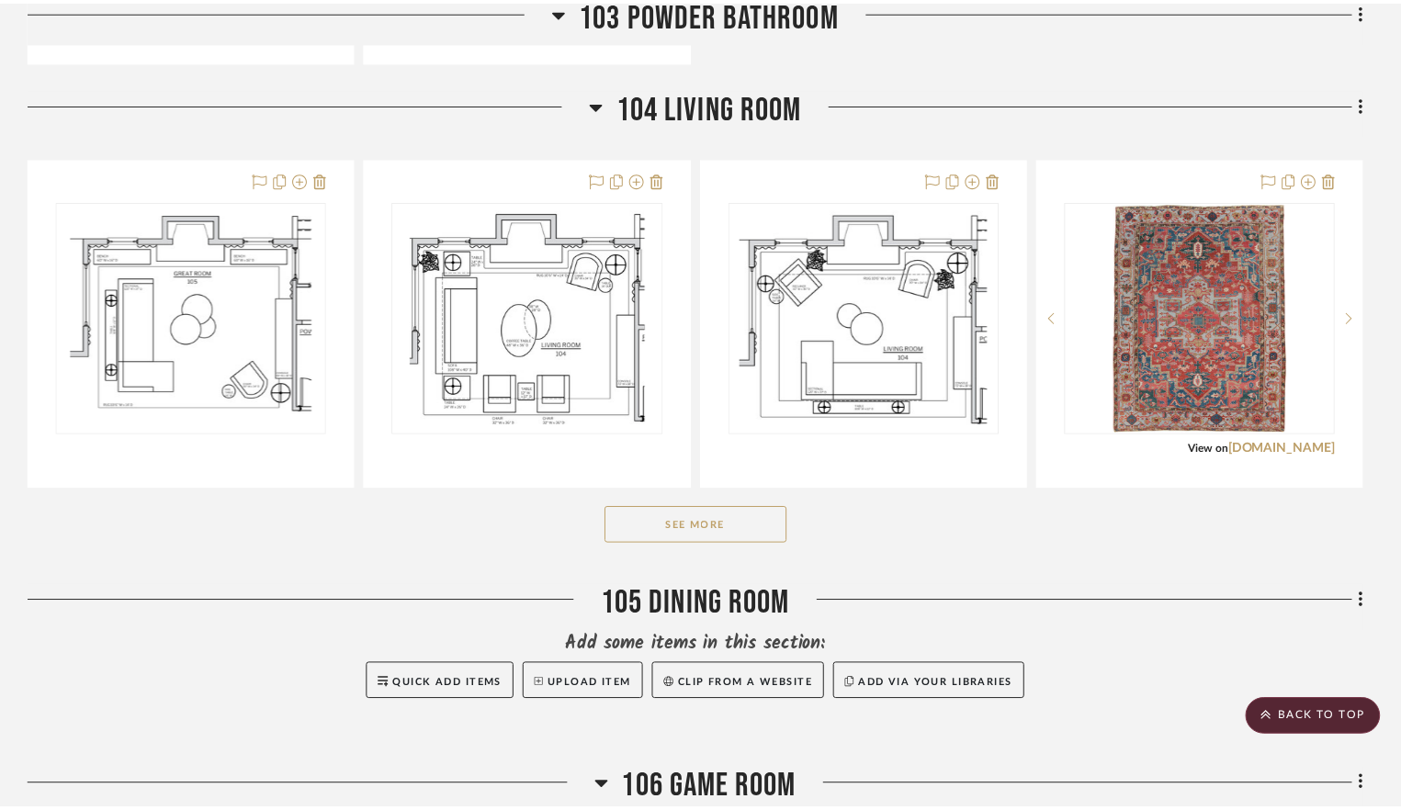
scroll to position [2273, 0]
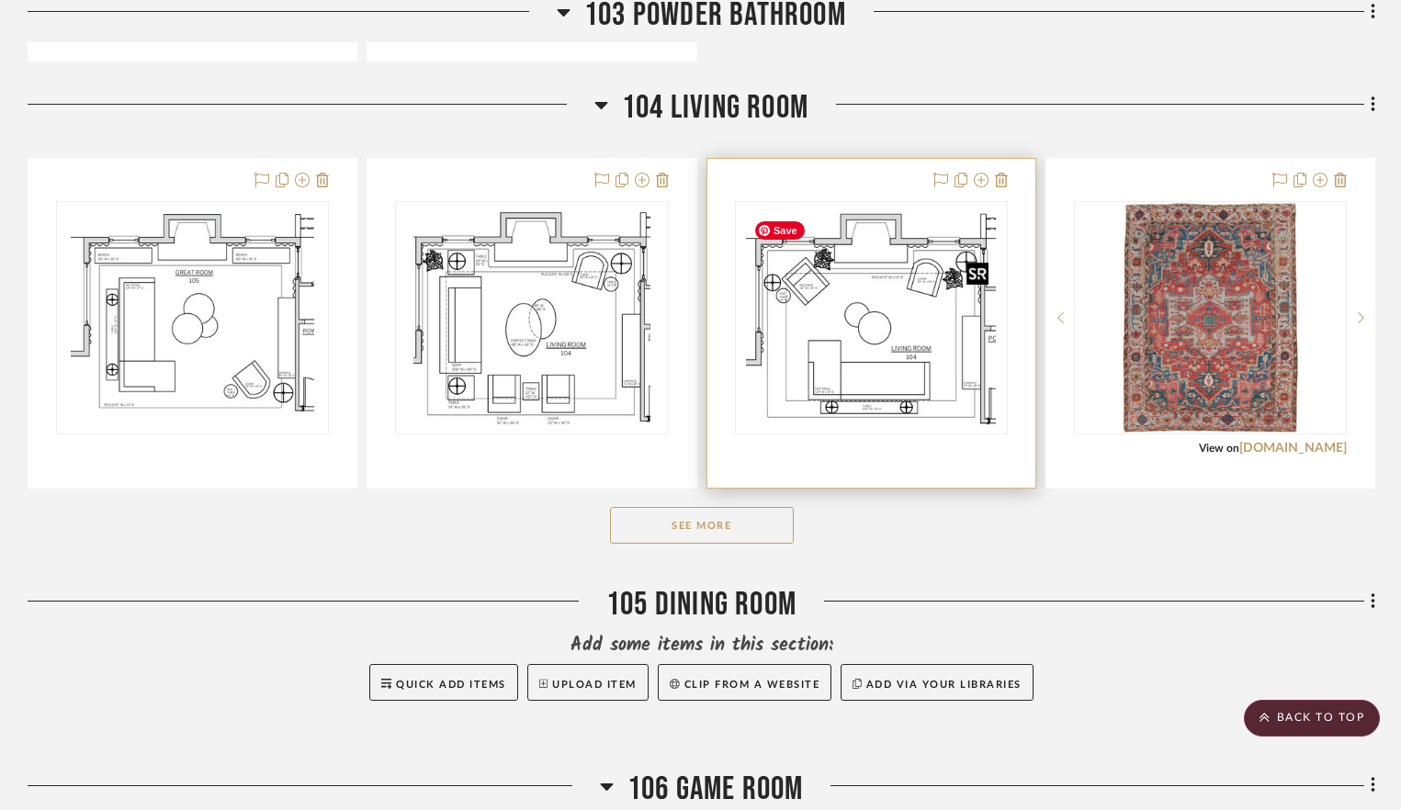
click at [829, 363] on img "0" at bounding box center [871, 318] width 250 height 230
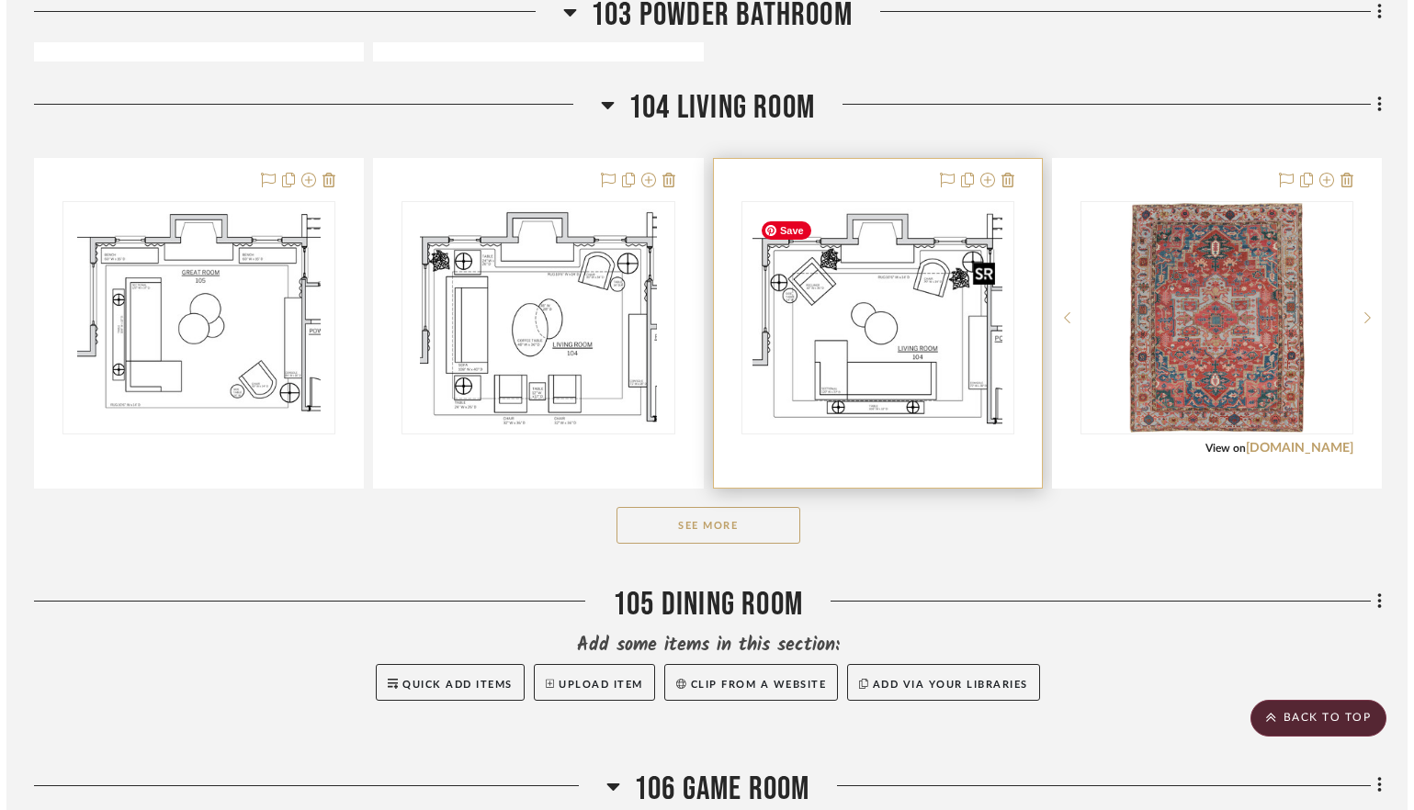
scroll to position [0, 0]
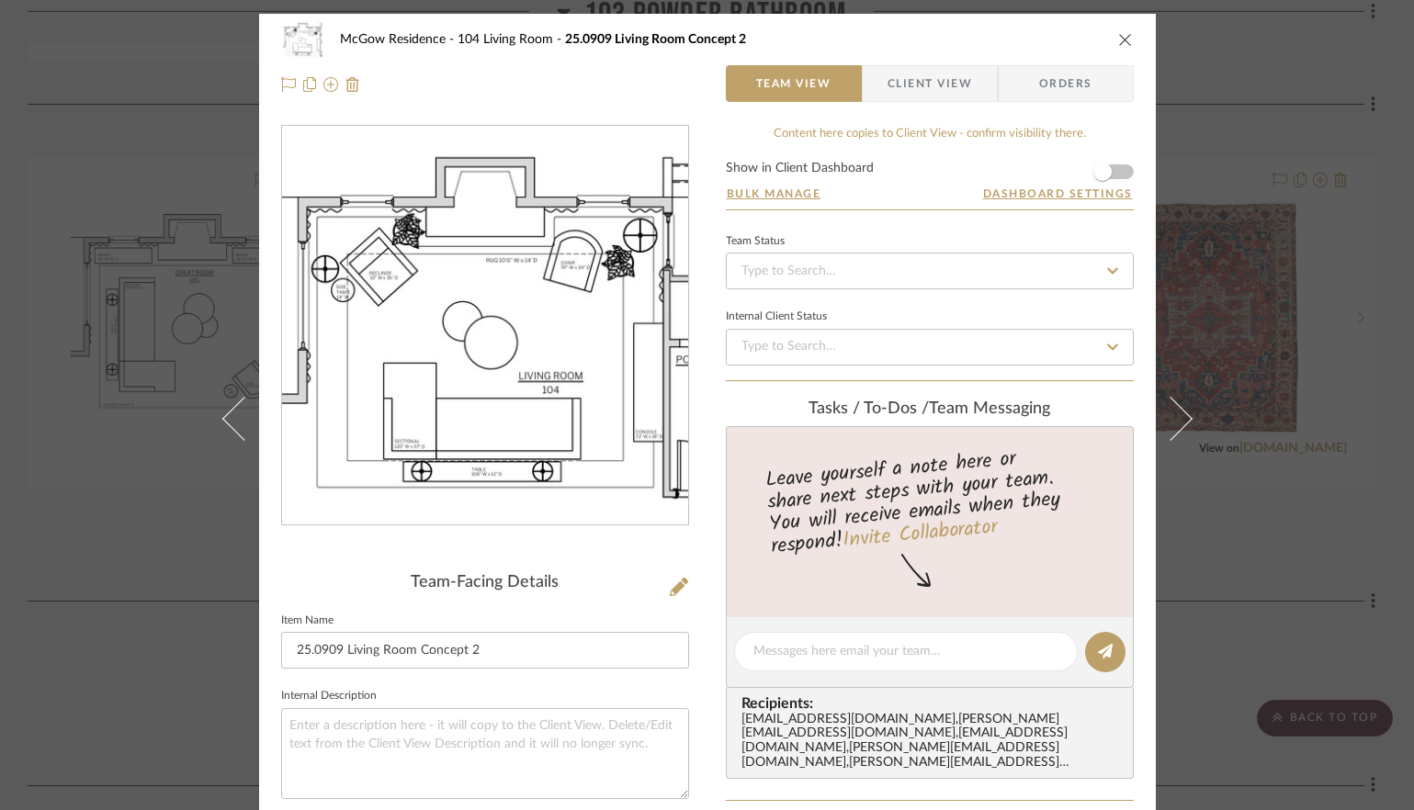
click at [583, 336] on img "0" at bounding box center [485, 326] width 406 height 373
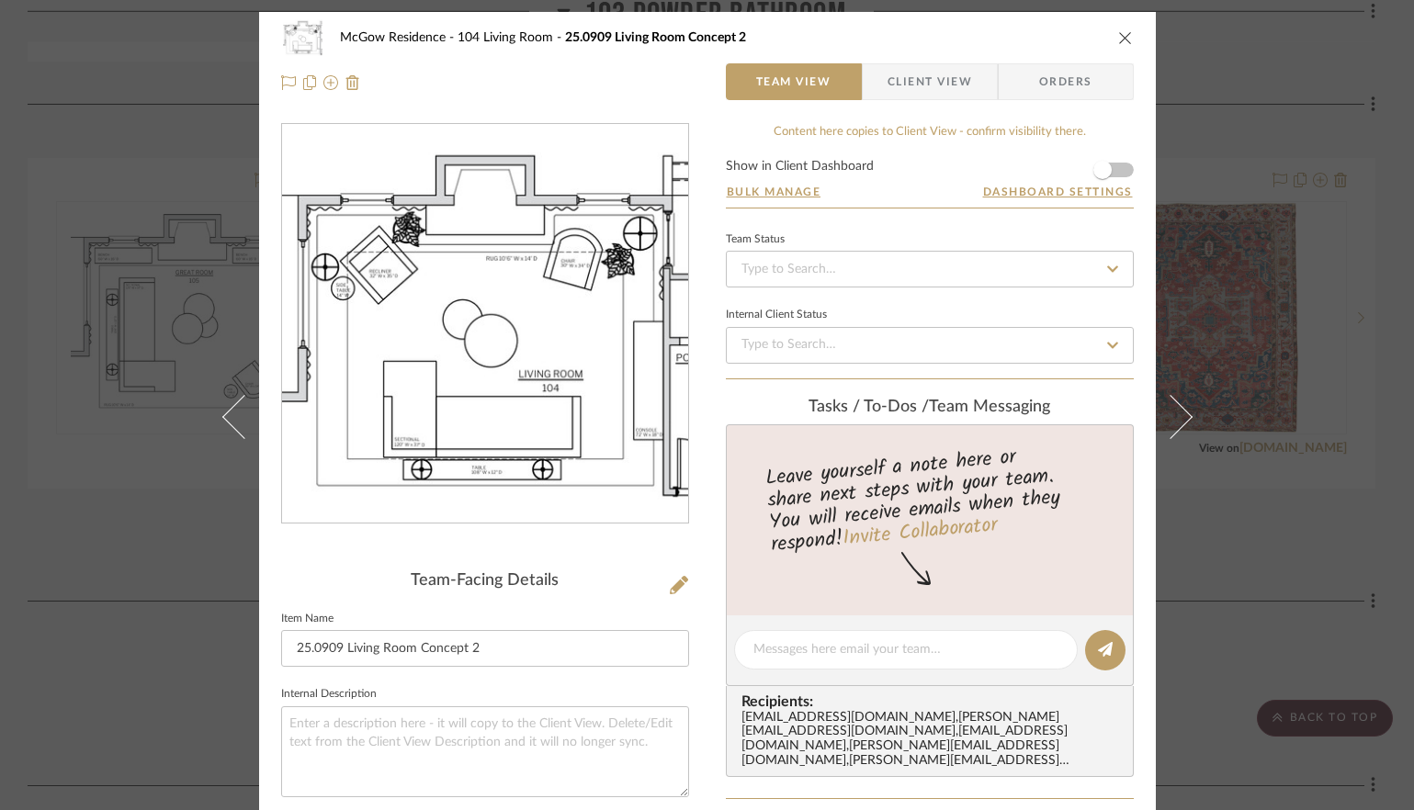
click at [1118, 37] on icon "close" at bounding box center [1125, 37] width 15 height 15
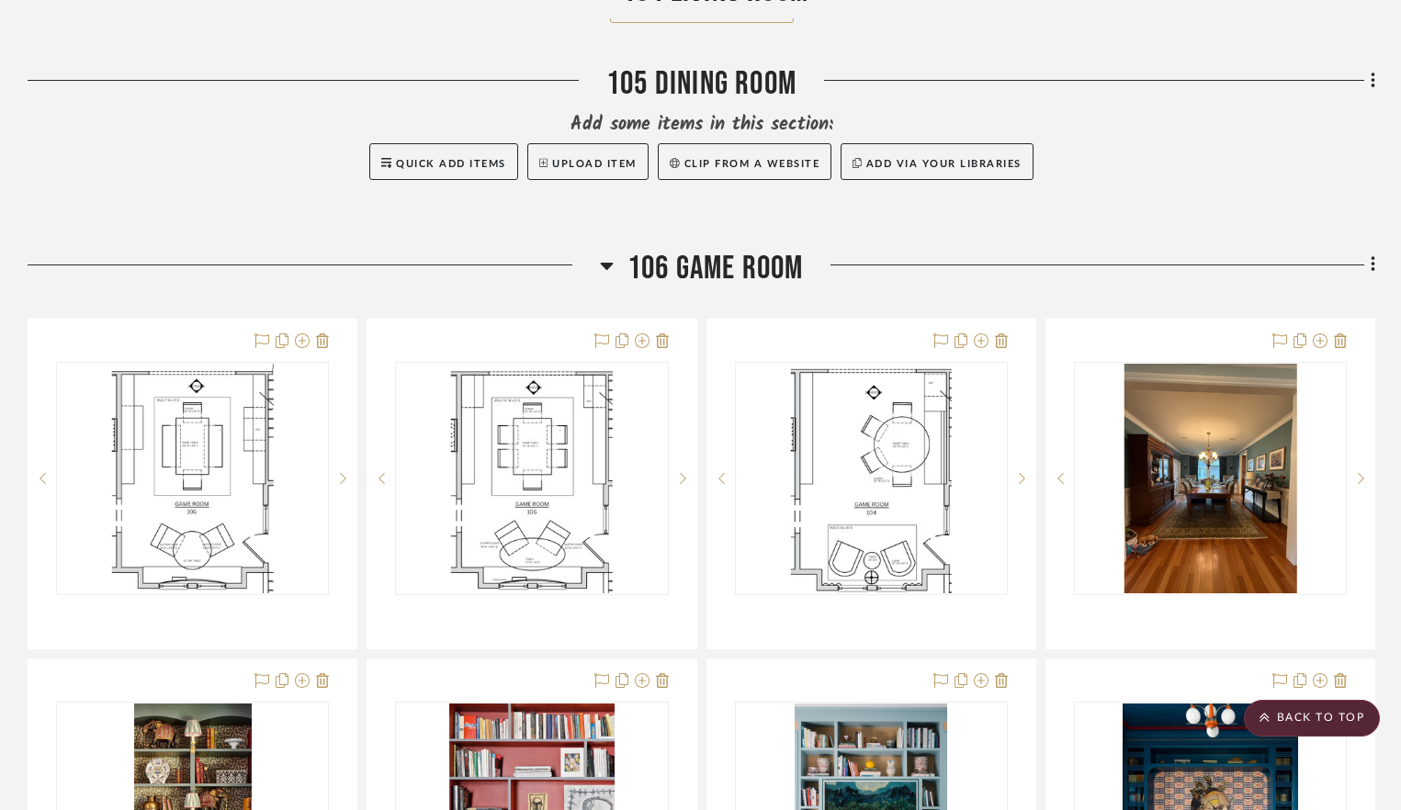
scroll to position [2792, 0]
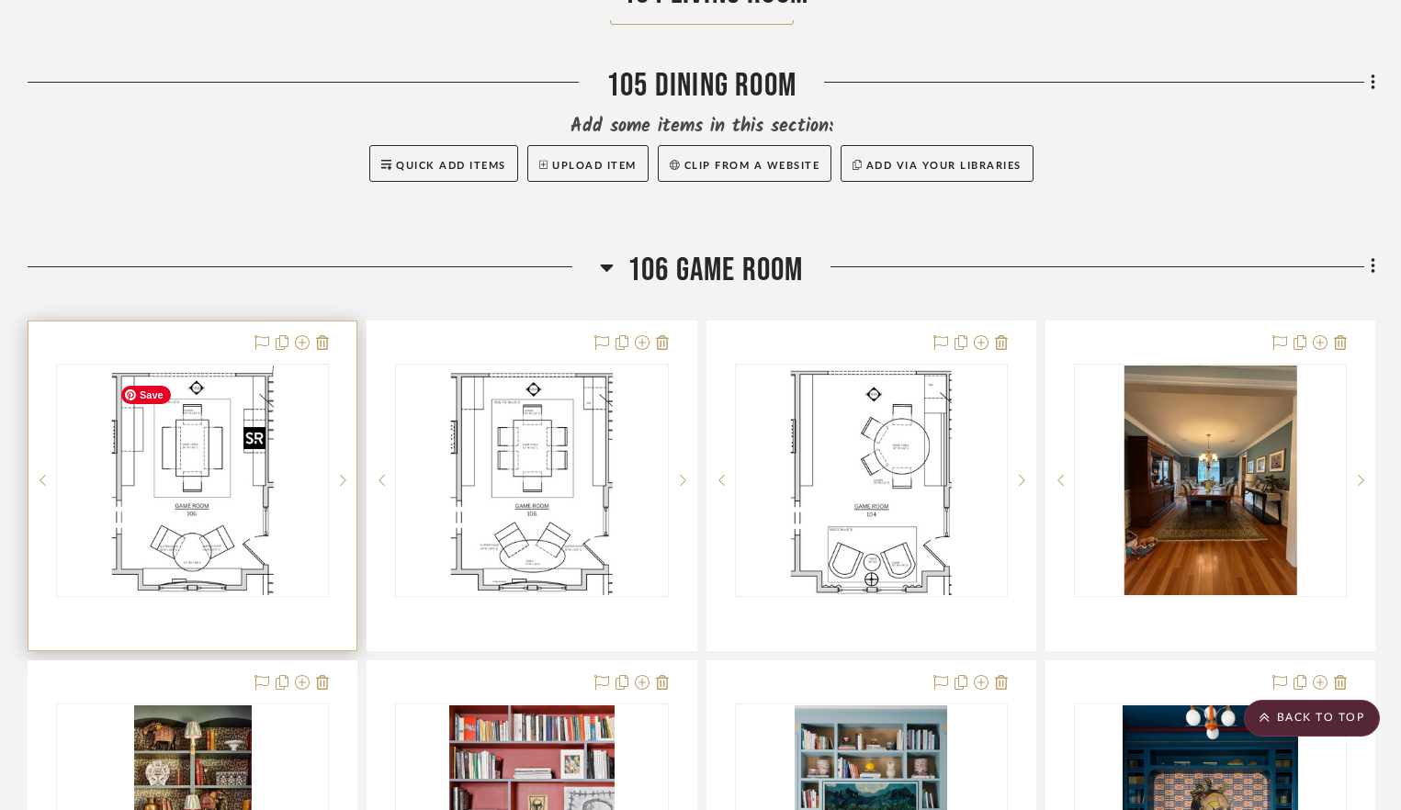
click at [203, 496] on img "0" at bounding box center [193, 481] width 162 height 230
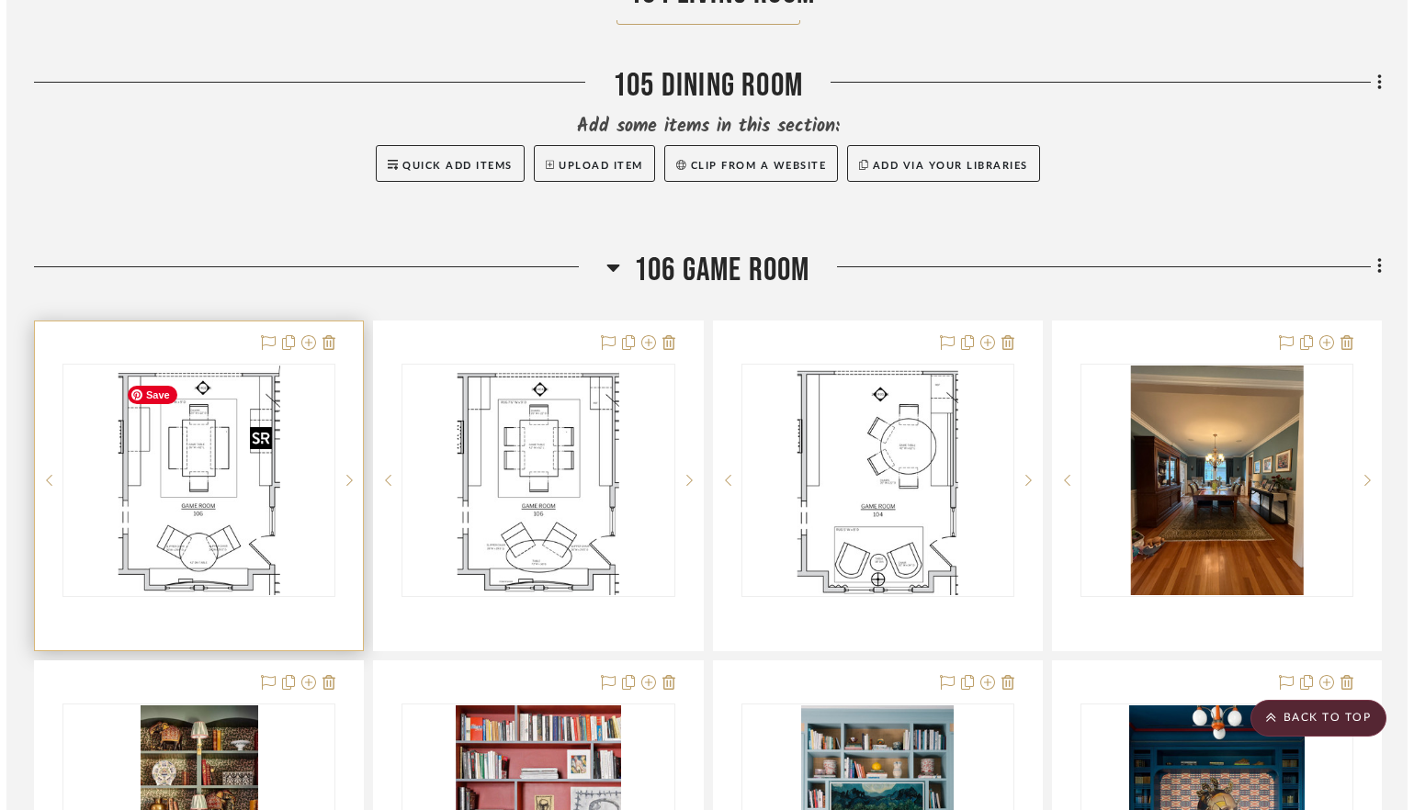
scroll to position [0, 0]
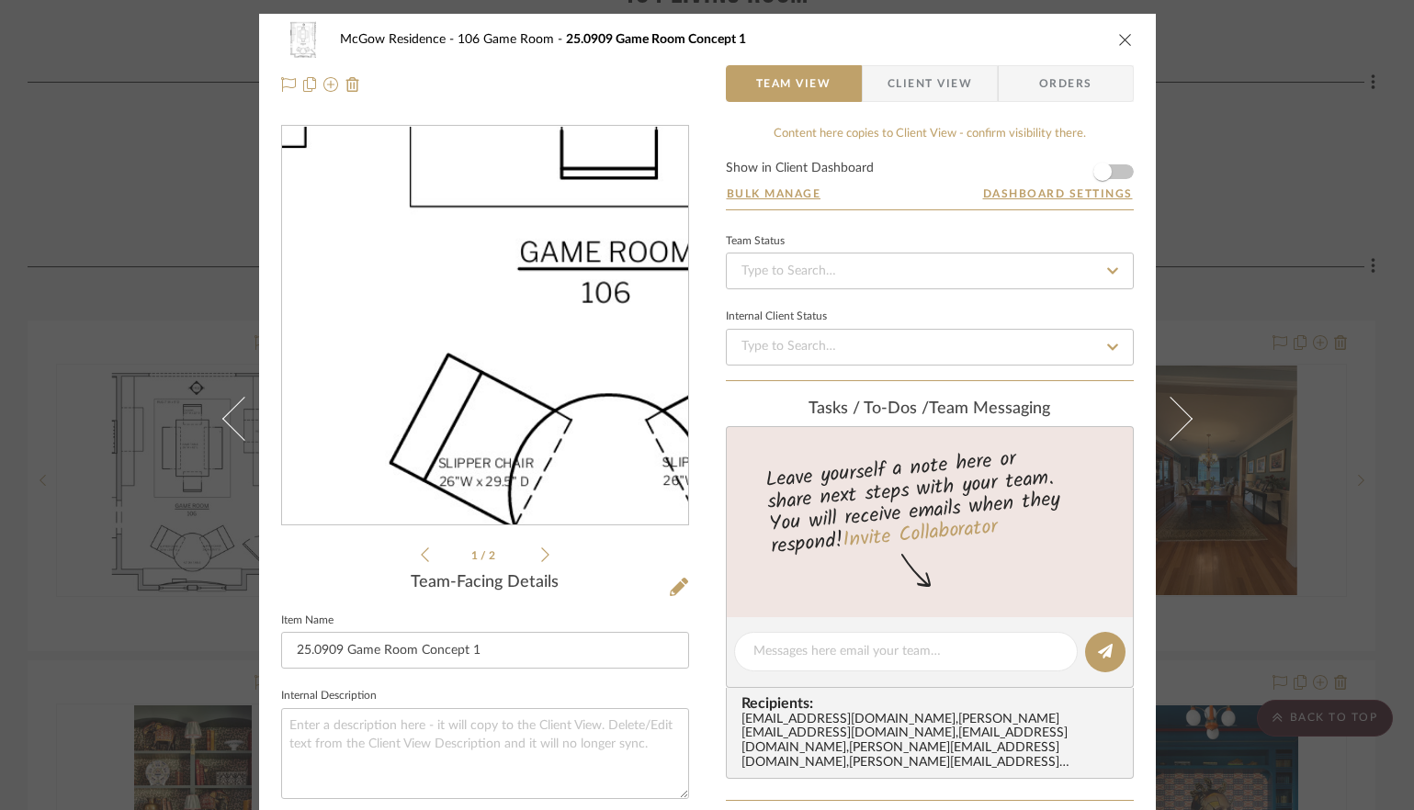
click at [436, 395] on img "0" at bounding box center [485, 326] width 281 height 399
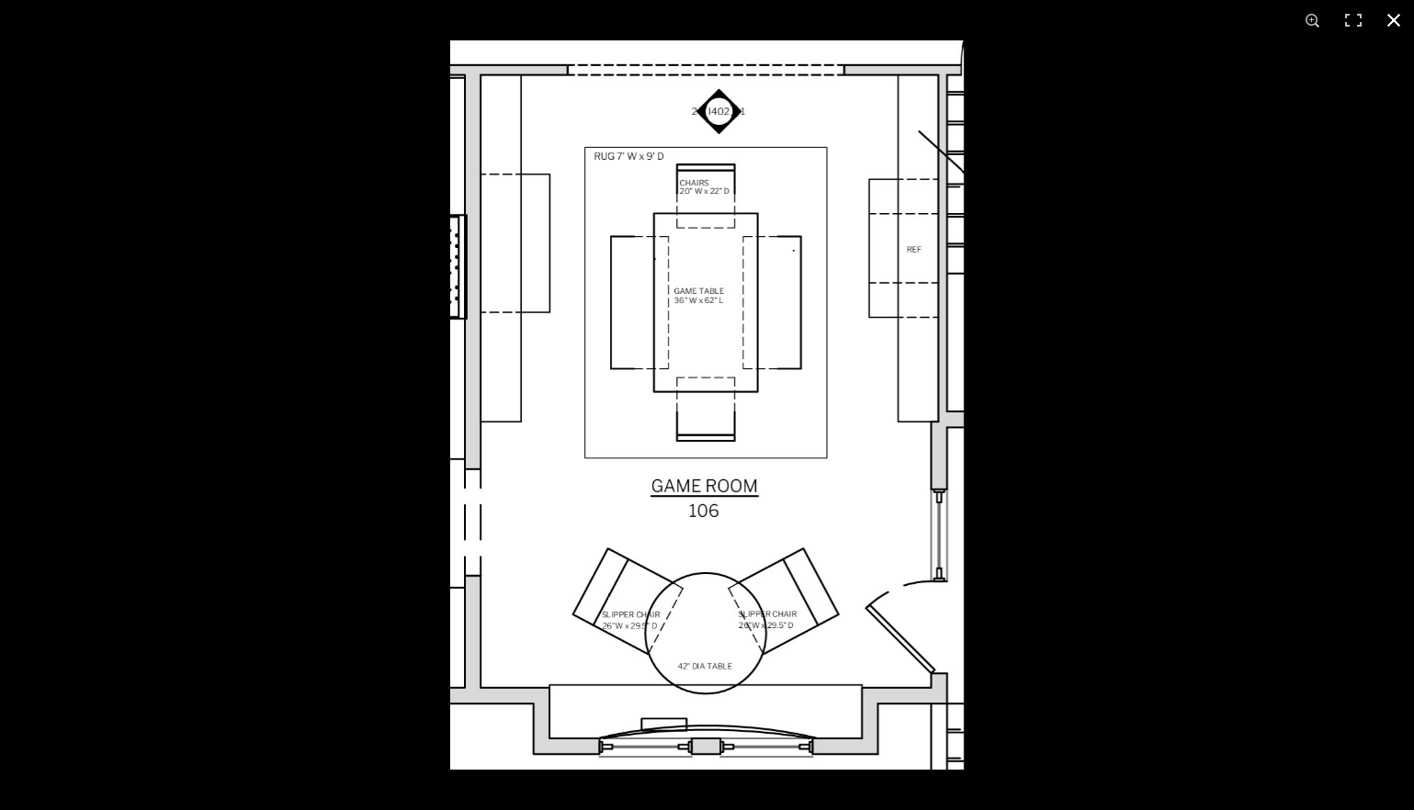
click at [1260, 20] on button at bounding box center [1394, 20] width 40 height 40
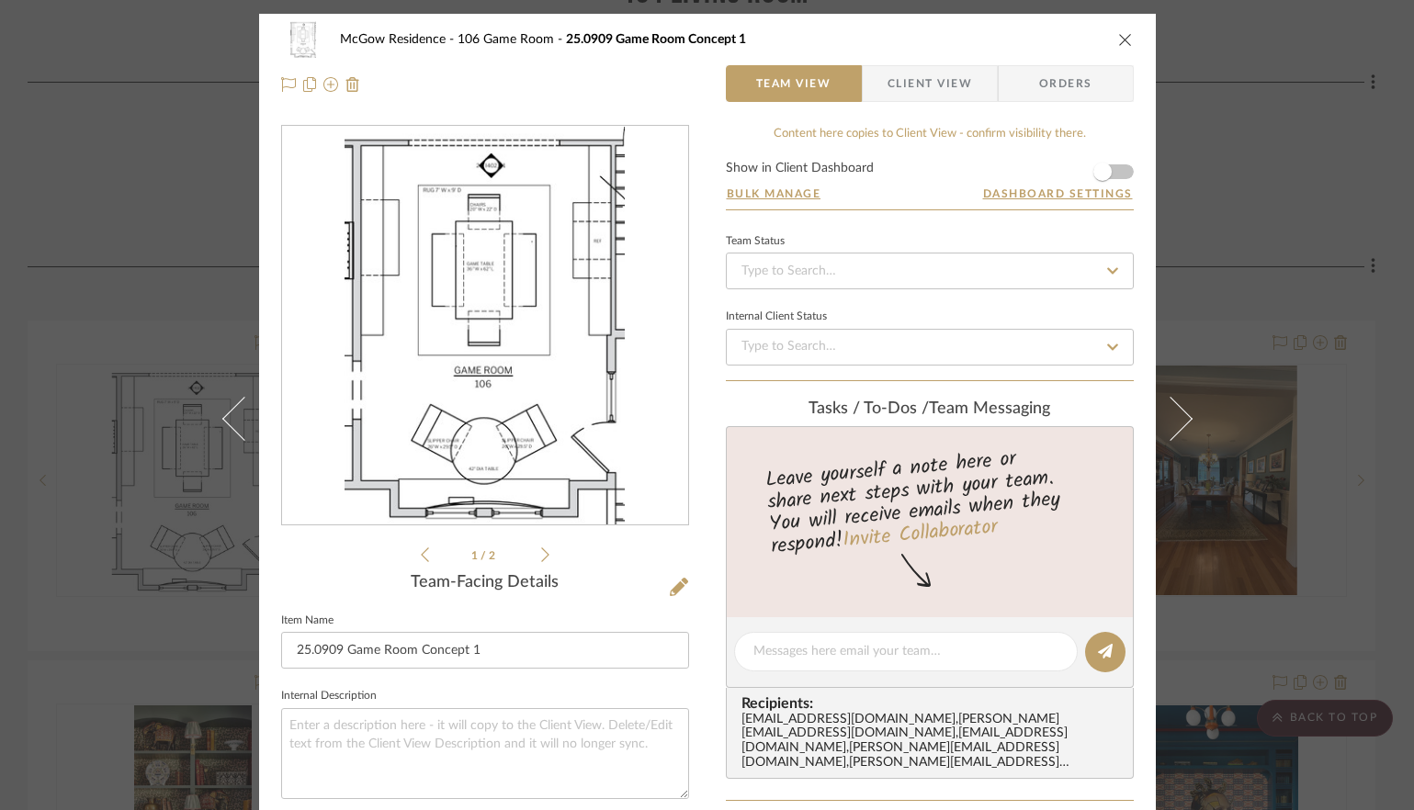
click at [541, 555] on icon at bounding box center [545, 555] width 8 height 17
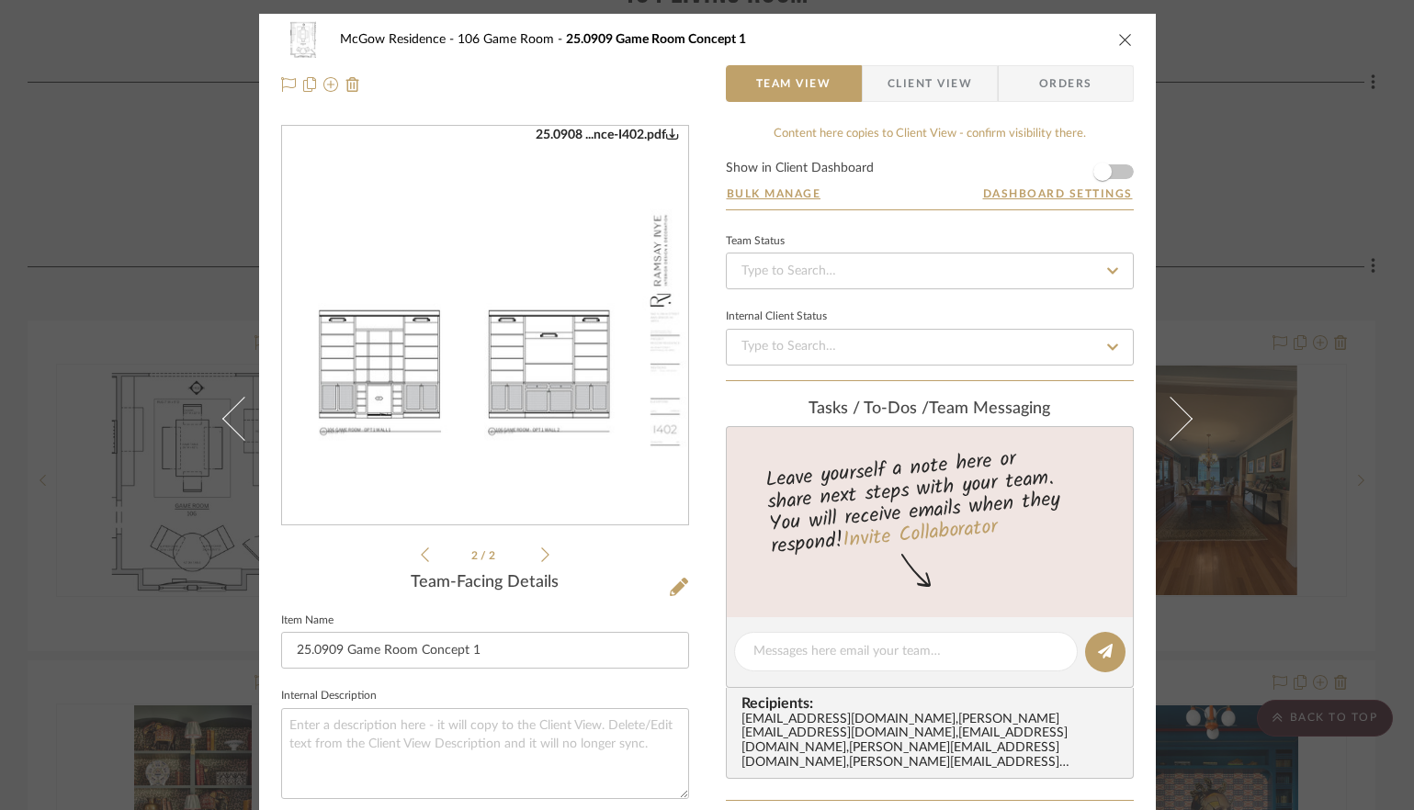
click at [1118, 40] on icon "close" at bounding box center [1125, 39] width 15 height 15
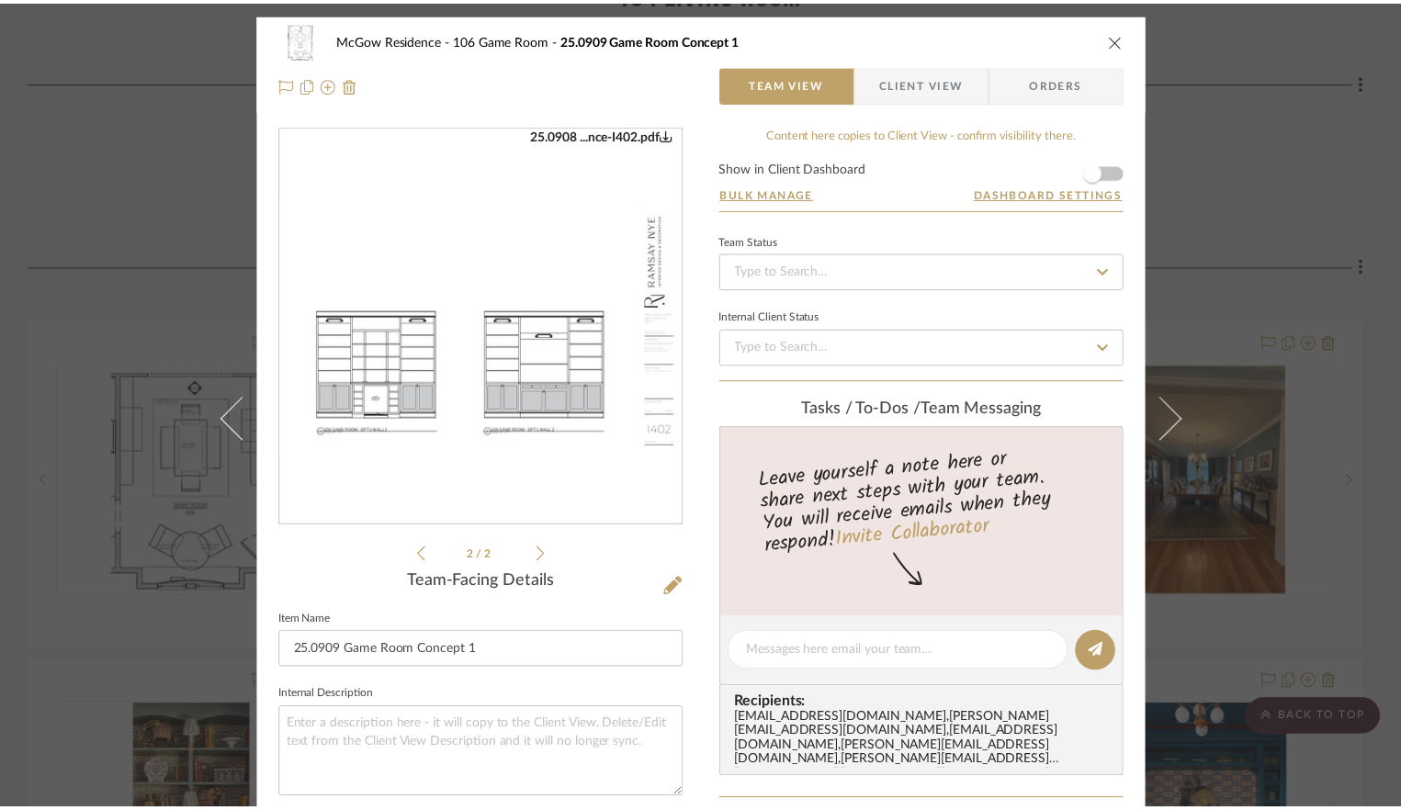
scroll to position [2792, 0]
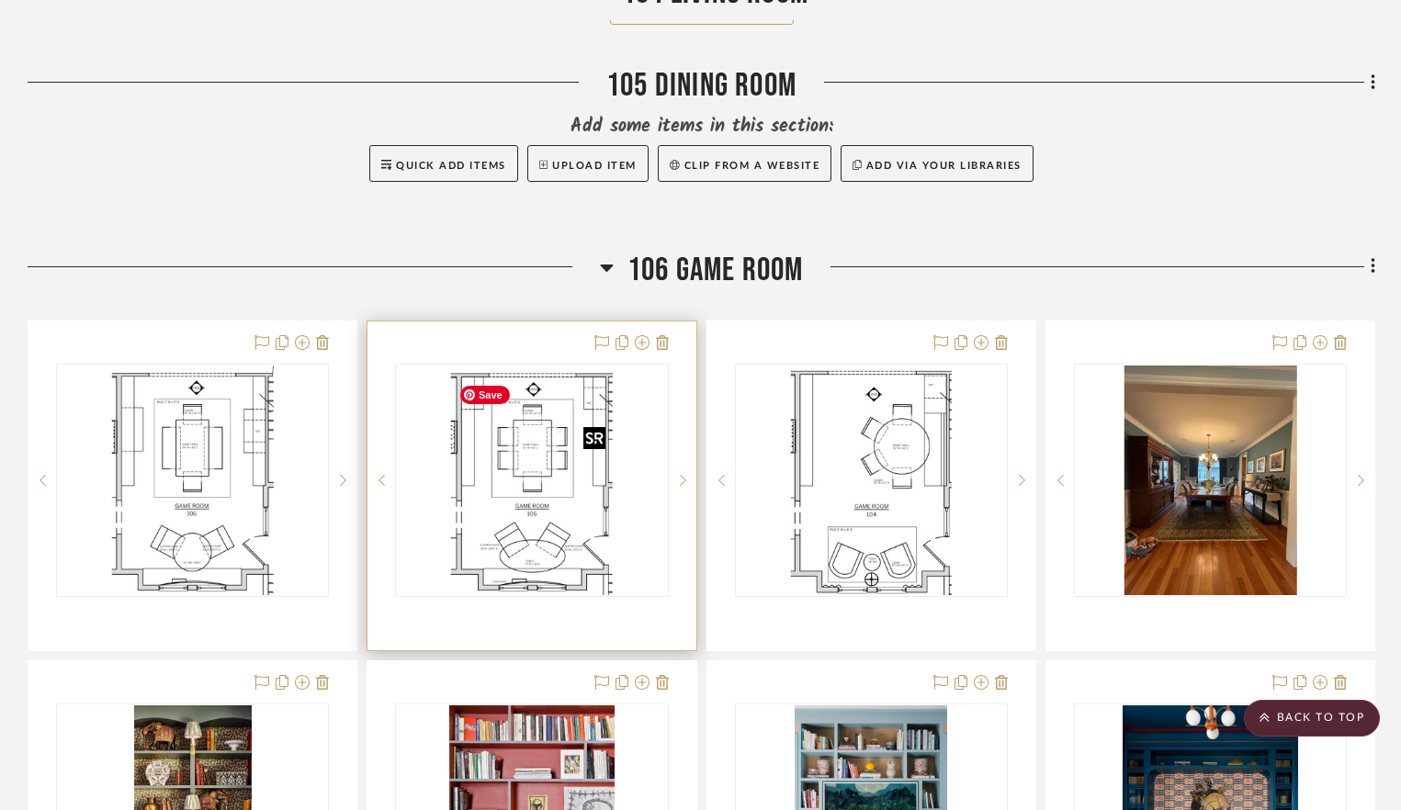
click at [540, 537] on img "0" at bounding box center [532, 481] width 162 height 230
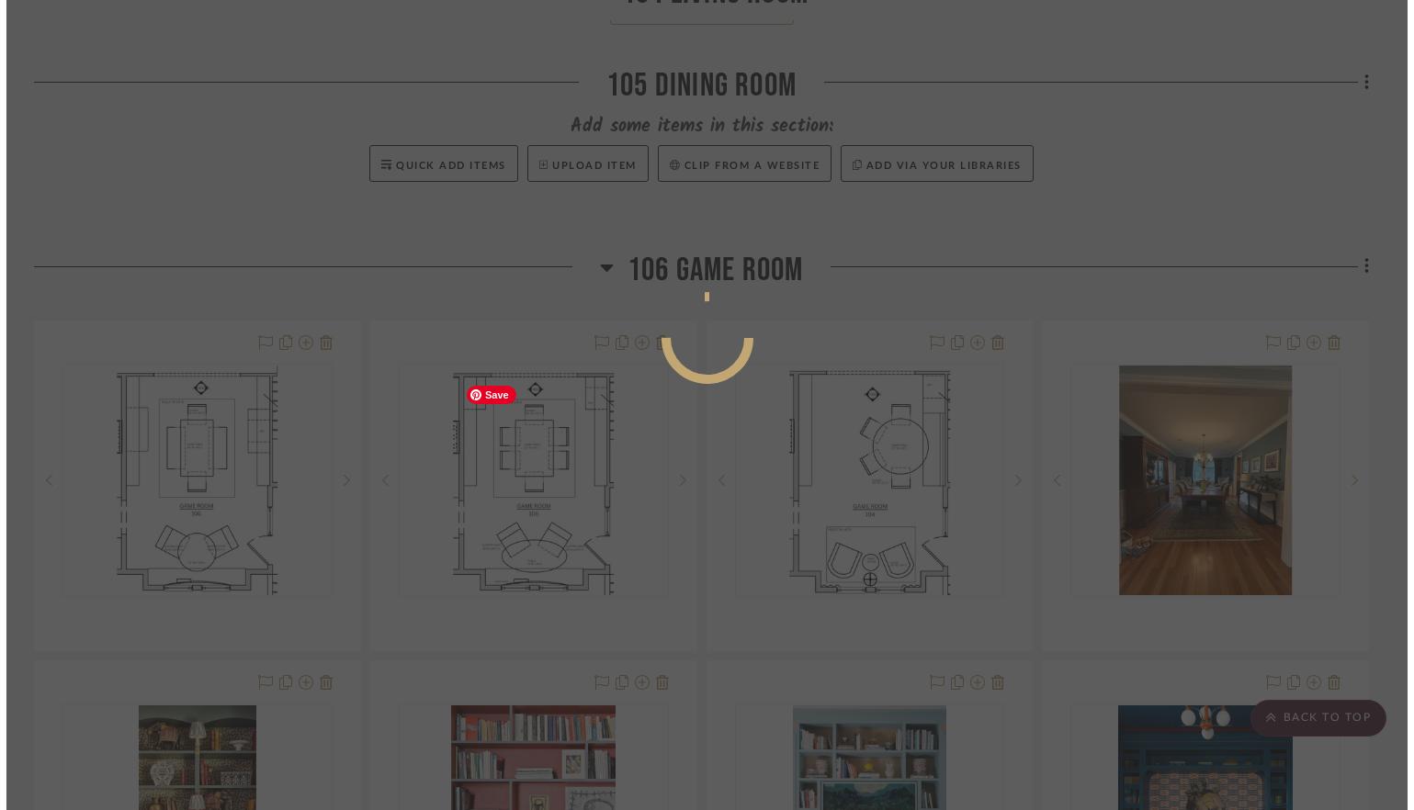
scroll to position [0, 0]
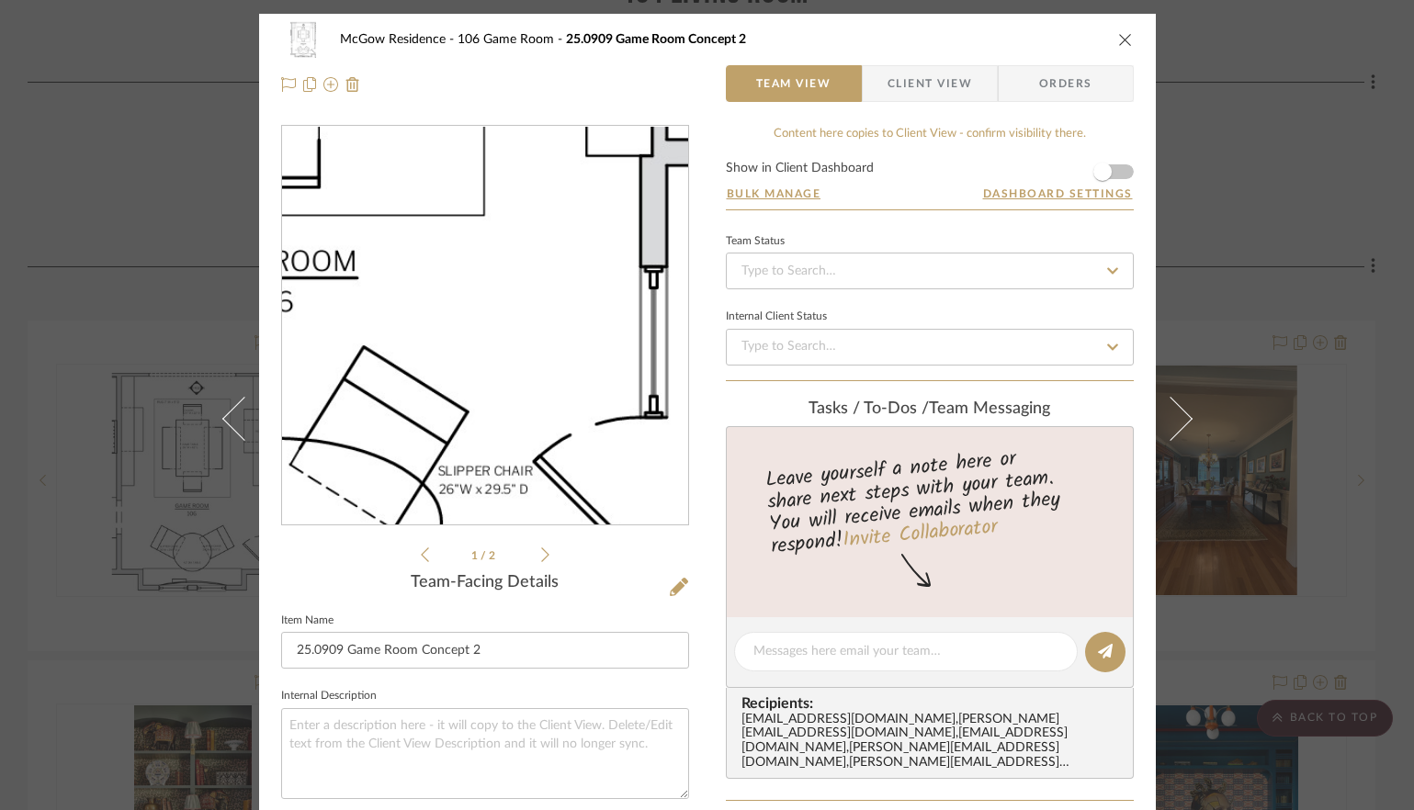
click at [558, 392] on img "0" at bounding box center [485, 326] width 280 height 399
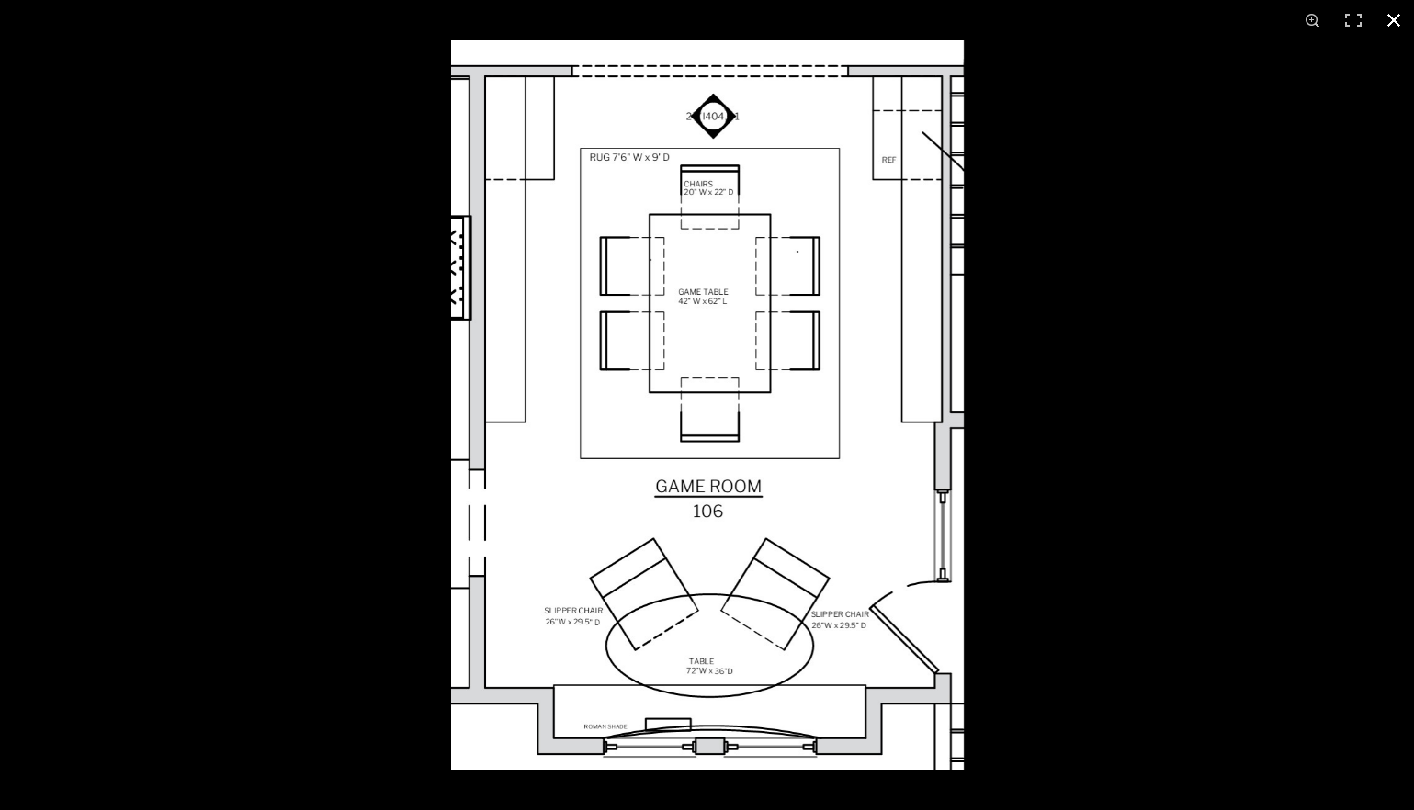
click at [1260, 14] on button at bounding box center [1394, 20] width 40 height 40
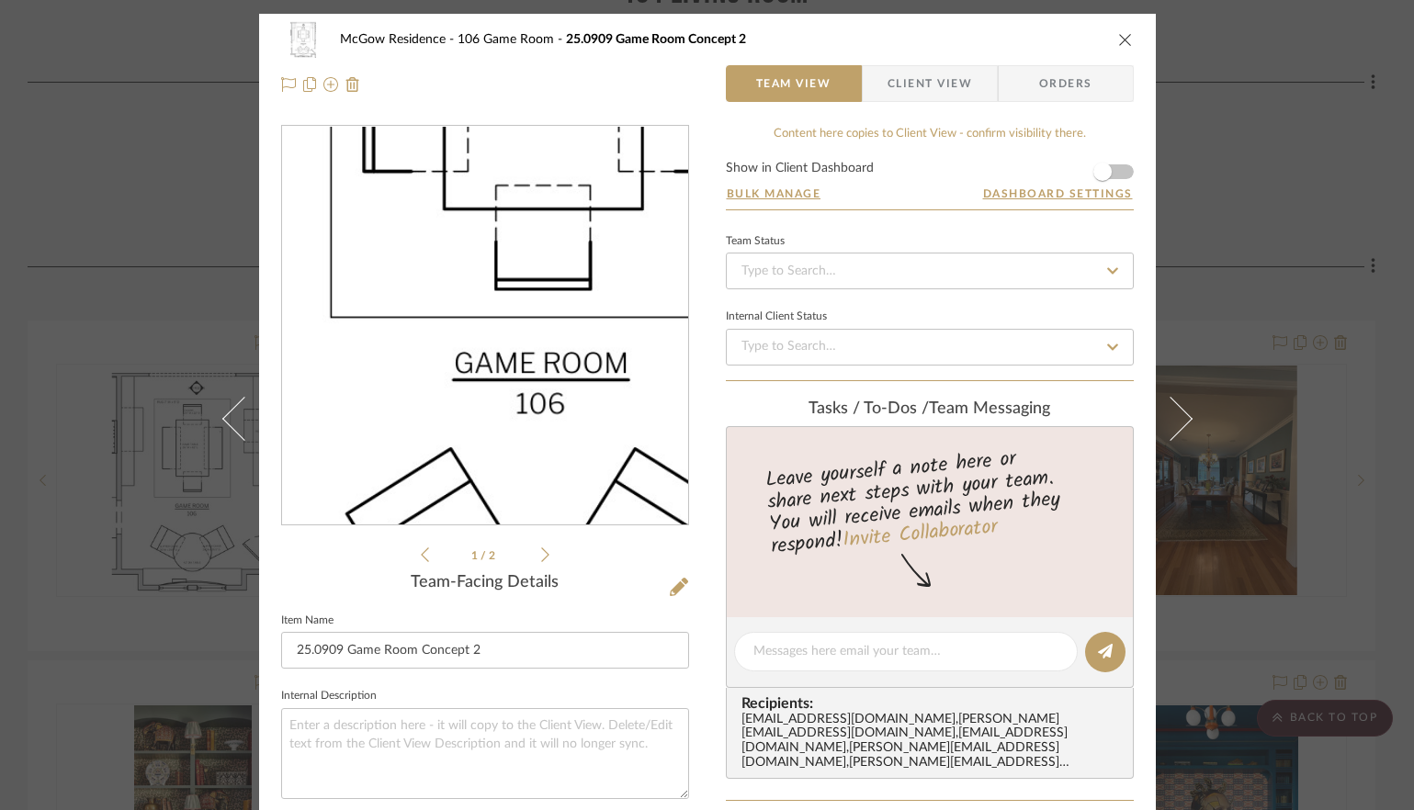
click at [460, 358] on img "0" at bounding box center [485, 326] width 280 height 399
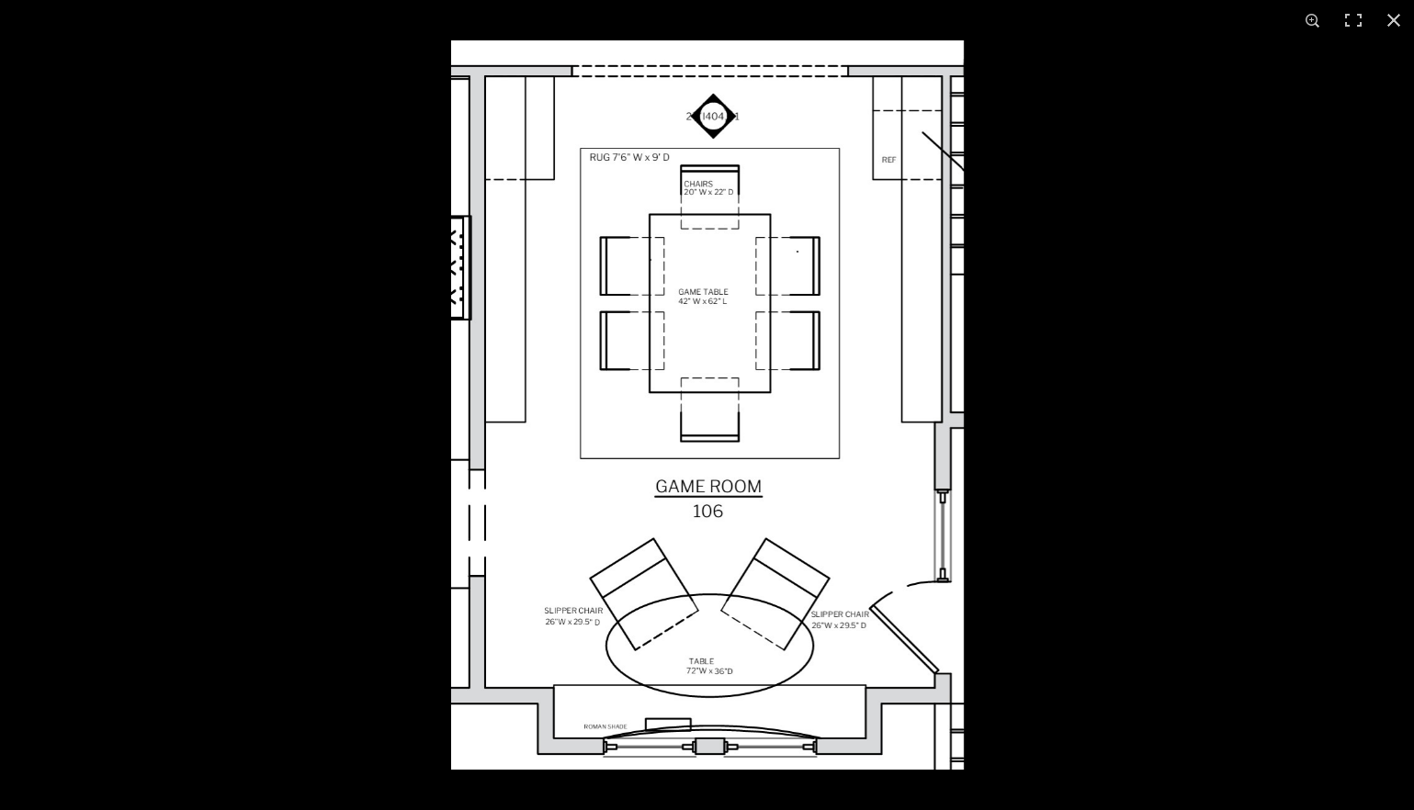
click at [1260, 19] on button at bounding box center [1394, 20] width 40 height 40
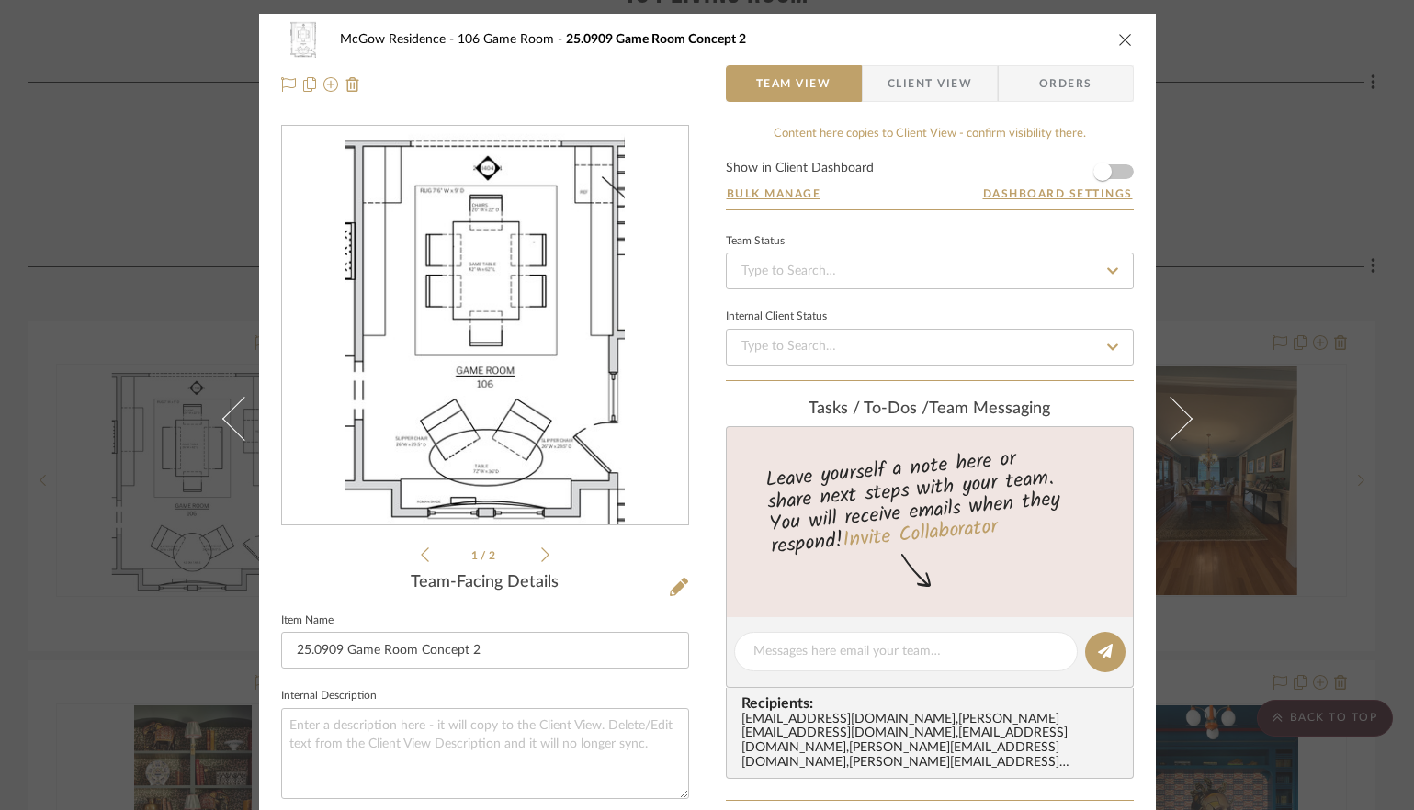
click at [1121, 40] on icon "close" at bounding box center [1125, 39] width 15 height 15
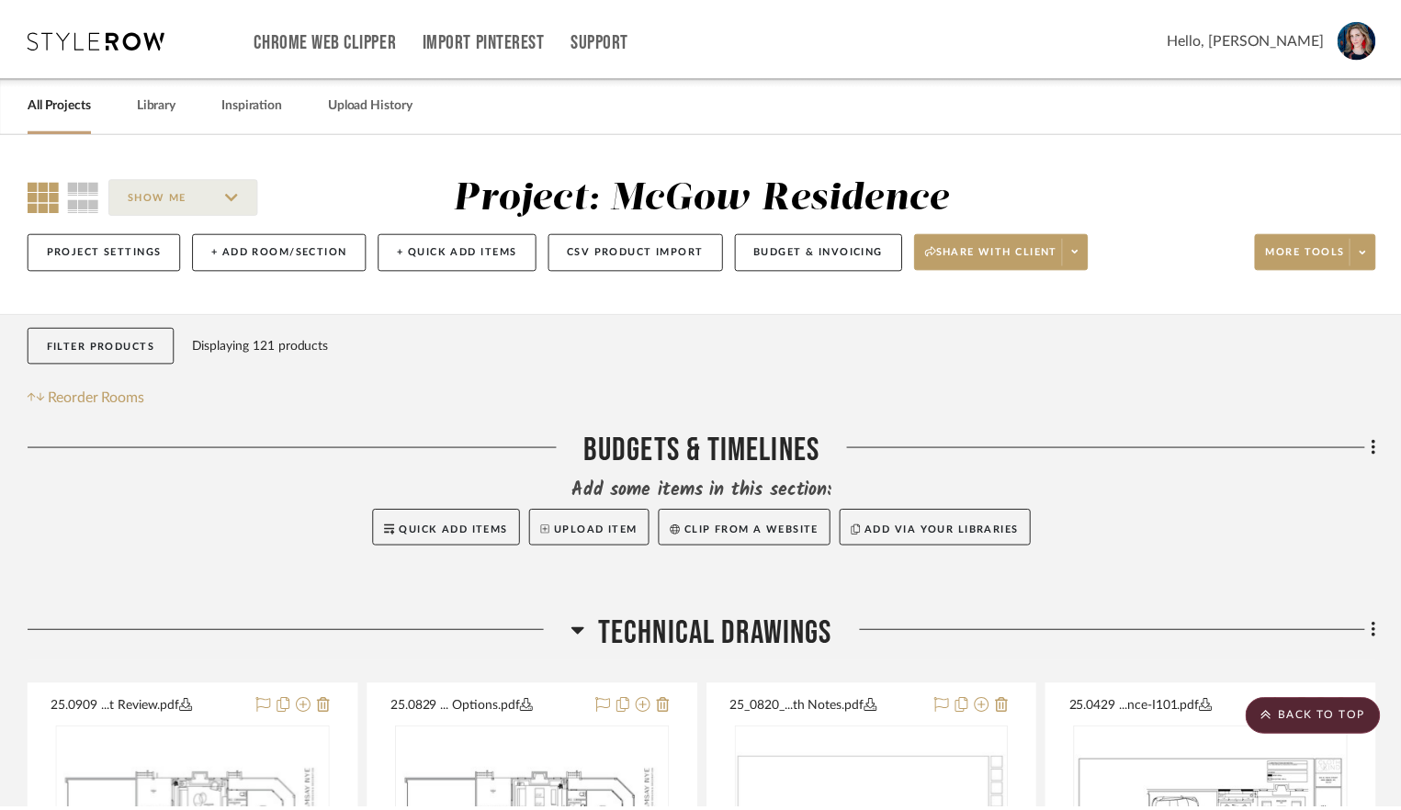
scroll to position [2792, 0]
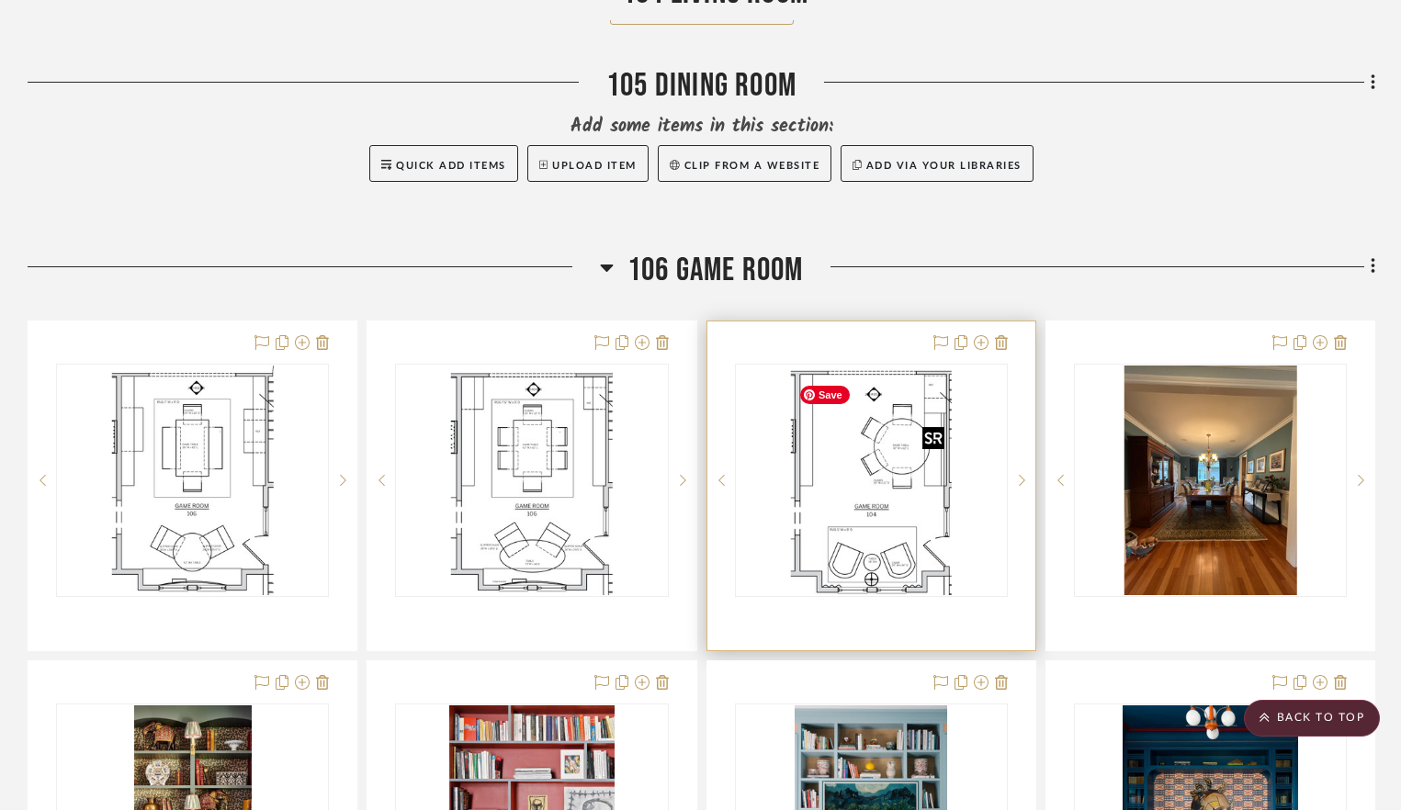
click at [849, 494] on img "0" at bounding box center [871, 481] width 161 height 230
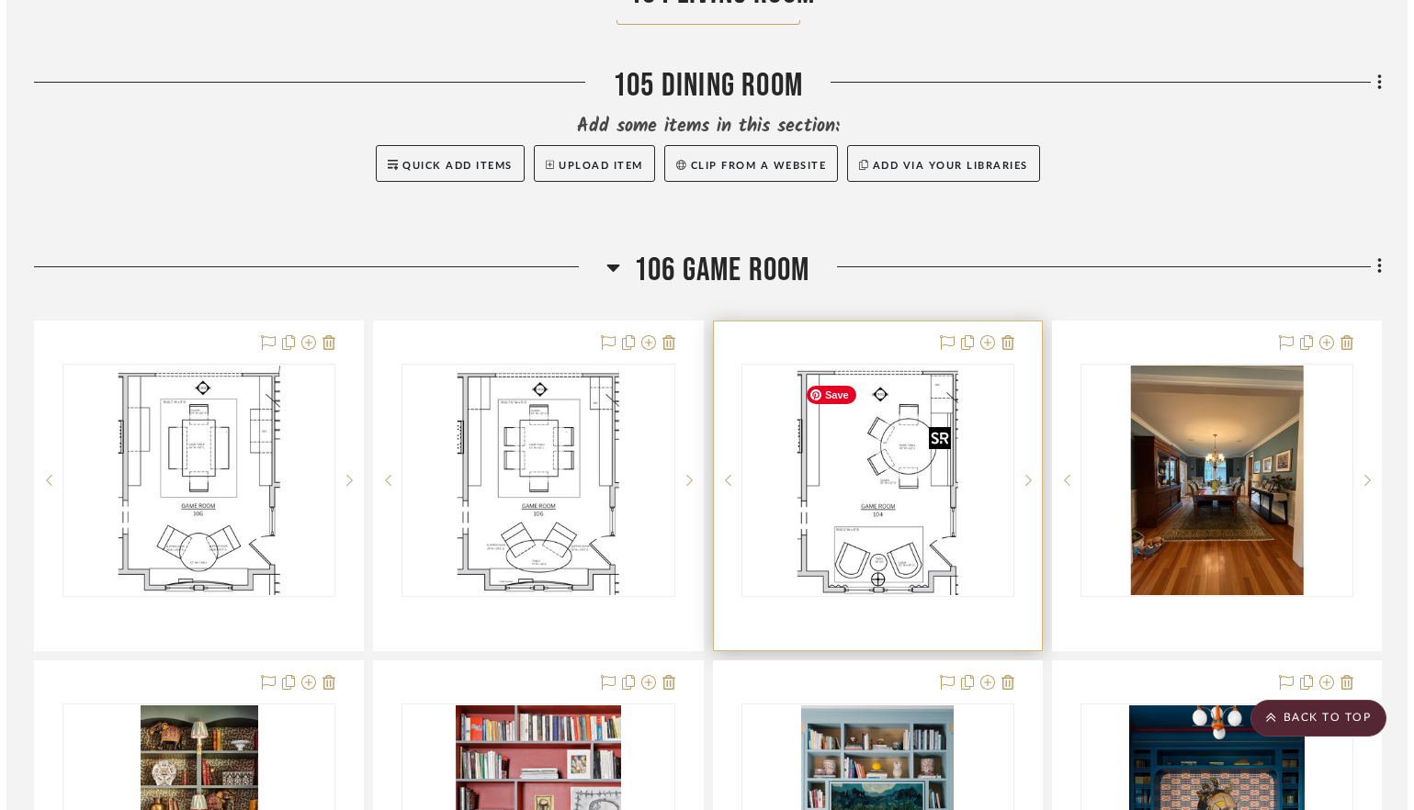
scroll to position [0, 0]
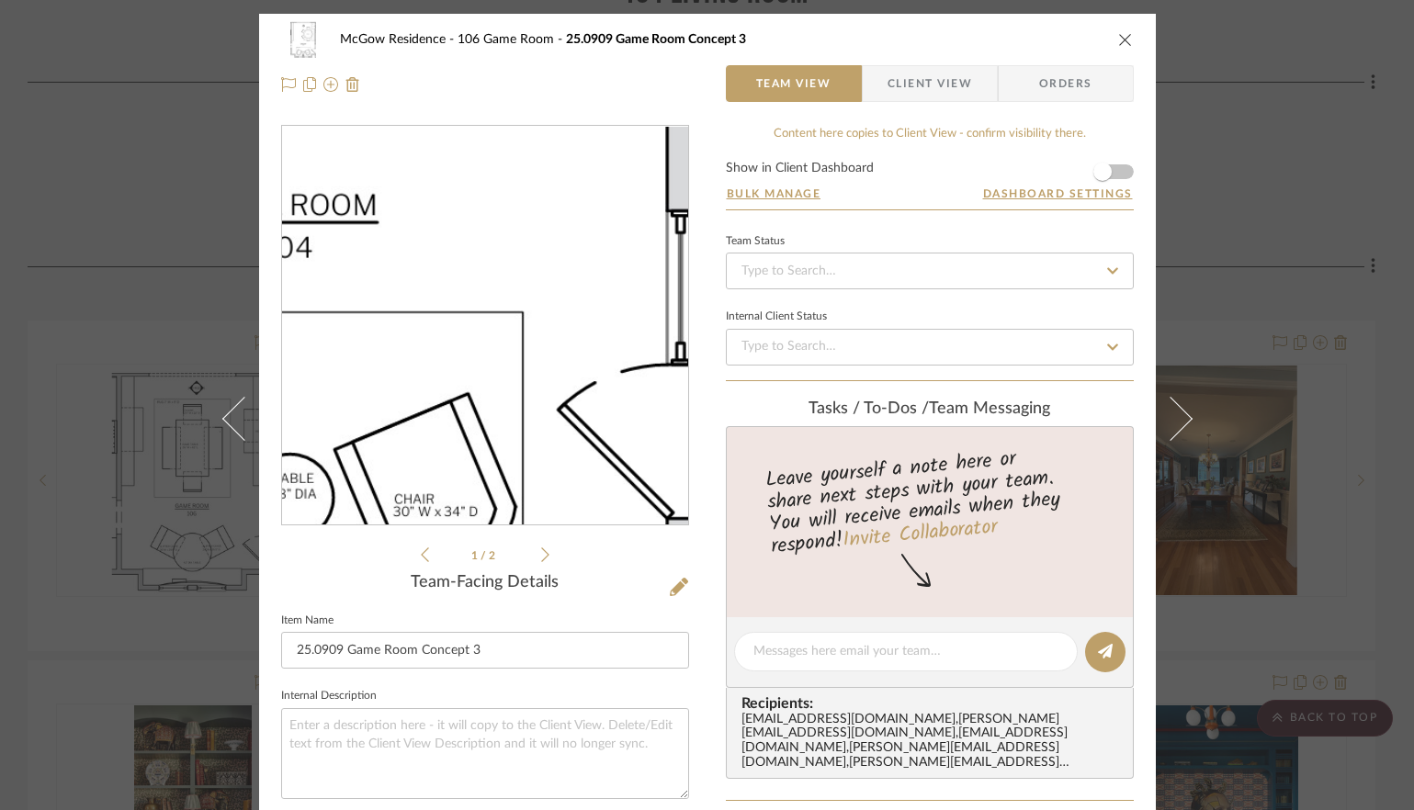
click at [545, 412] on img "0" at bounding box center [485, 326] width 280 height 399
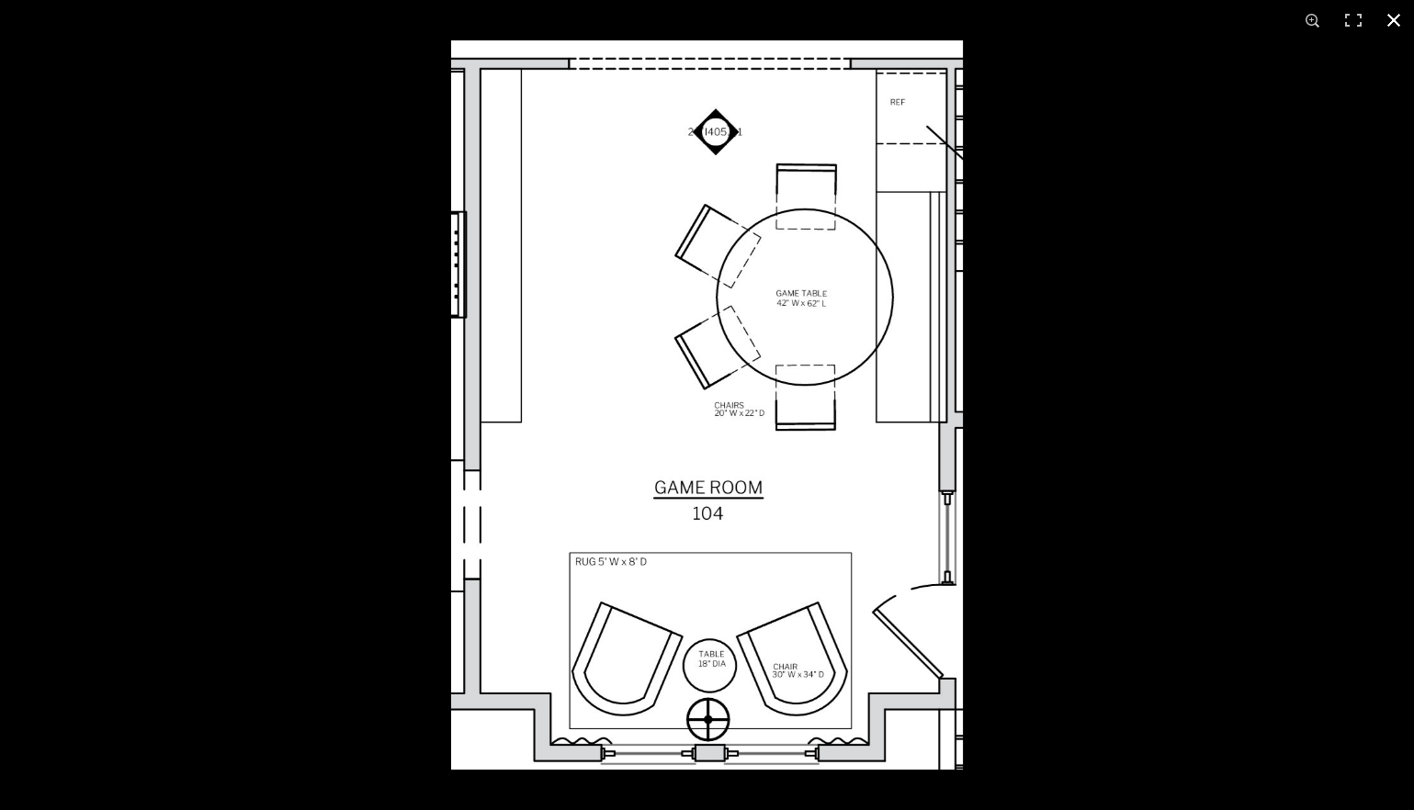
click at [1260, 22] on button at bounding box center [1394, 20] width 40 height 40
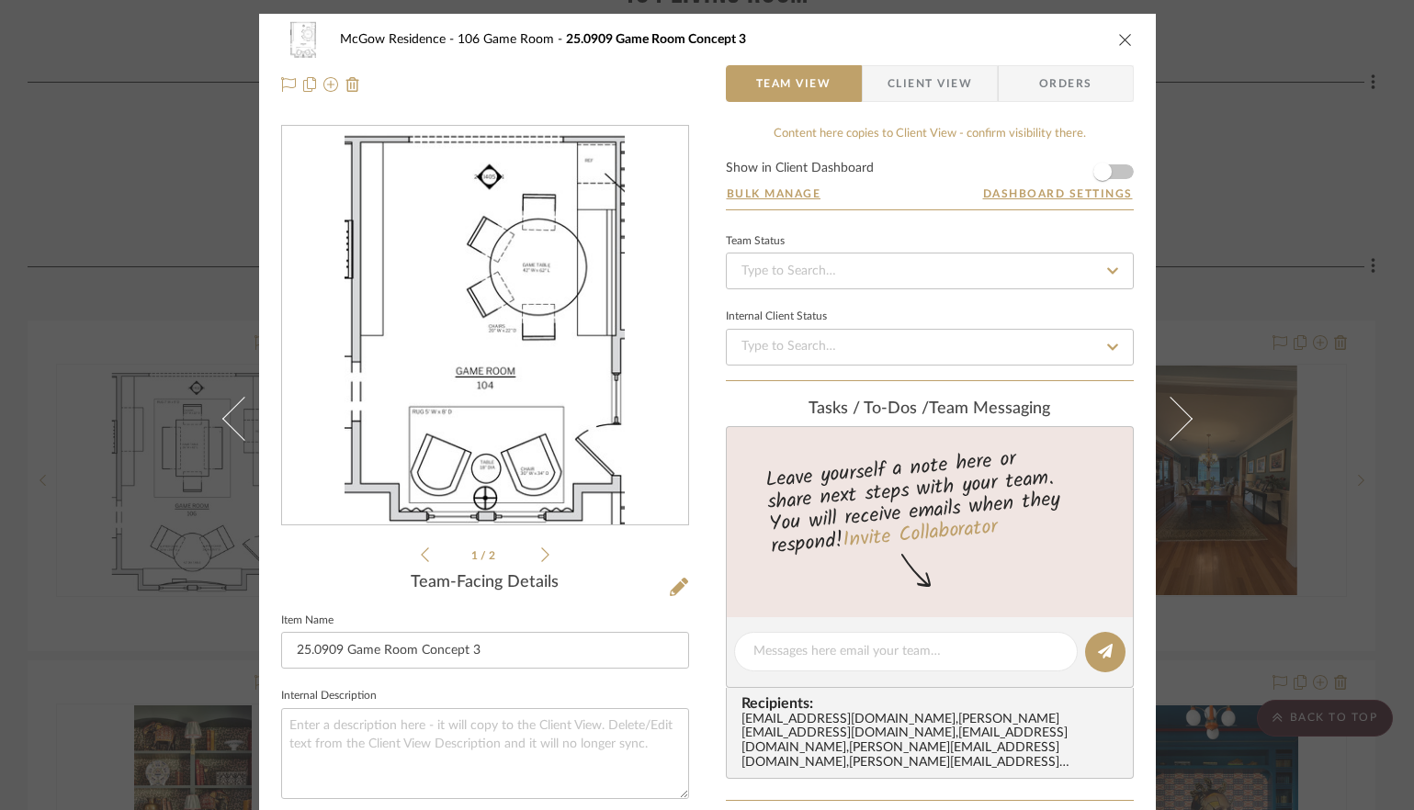
click at [1118, 40] on icon "close" at bounding box center [1125, 39] width 15 height 15
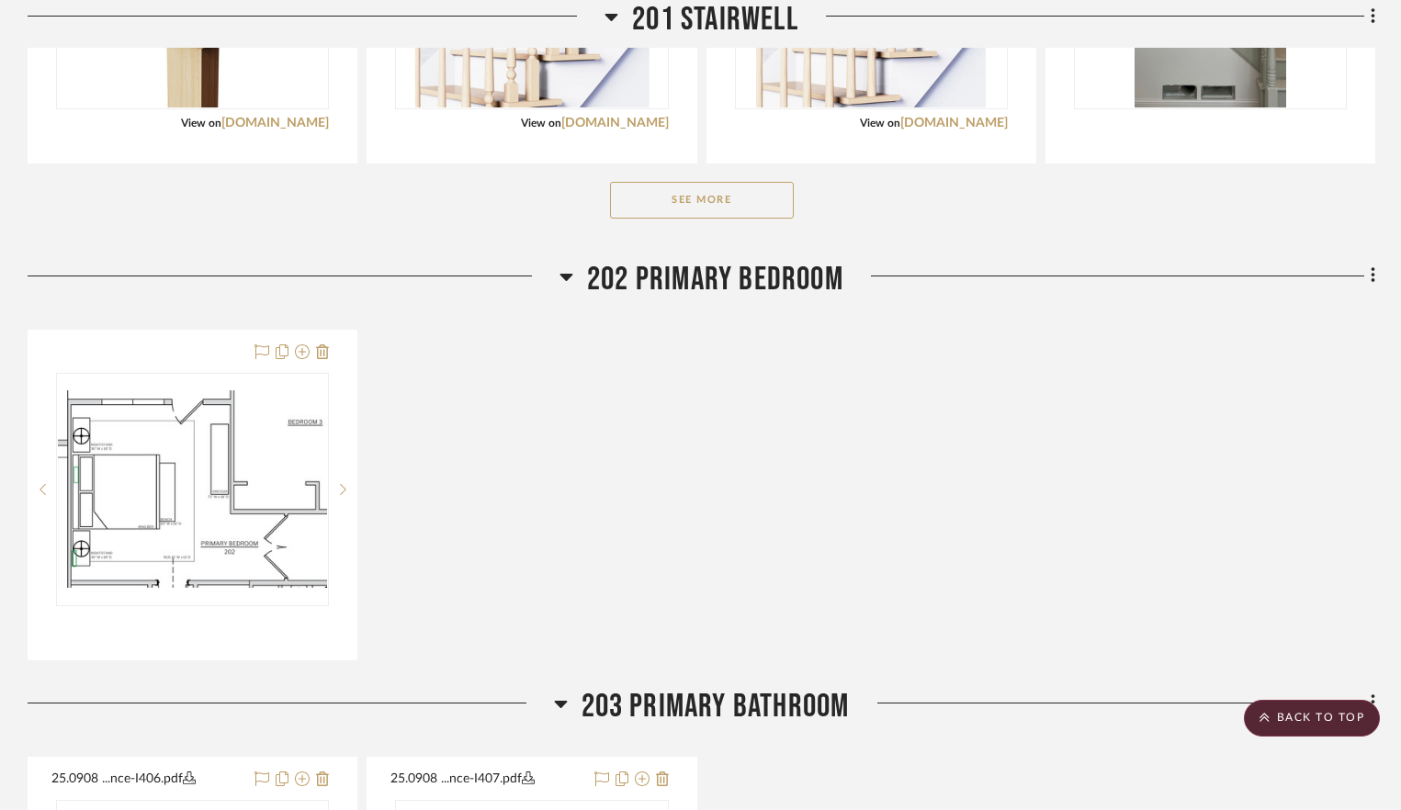
scroll to position [5832, 0]
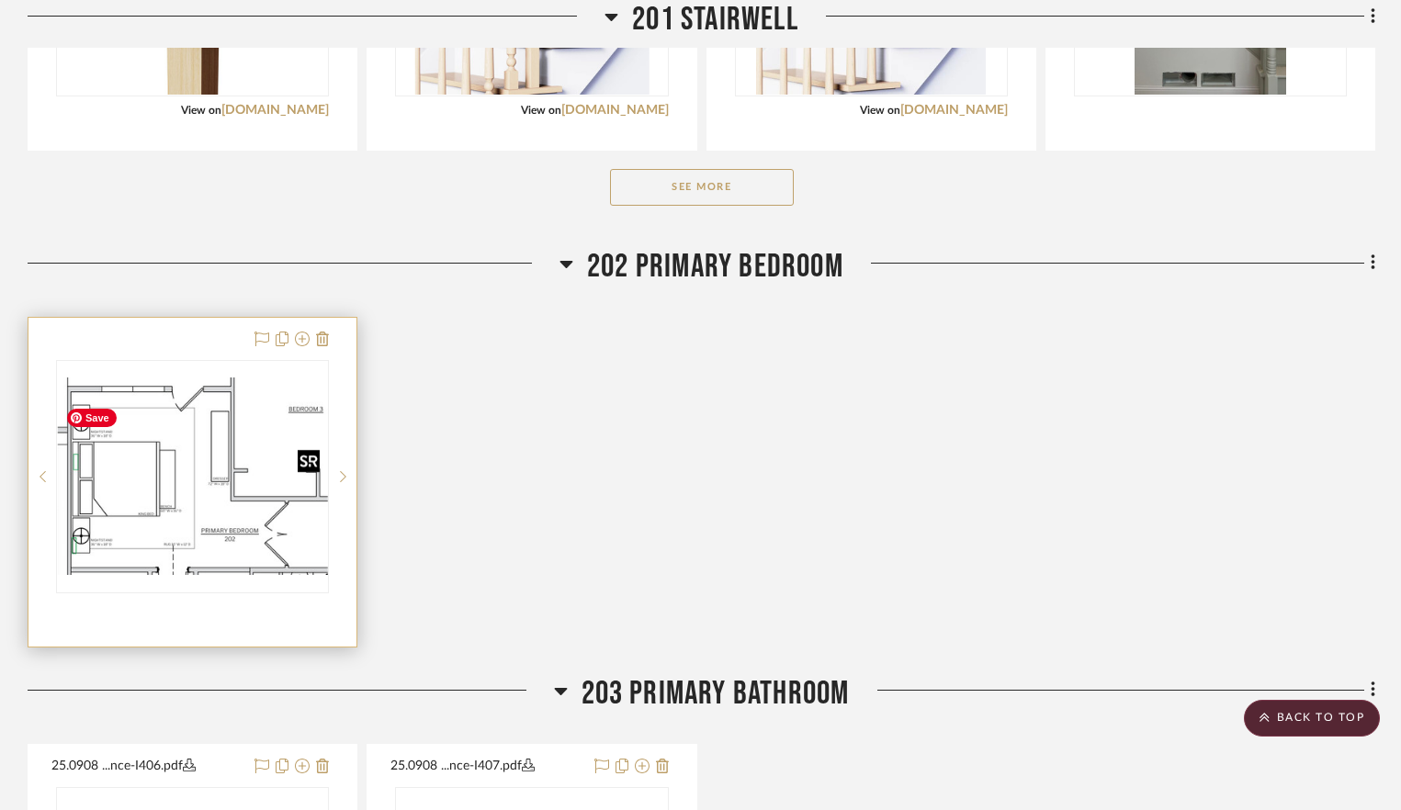
click at [185, 515] on img "0" at bounding box center [192, 477] width 269 height 198
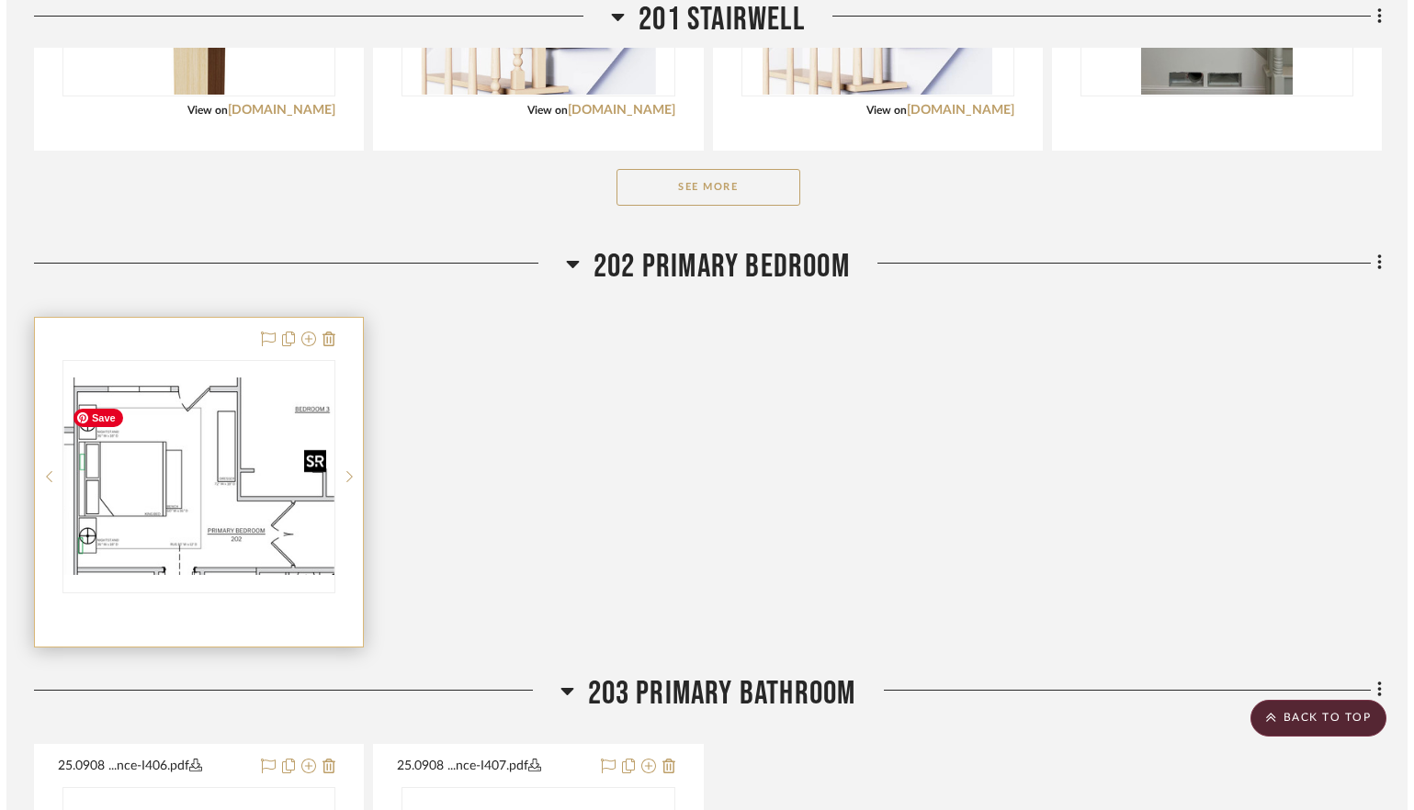
scroll to position [0, 0]
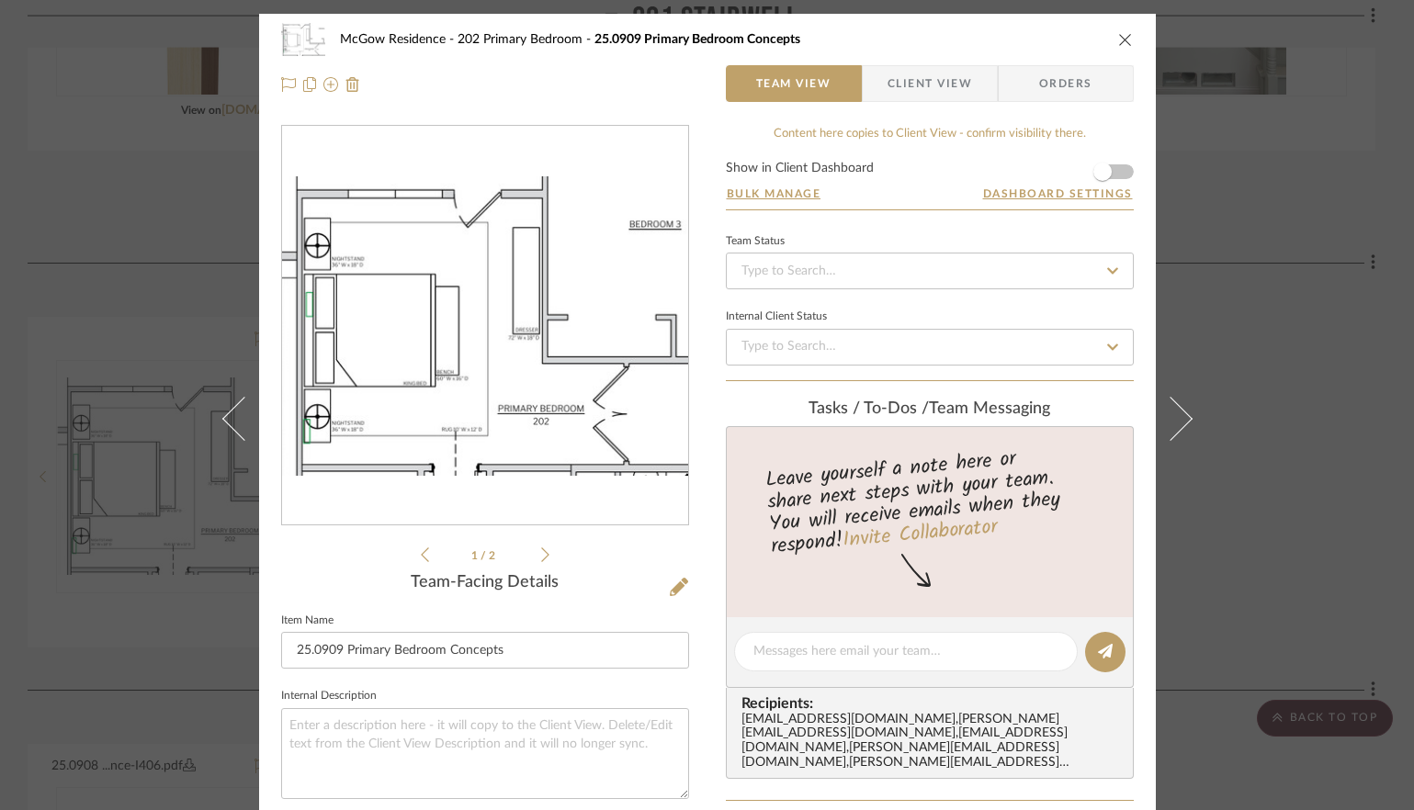
click at [541, 551] on icon at bounding box center [545, 555] width 8 height 17
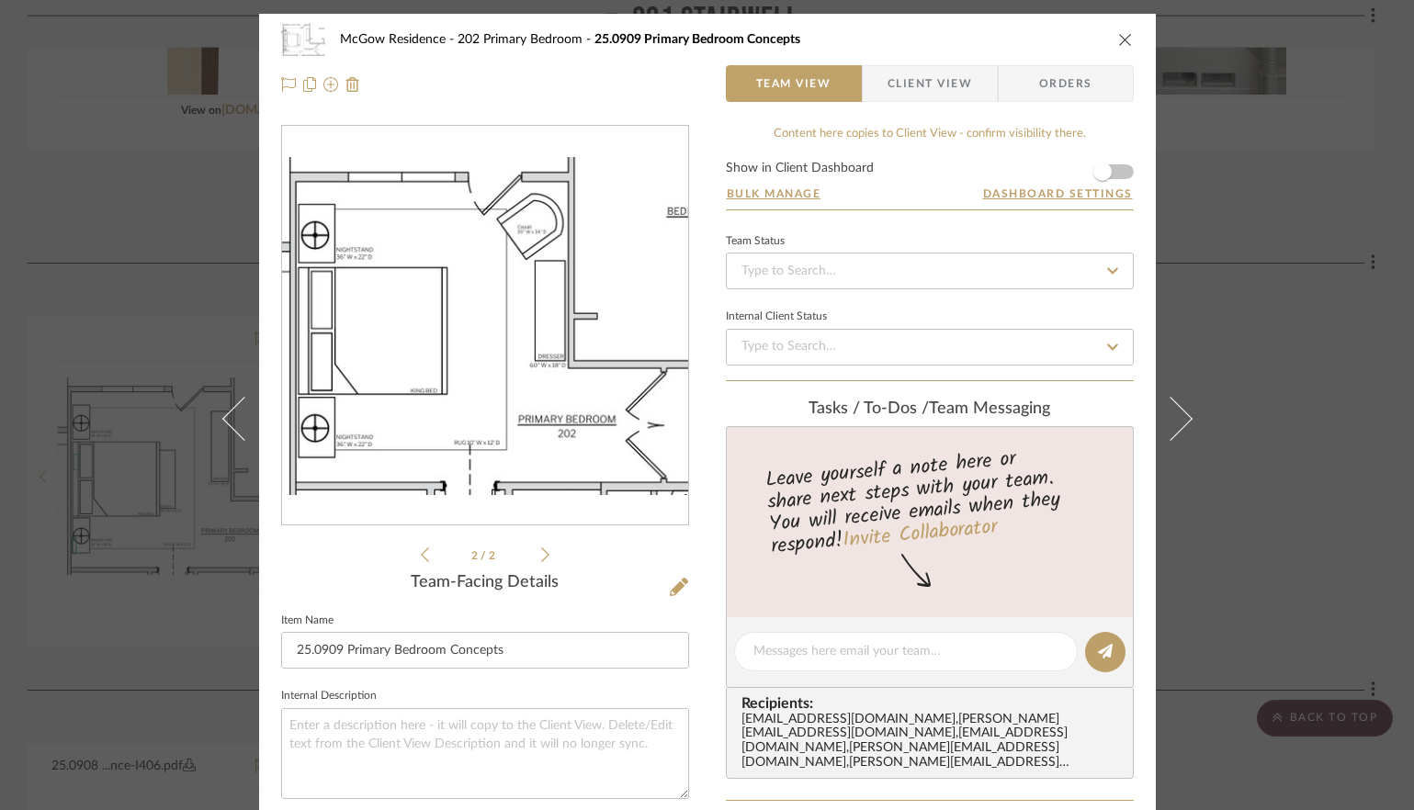
click at [1123, 39] on icon "close" at bounding box center [1125, 39] width 15 height 15
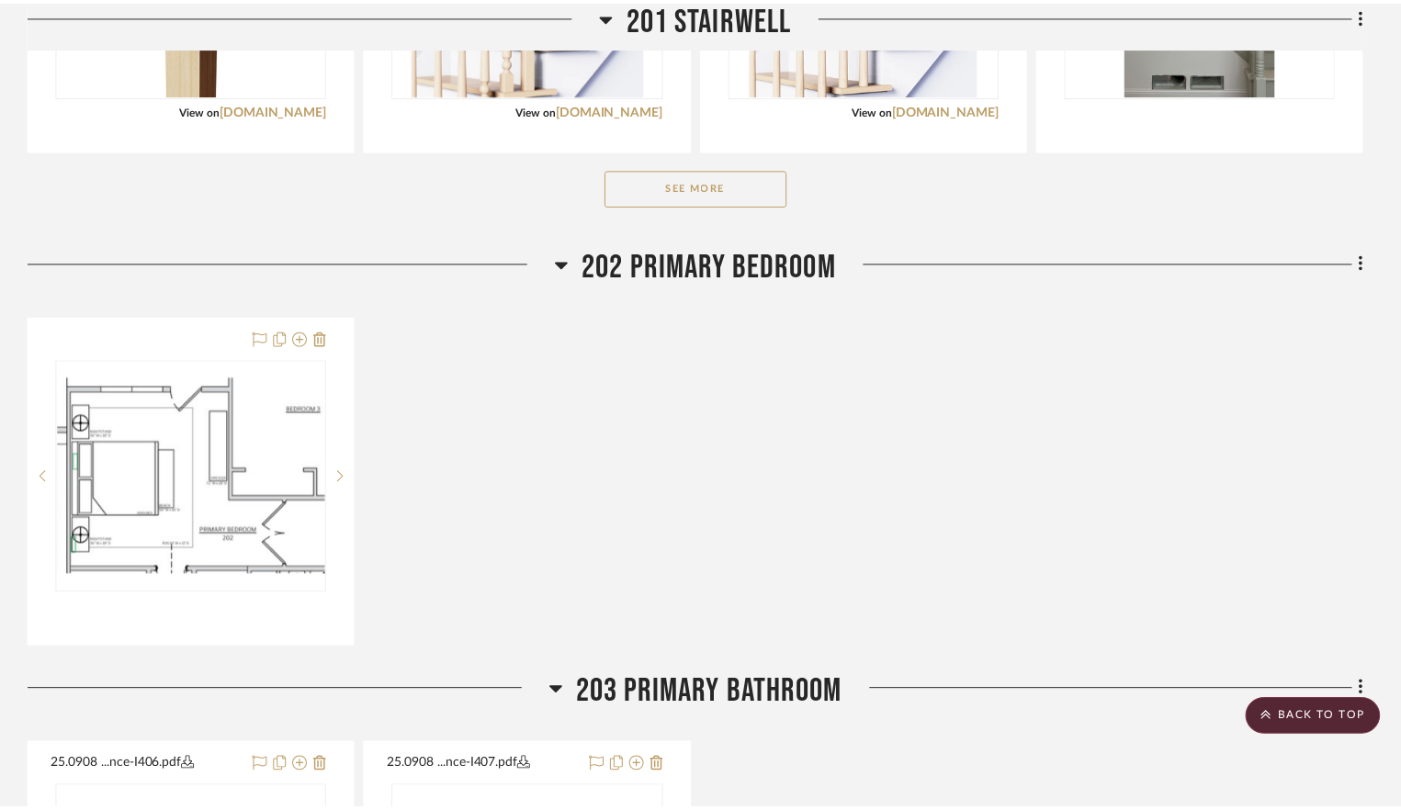
scroll to position [5832, 0]
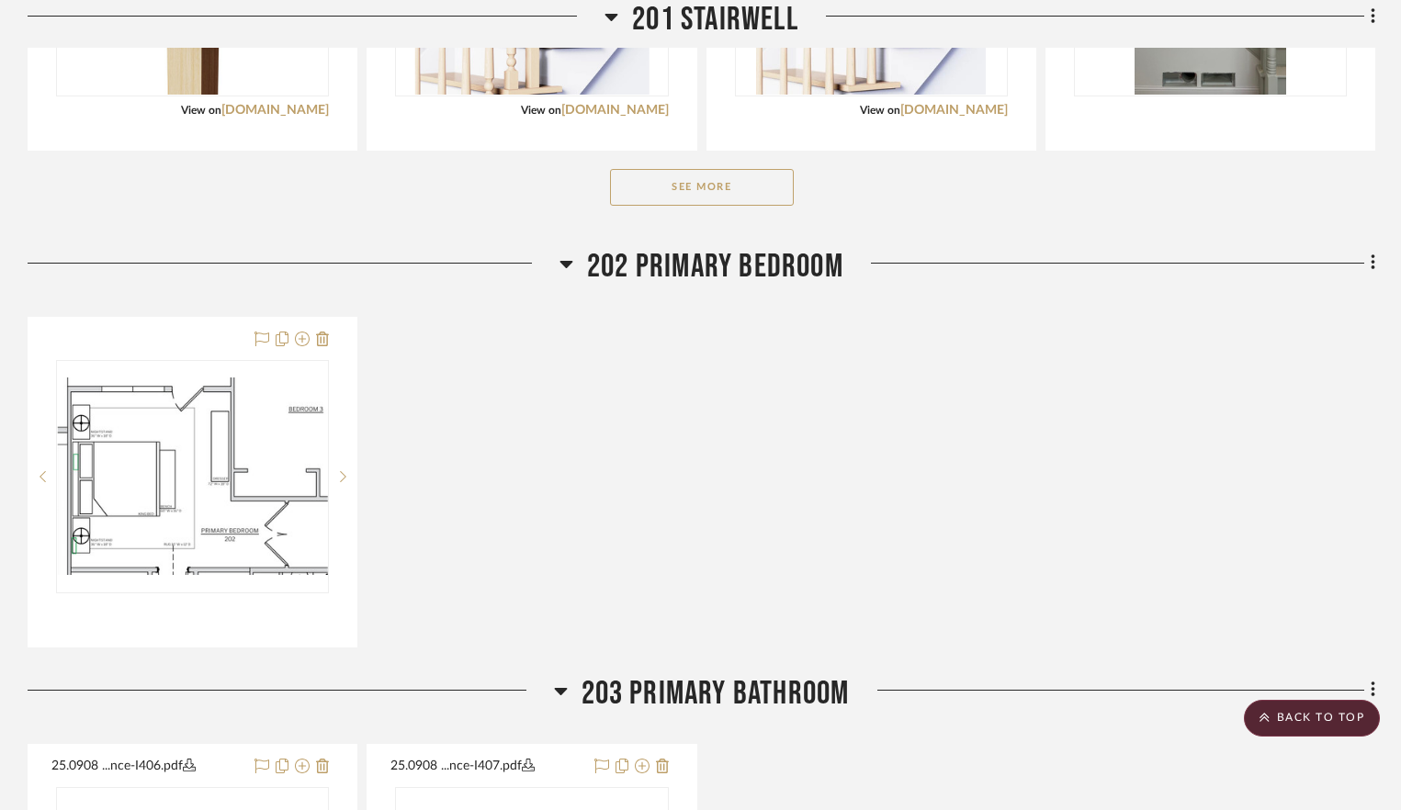
click at [511, 430] on div "25.0909 Primary Bedroom Concepts By Unknown Team Status Internal Client Status …" at bounding box center [702, 482] width 1348 height 331
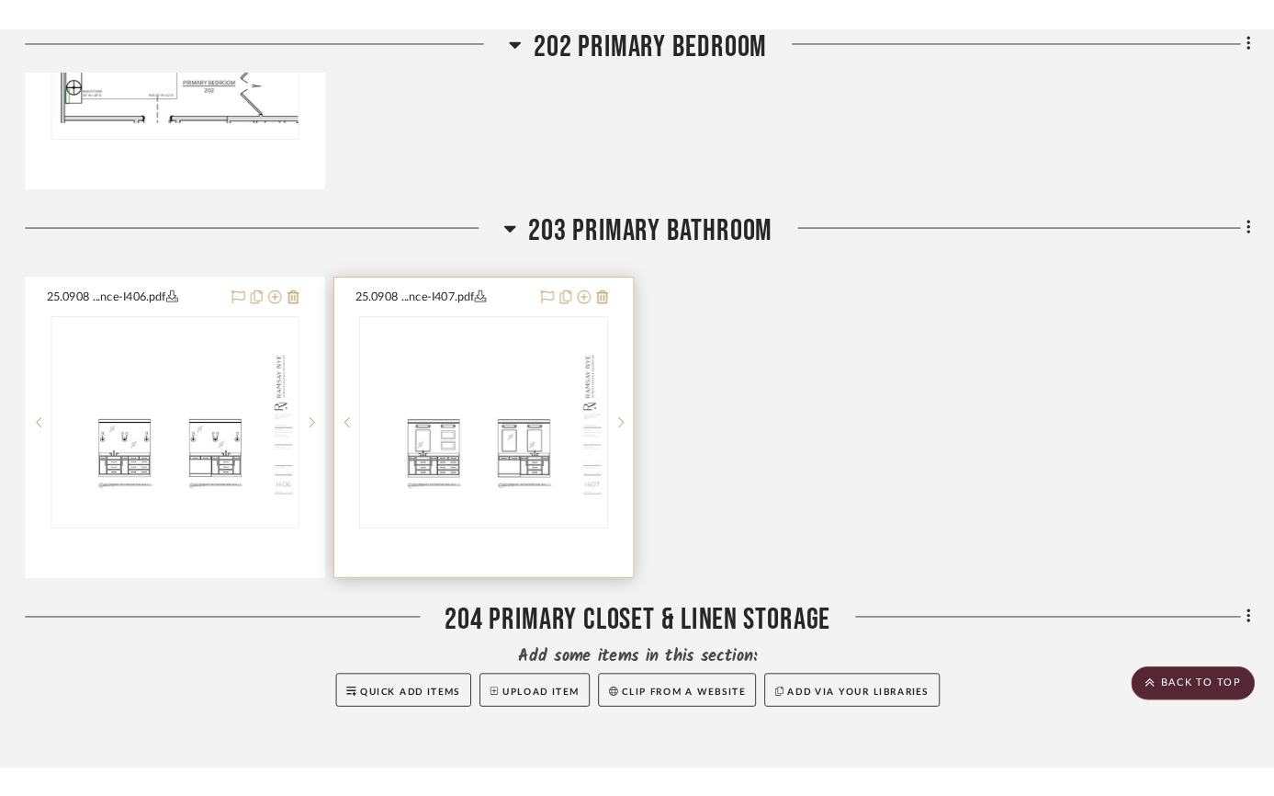
scroll to position [6545, 0]
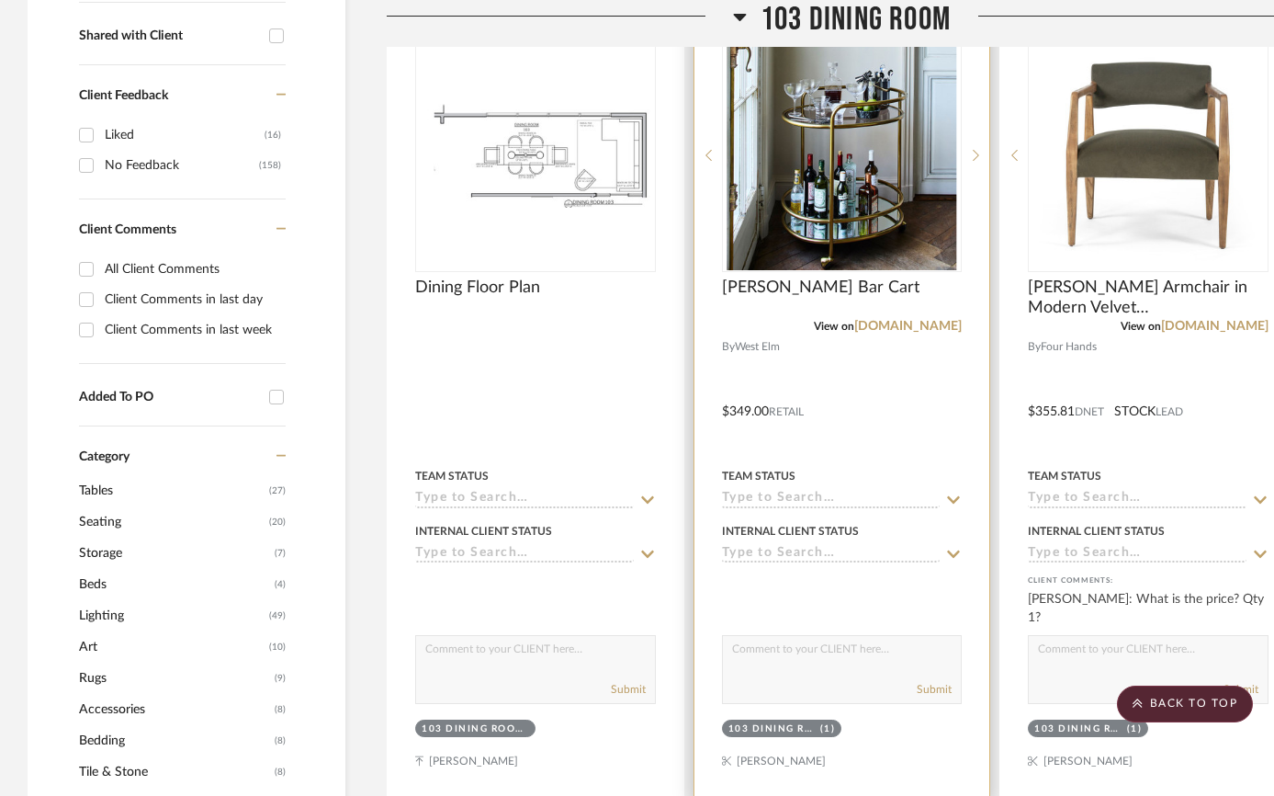
scroll to position [269, 0]
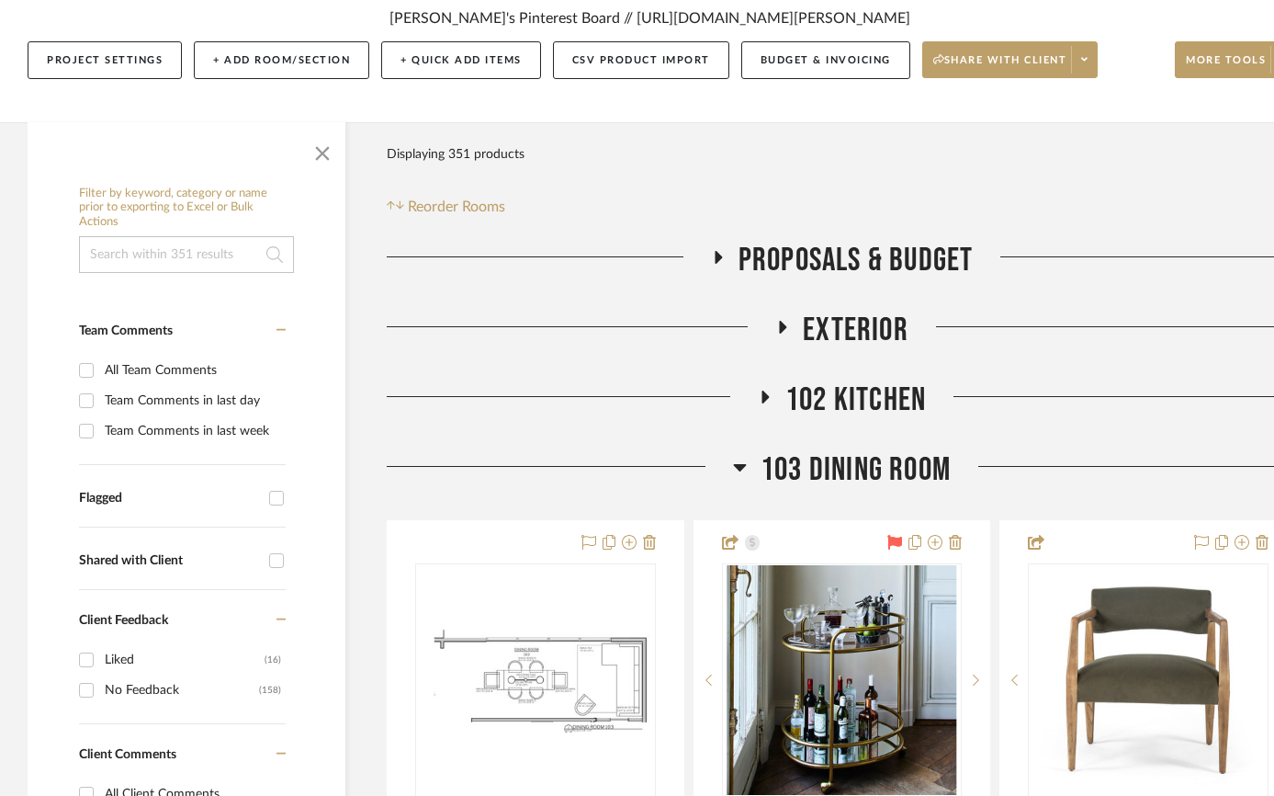
click at [316, 152] on span "button" at bounding box center [322, 150] width 44 height 44
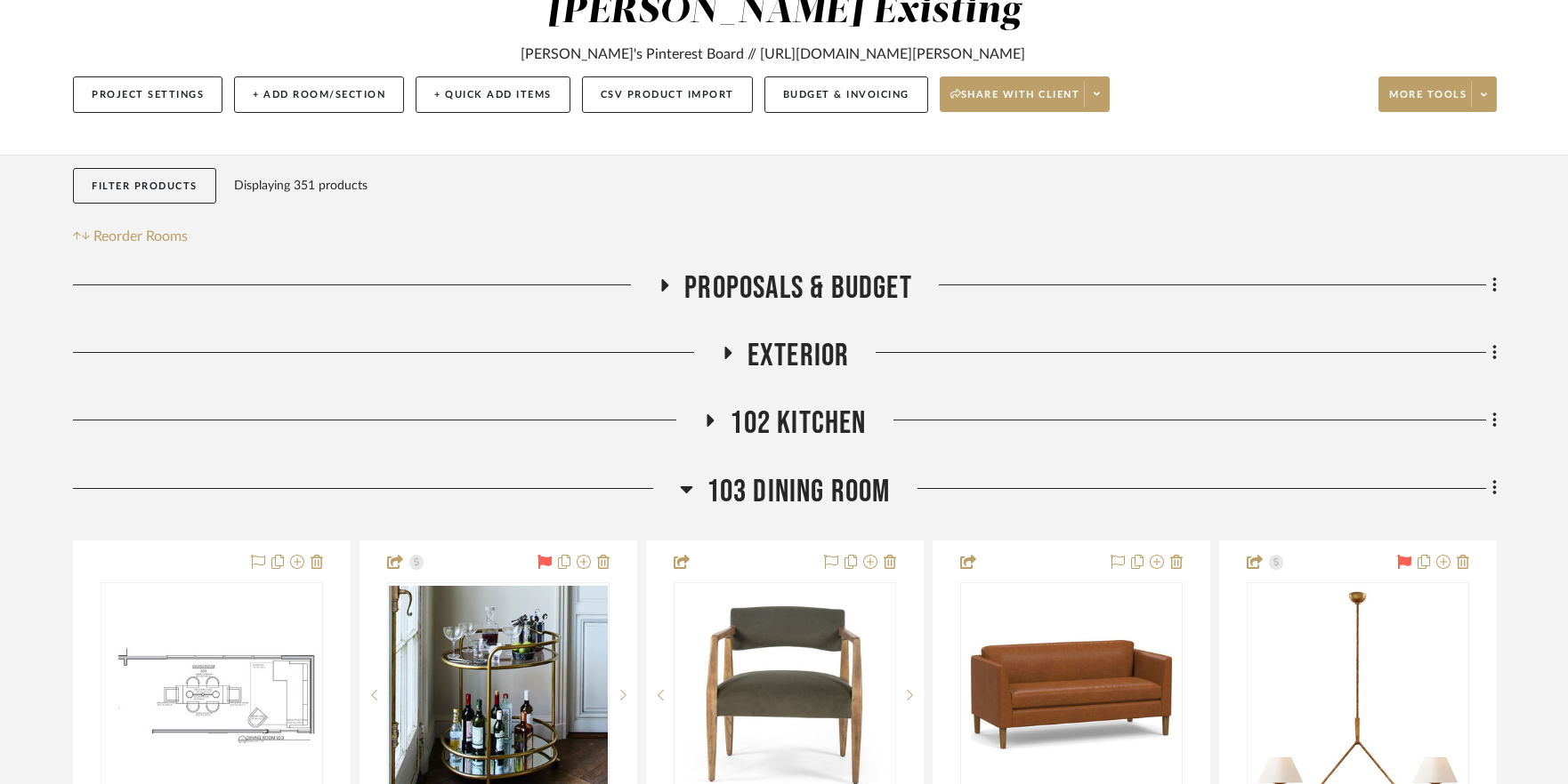
scroll to position [0, 0]
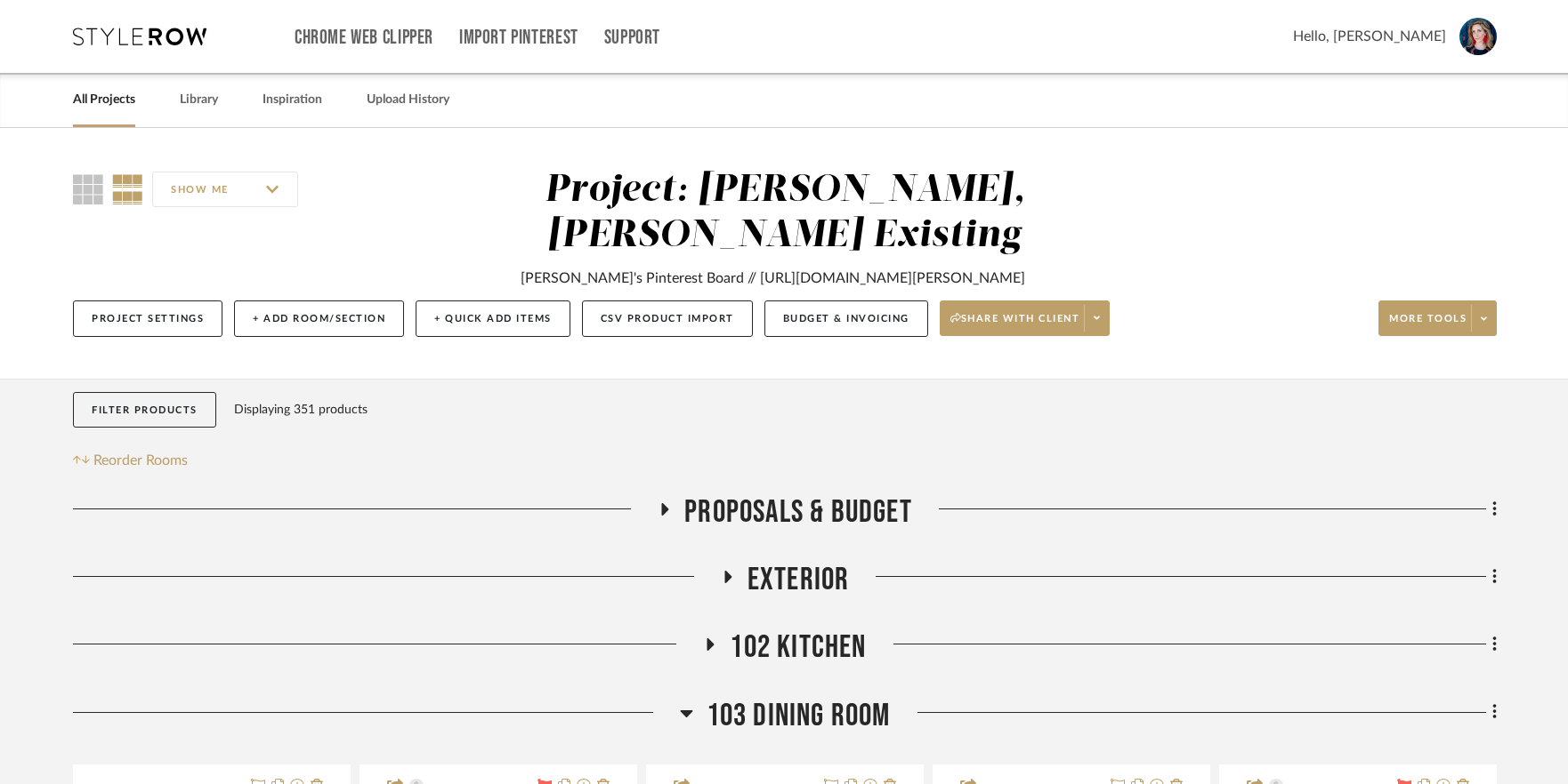
click at [108, 96] on link "All Projects" at bounding box center [104, 100] width 62 height 24
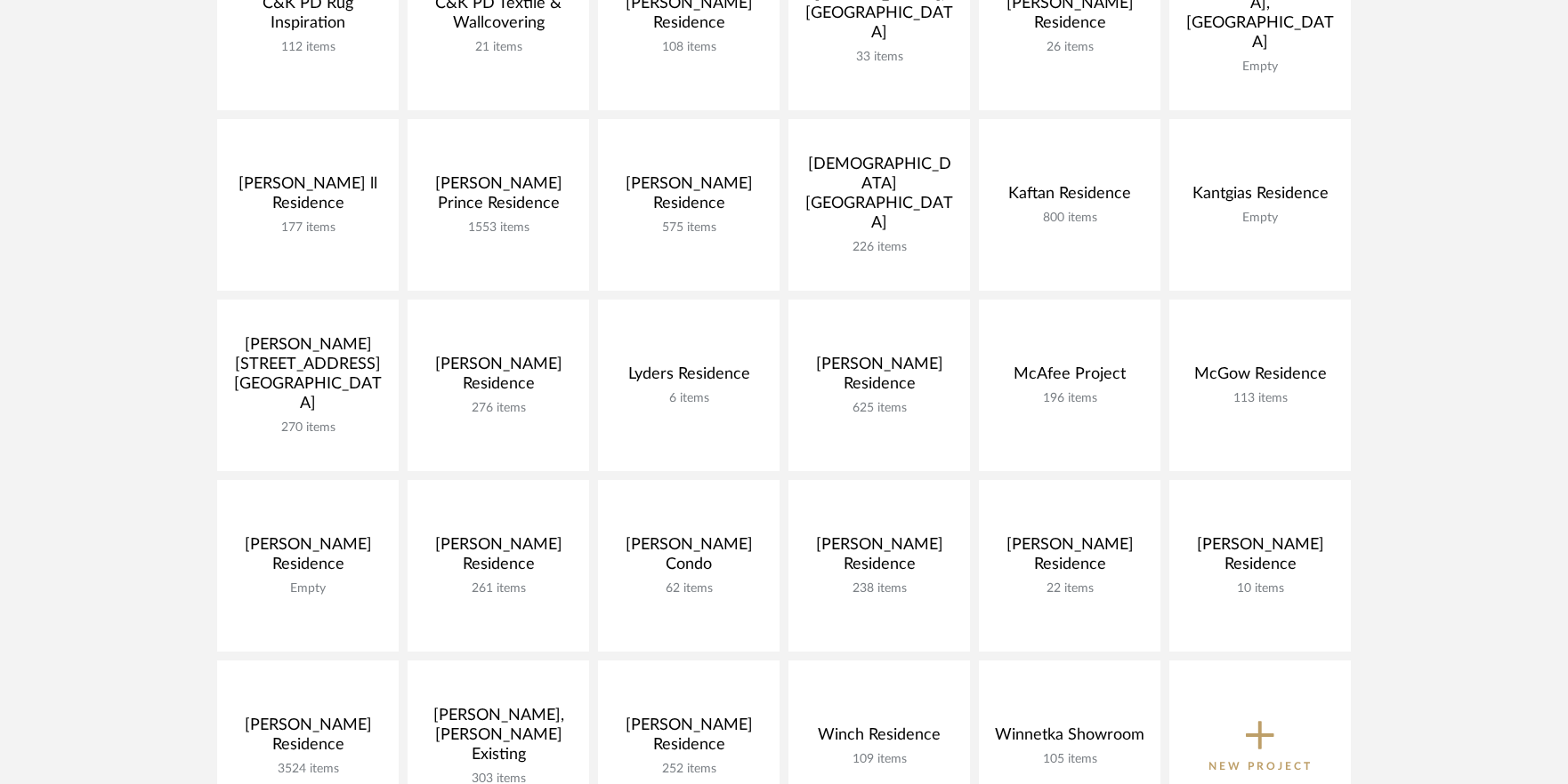
scroll to position [575, 0]
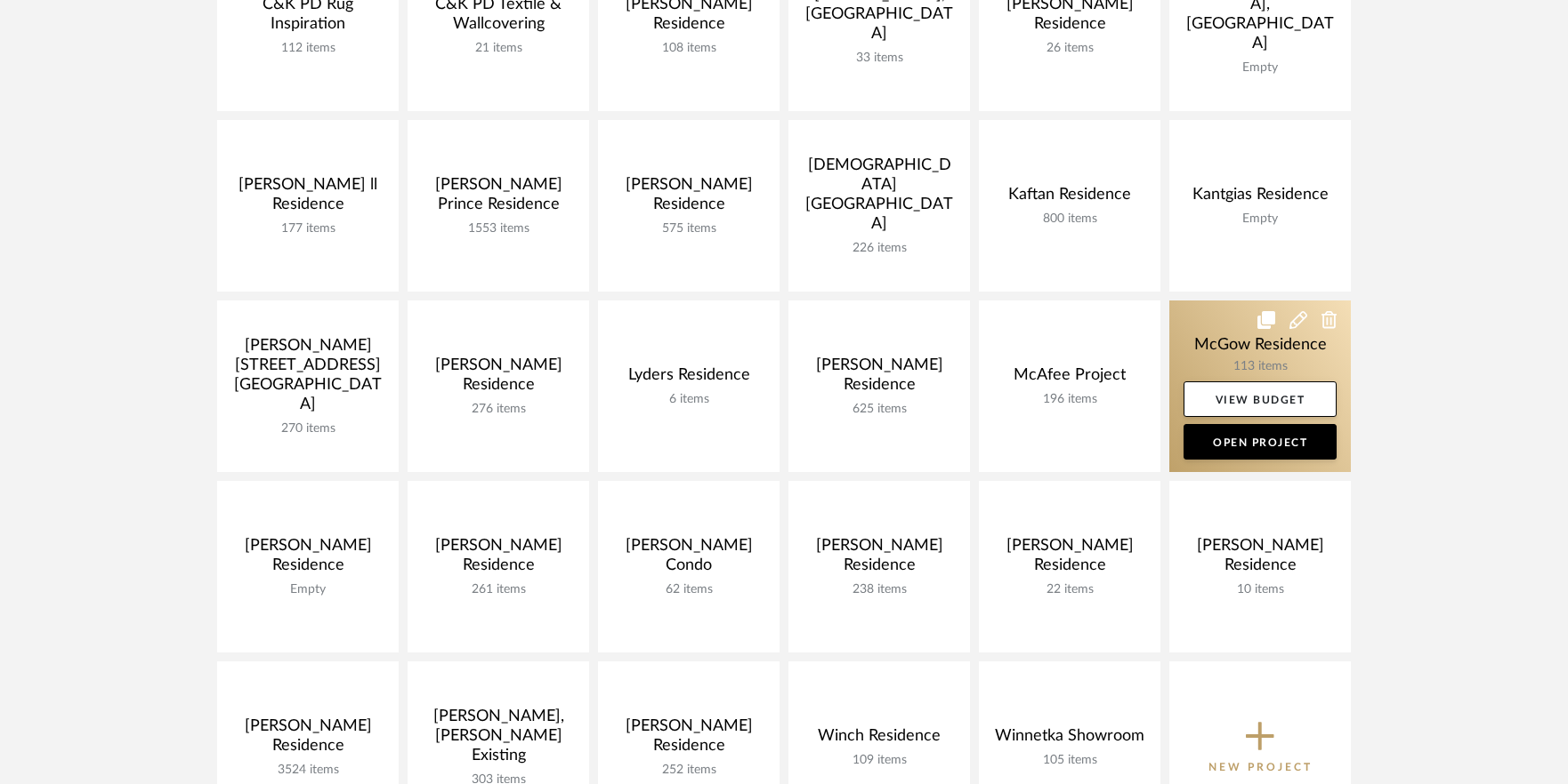
click at [1226, 347] on link at bounding box center [1259, 386] width 181 height 171
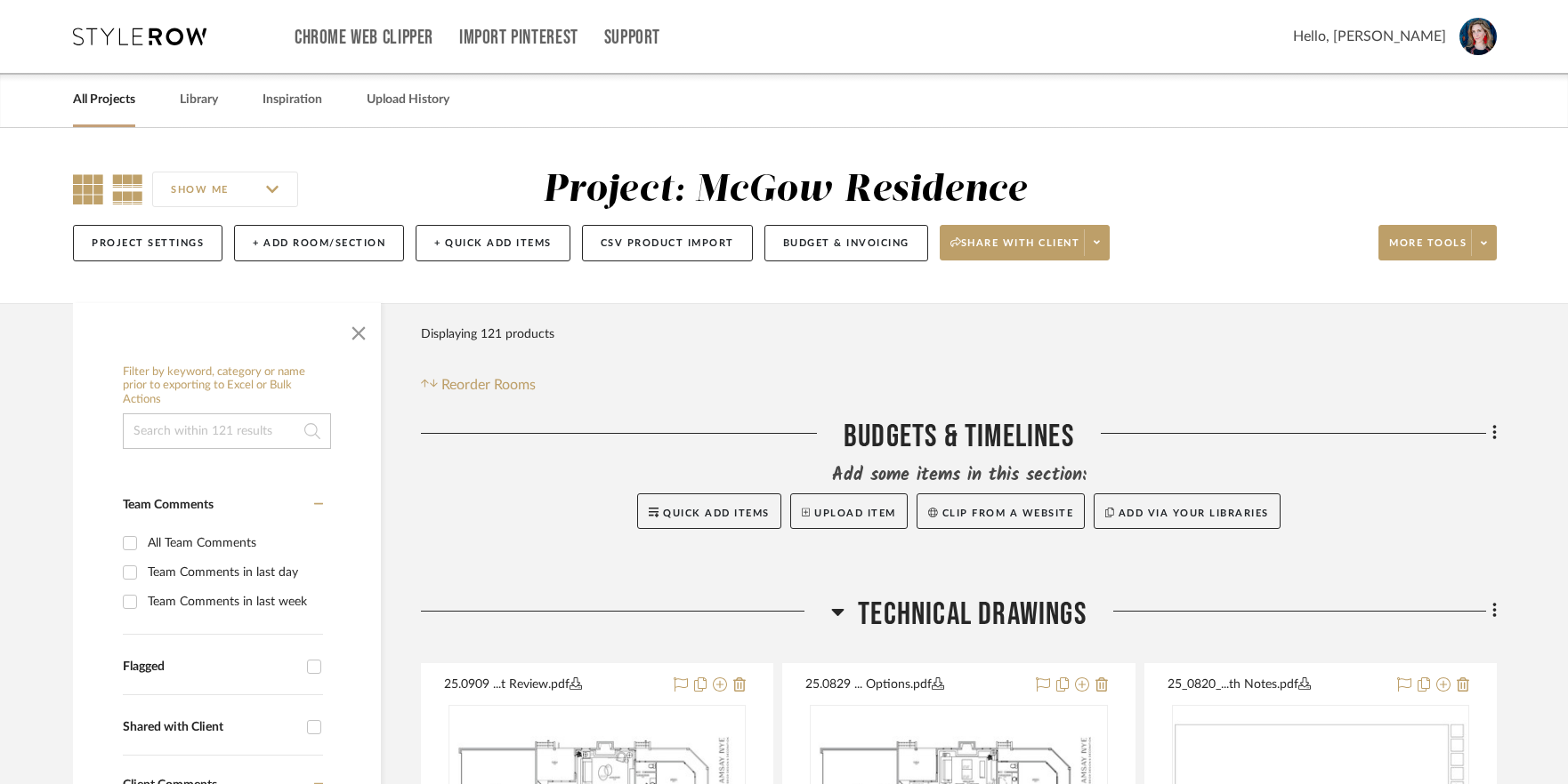
click at [86, 186] on icon at bounding box center [87, 189] width 30 height 30
click at [367, 327] on span "button" at bounding box center [358, 330] width 43 height 43
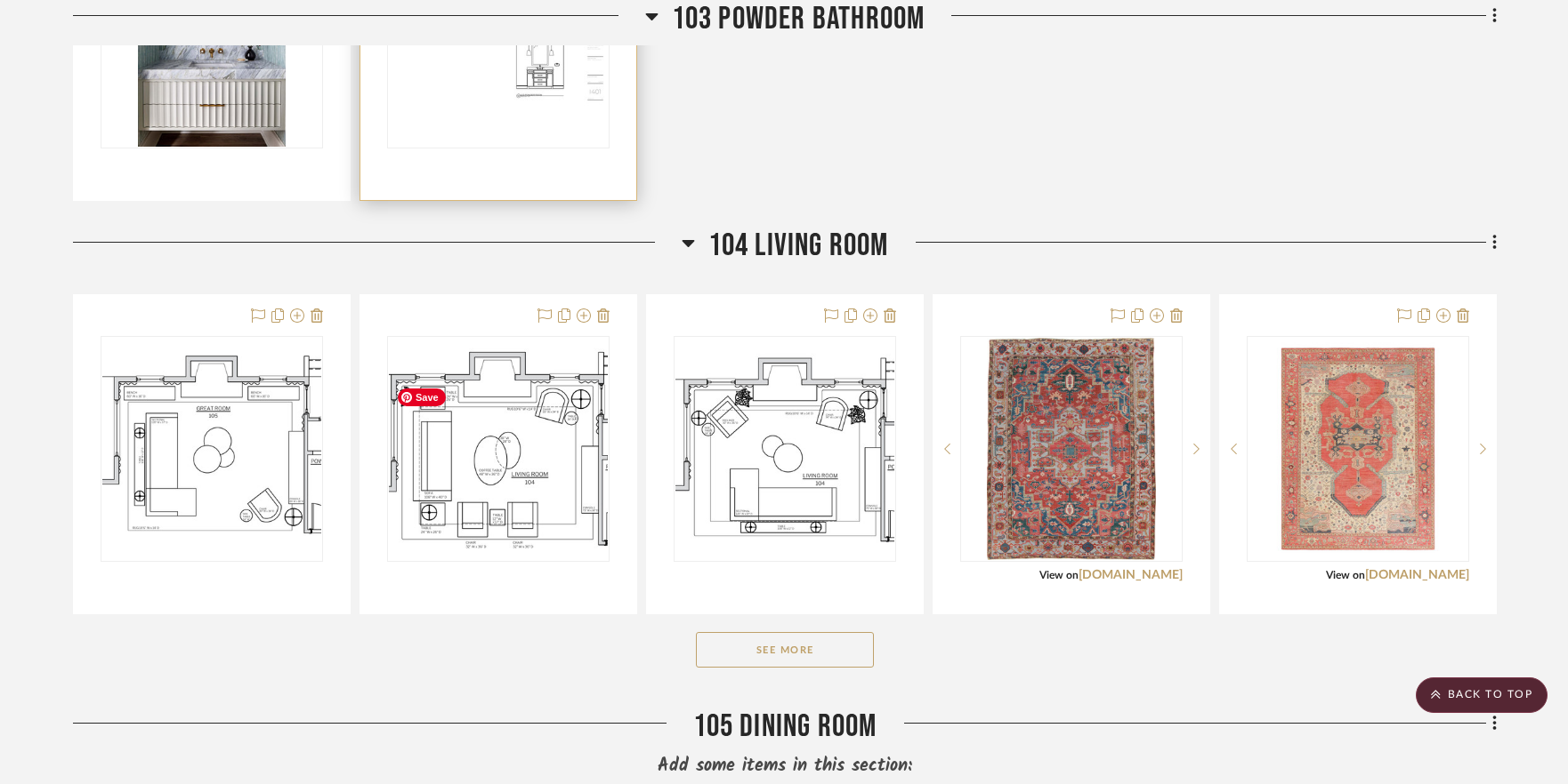
scroll to position [2056, 0]
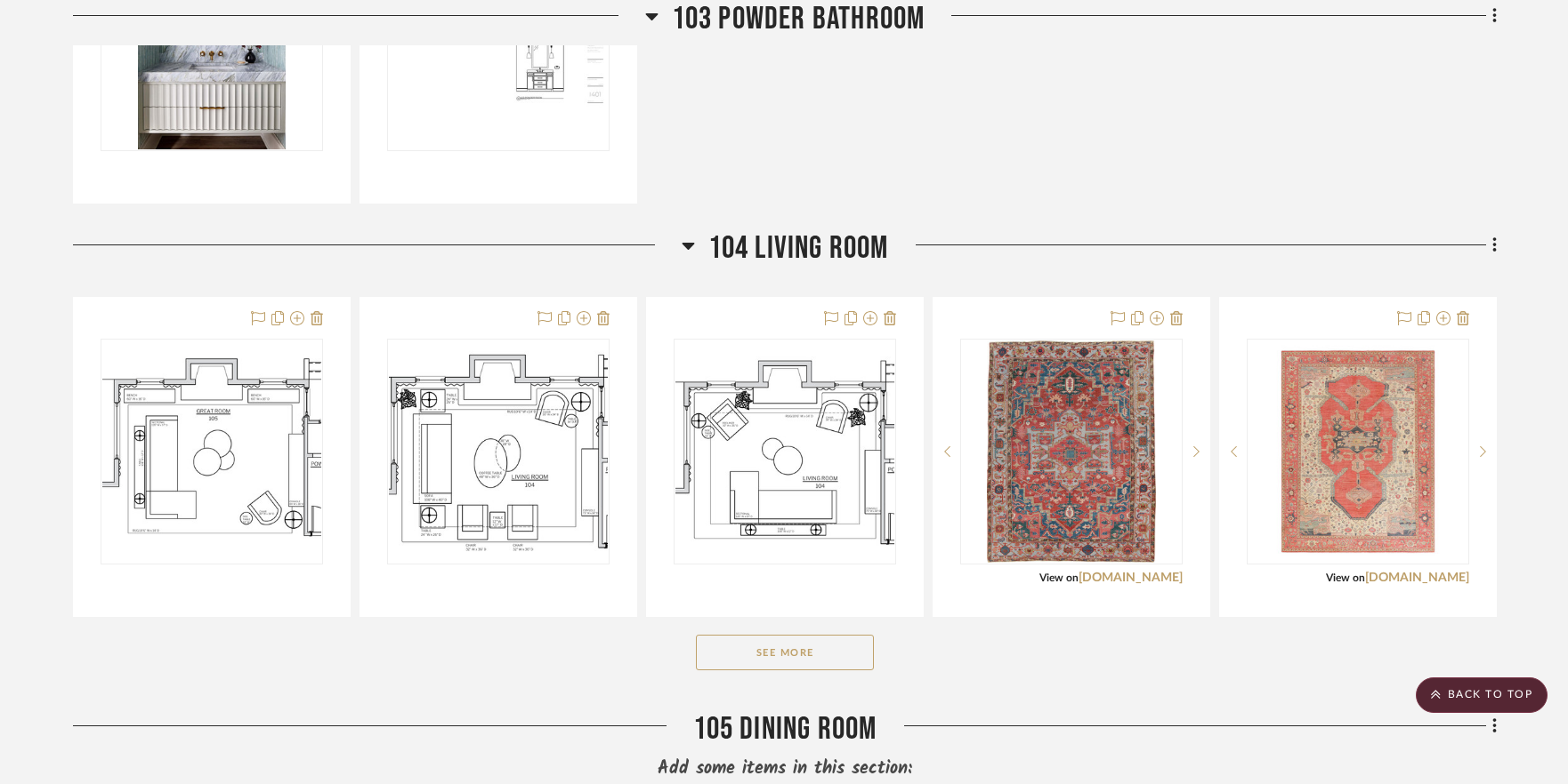
click at [754, 671] on button "See More" at bounding box center [784, 652] width 178 height 36
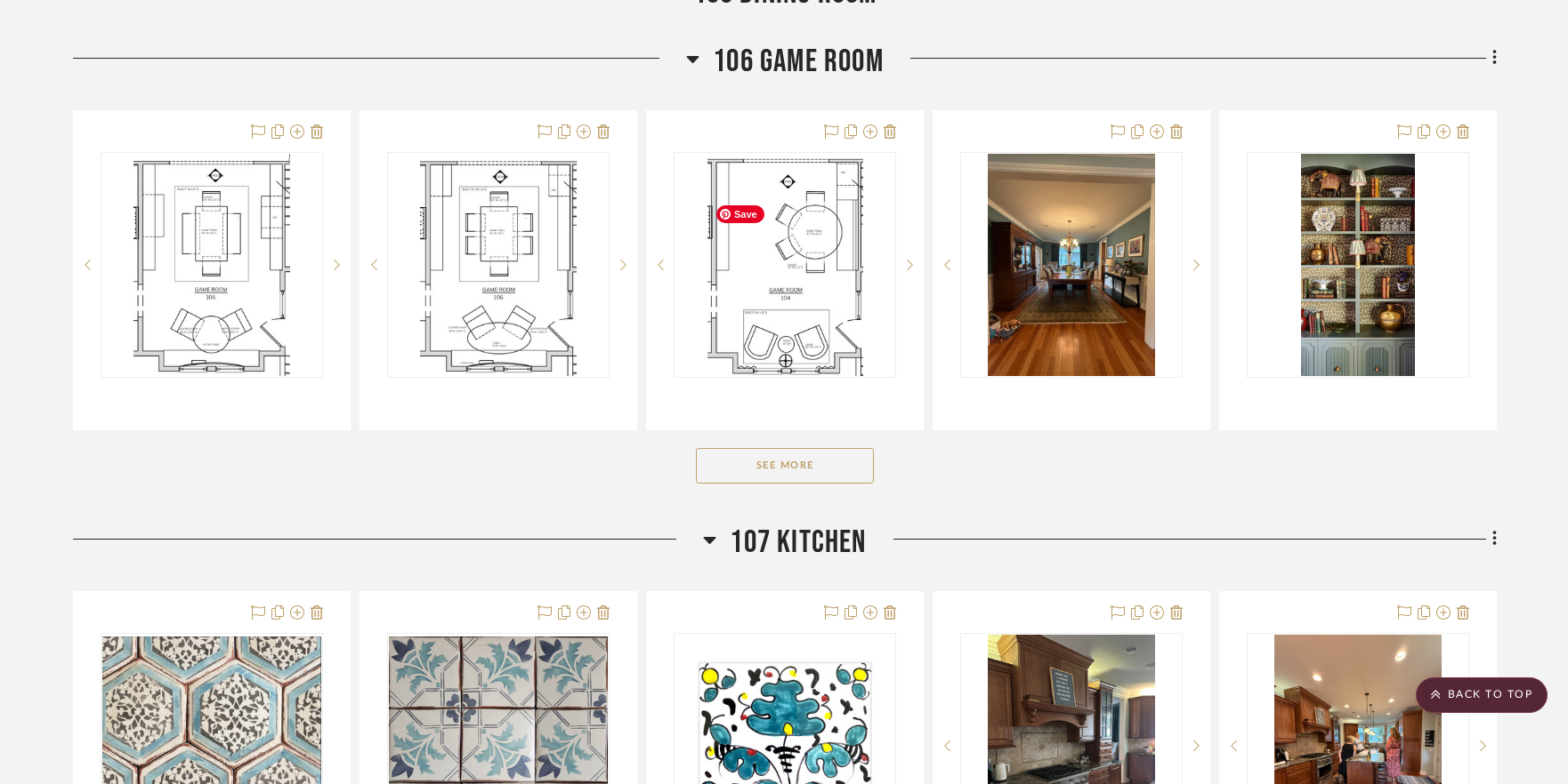
scroll to position [3896, 0]
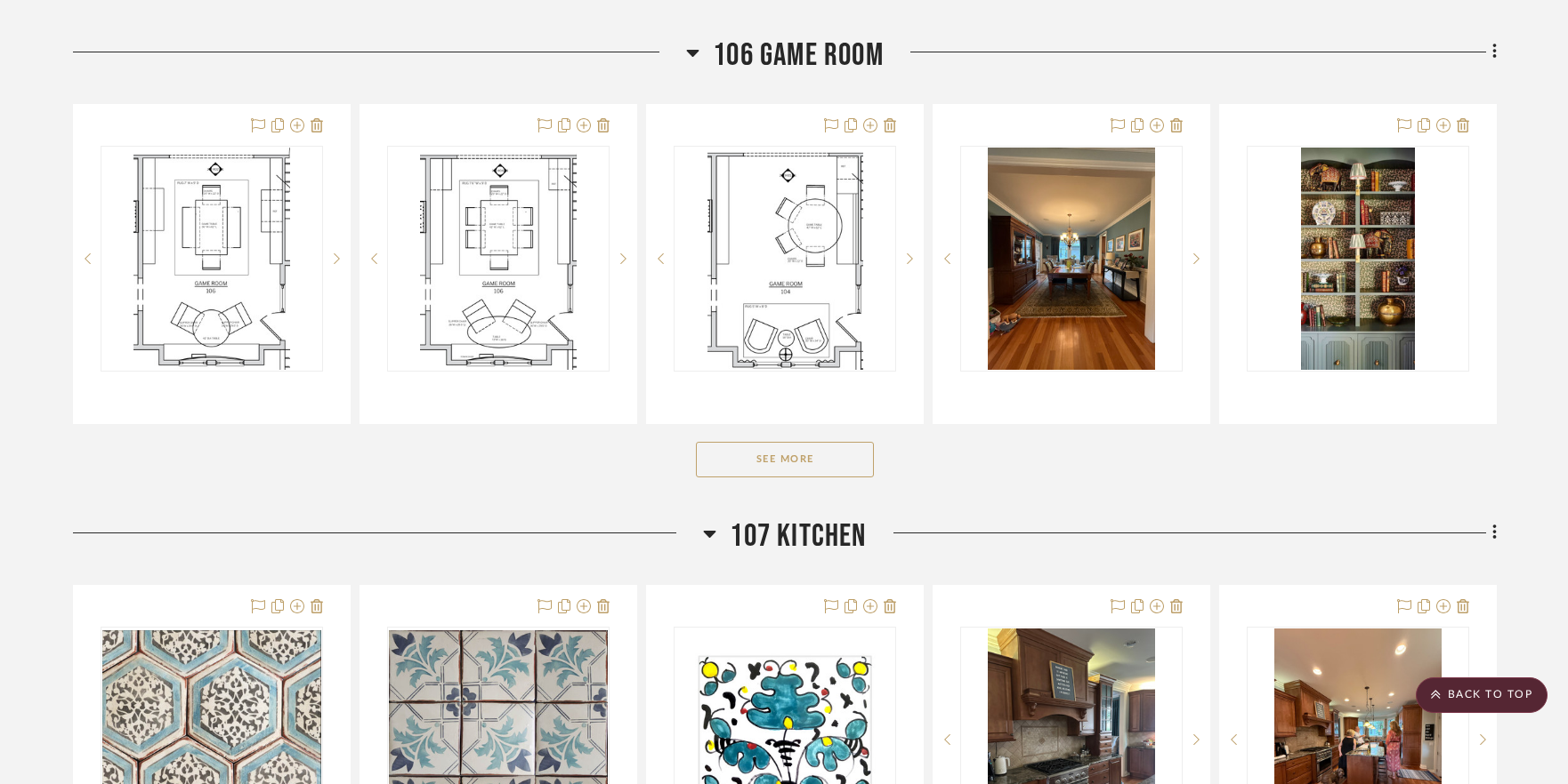
click at [789, 477] on button "See More" at bounding box center [784, 460] width 178 height 36
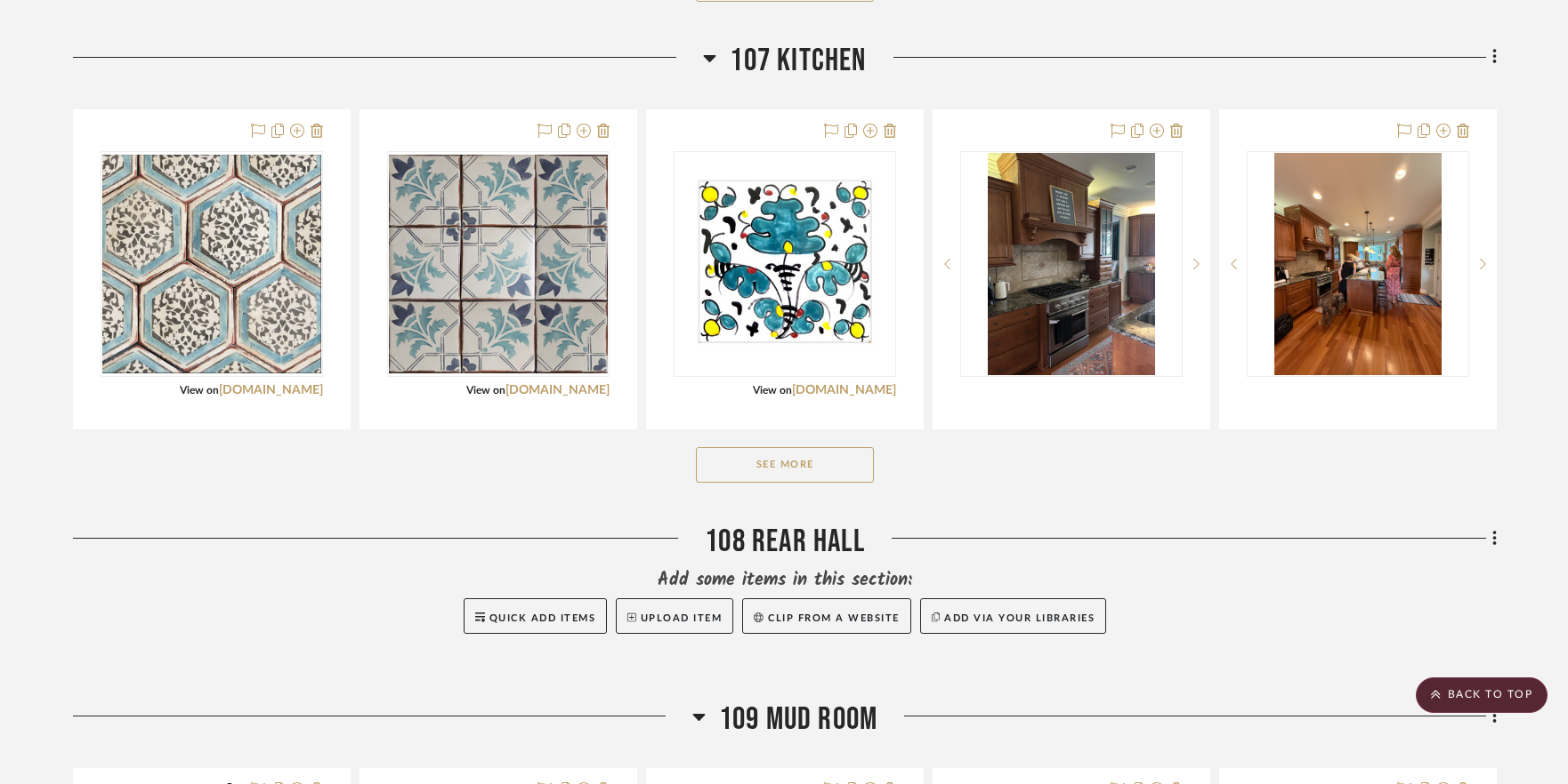
scroll to position [5032, 0]
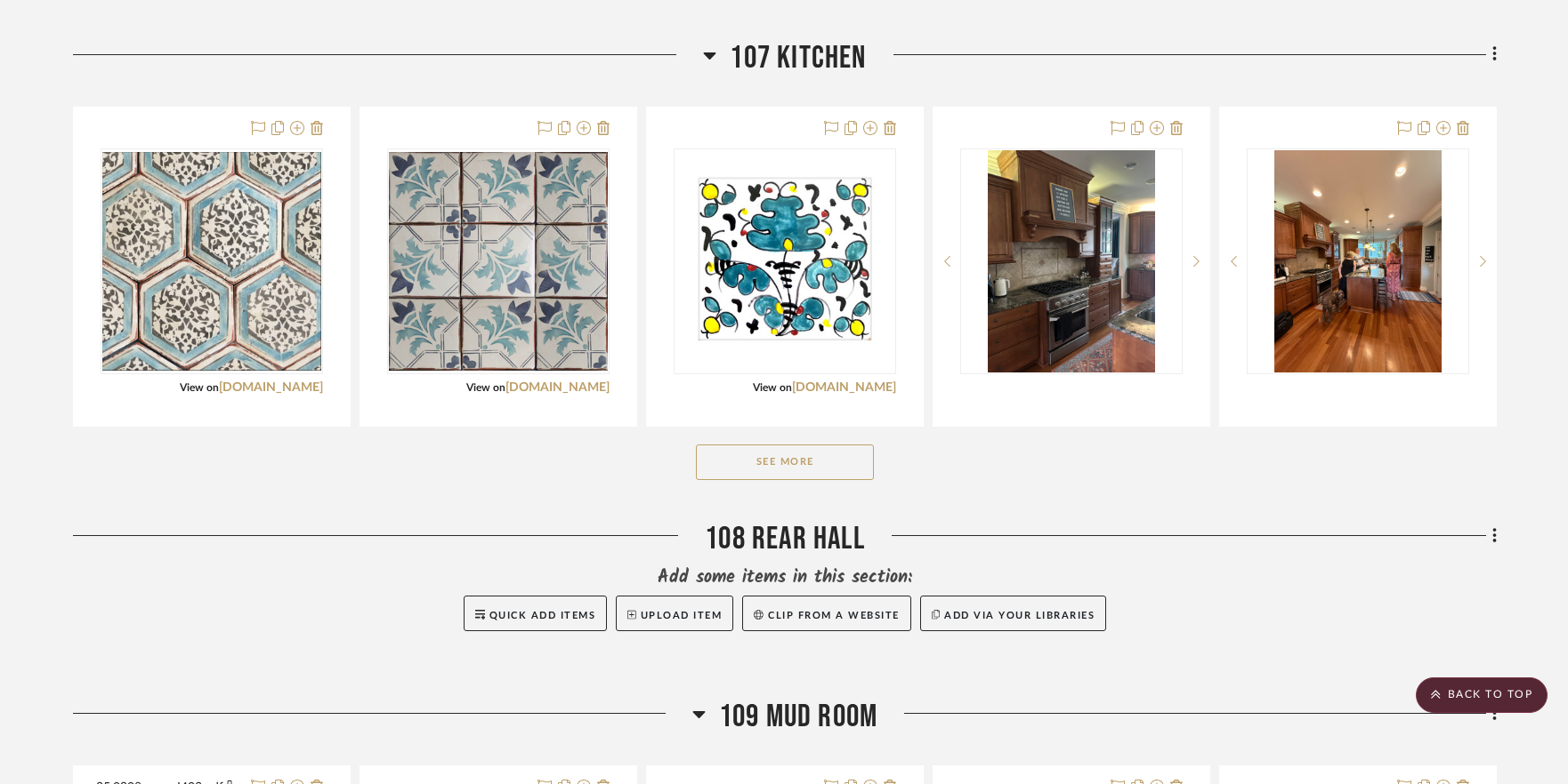
click at [718, 480] on button "See More" at bounding box center [784, 462] width 178 height 36
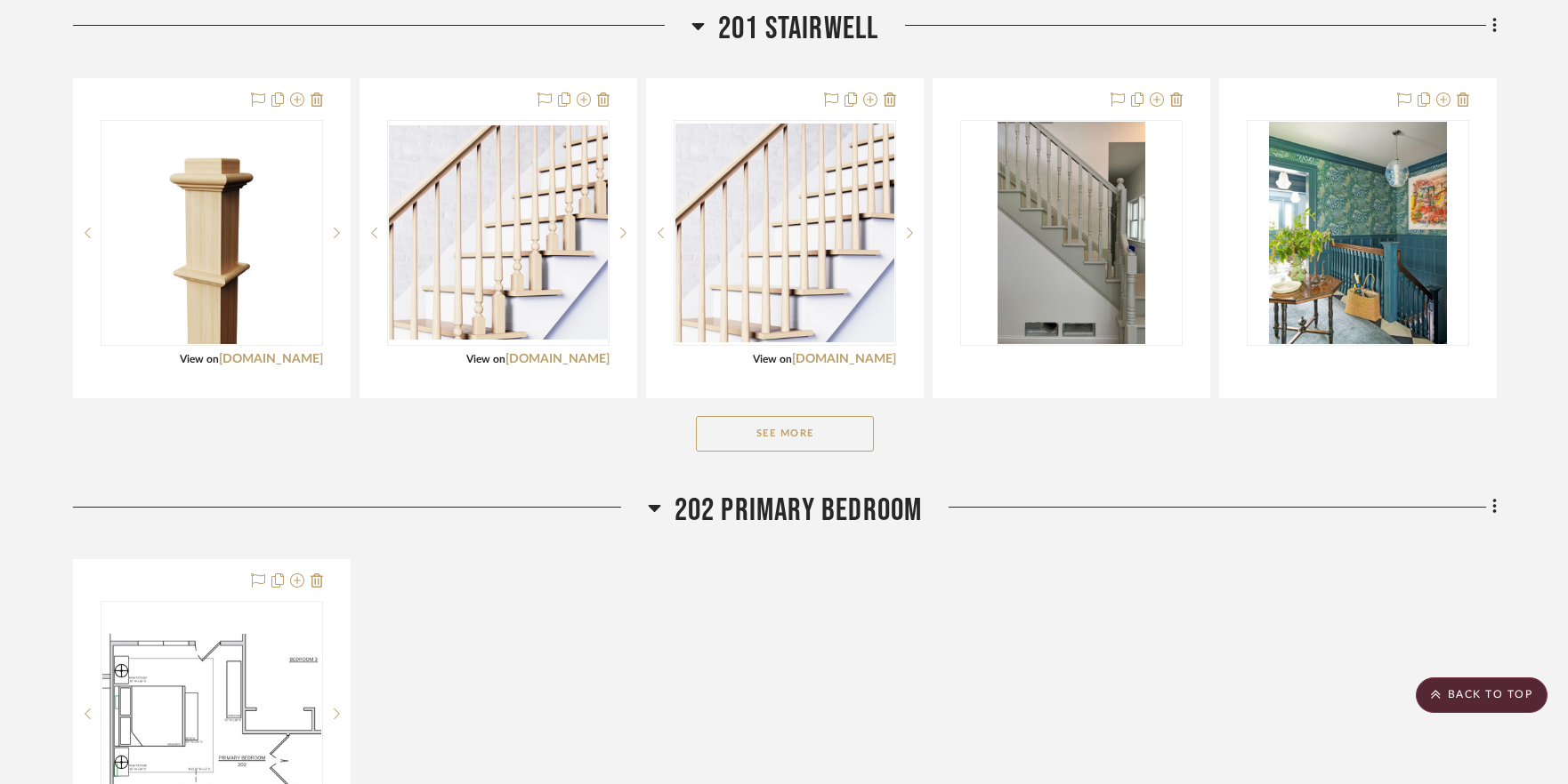
scroll to position [6730, 0]
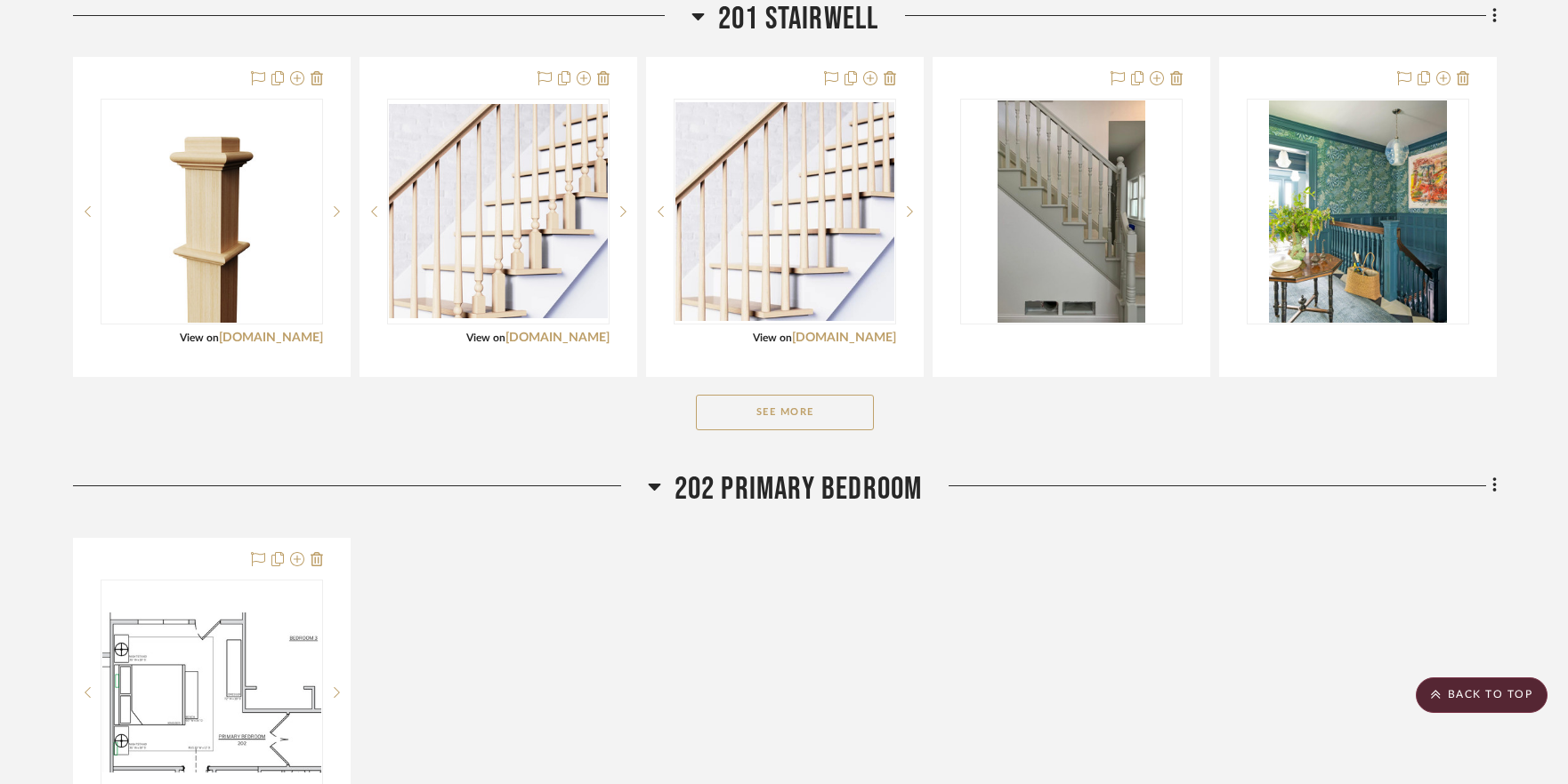
click at [759, 431] on button "See More" at bounding box center [784, 412] width 178 height 36
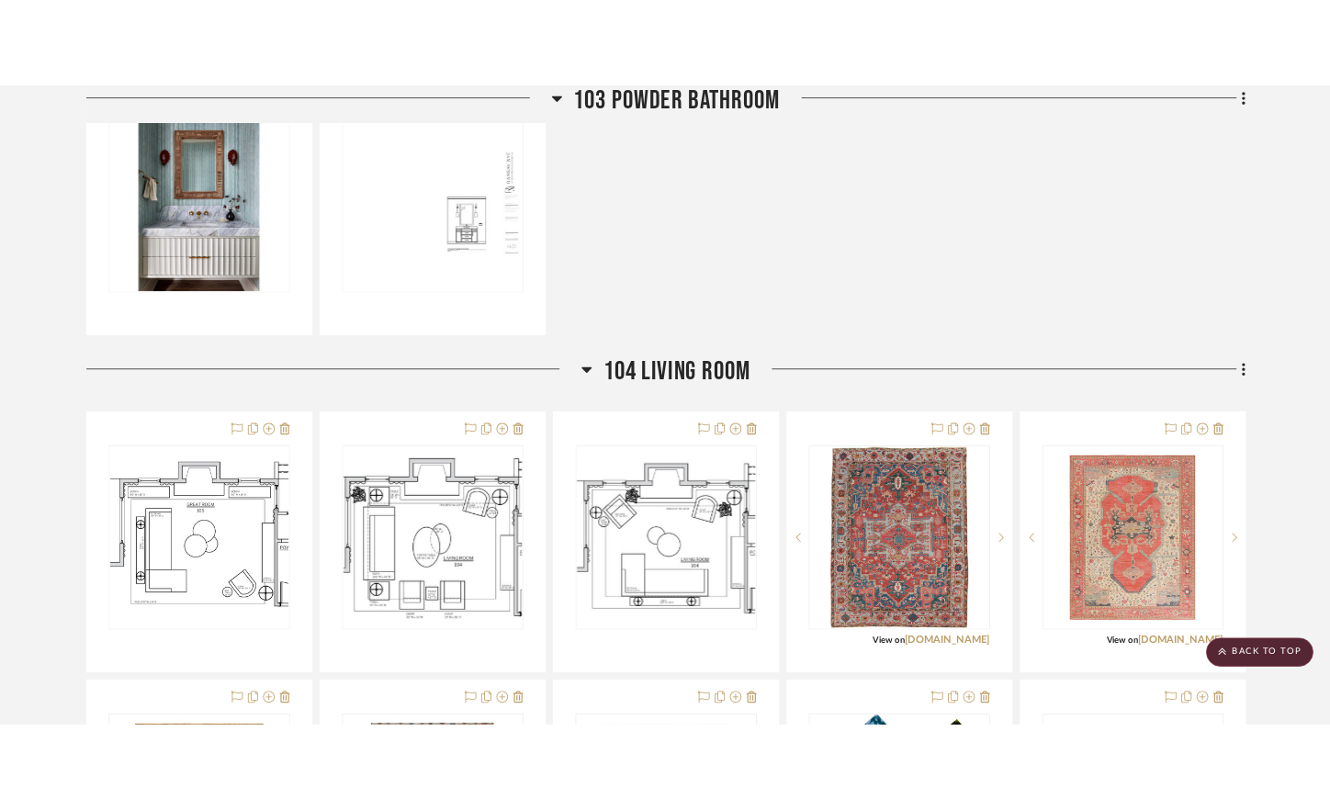
scroll to position [2002, 0]
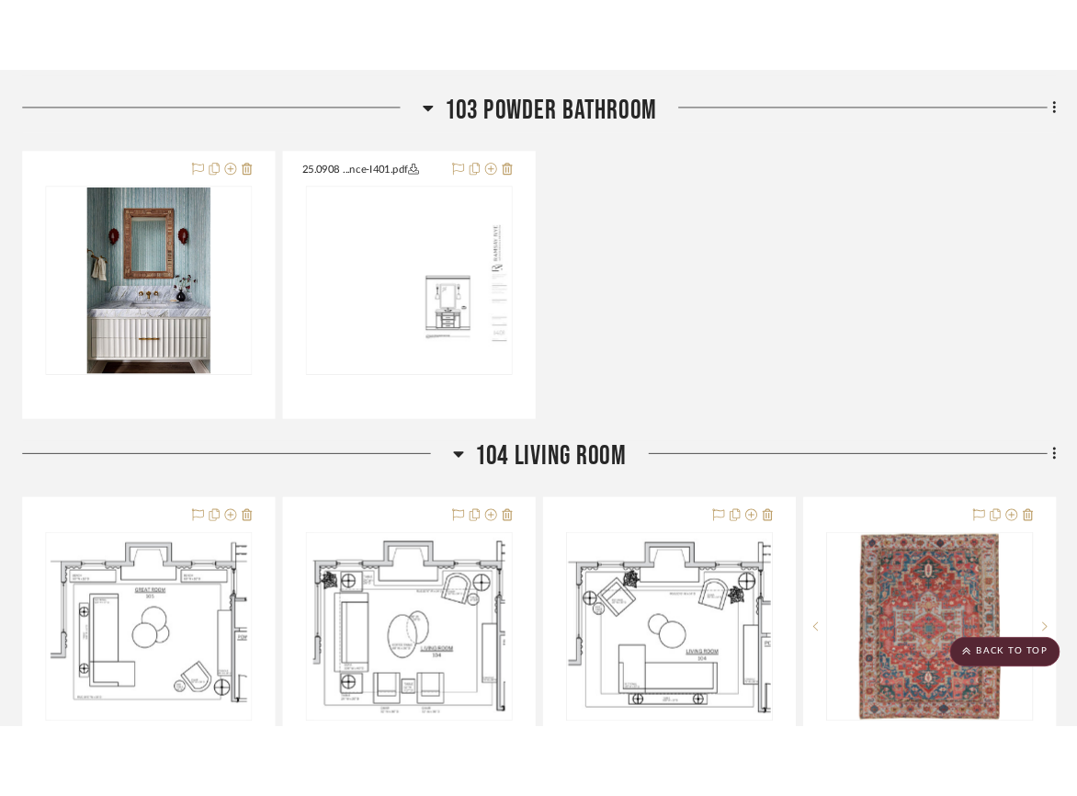
scroll to position [1908, 0]
